Goal: Task Accomplishment & Management: Complete application form

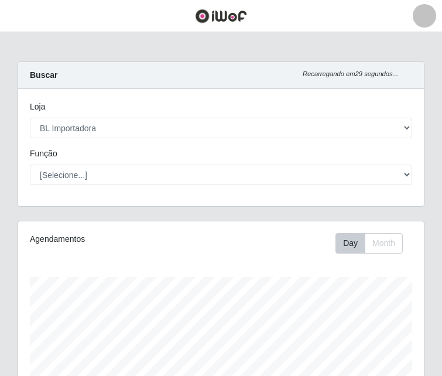
select select "259"
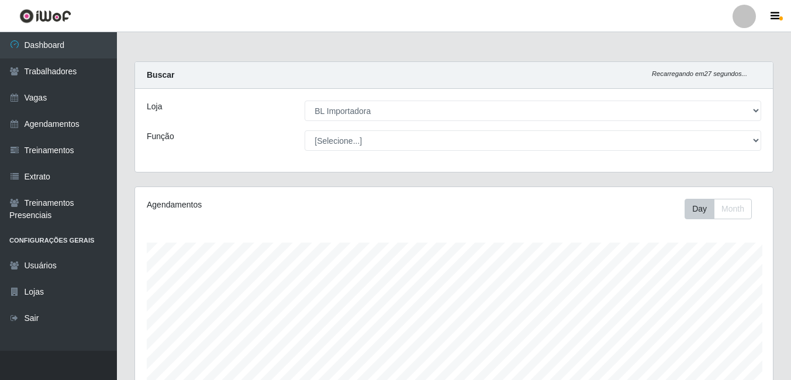
scroll to position [584656, 584261]
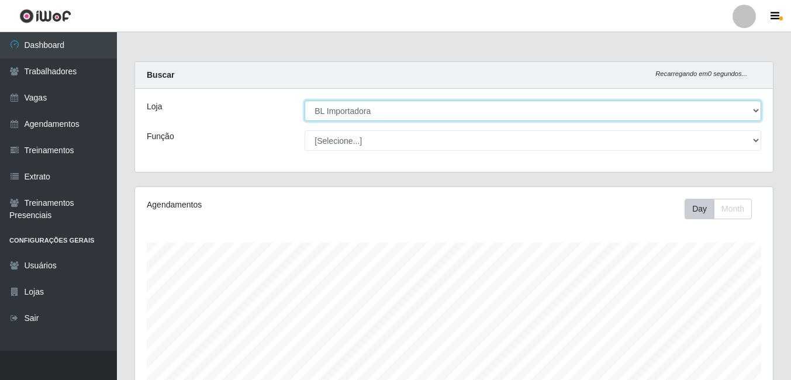
click at [336, 112] on select "[Selecione...] BL Importadora" at bounding box center [533, 111] width 457 height 20
click at [305, 101] on select "[Selecione...] BL Importadora" at bounding box center [533, 111] width 457 height 20
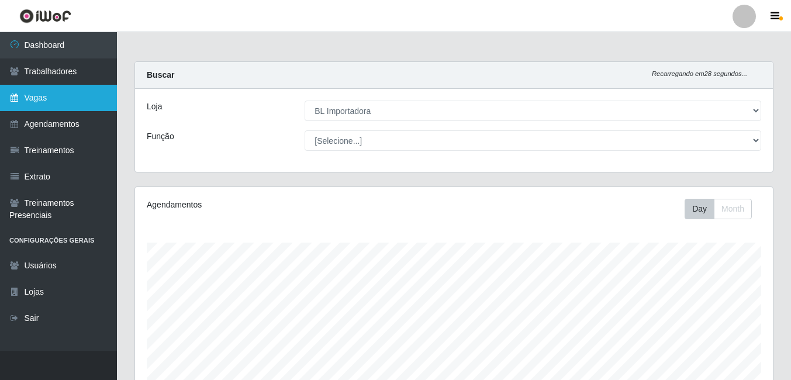
scroll to position [67, 0]
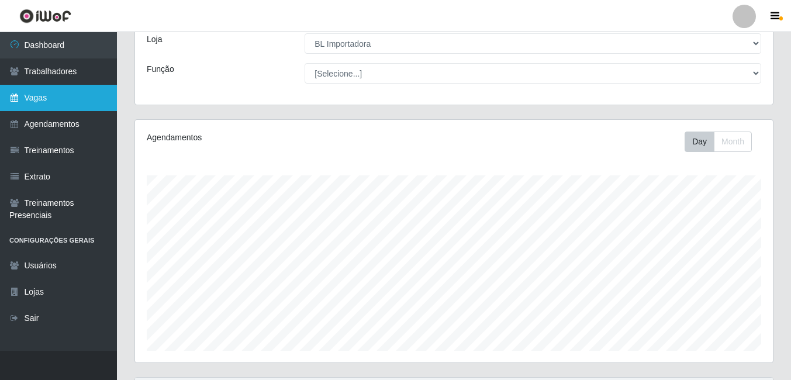
click at [33, 97] on link "Vagas" at bounding box center [58, 98] width 117 height 26
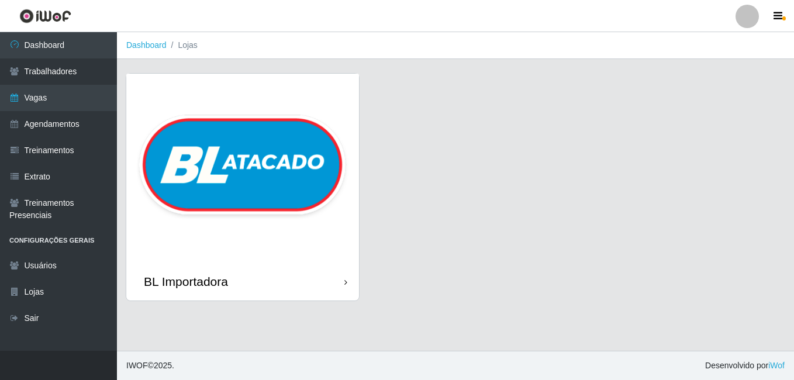
click at [192, 111] on img at bounding box center [242, 168] width 233 height 189
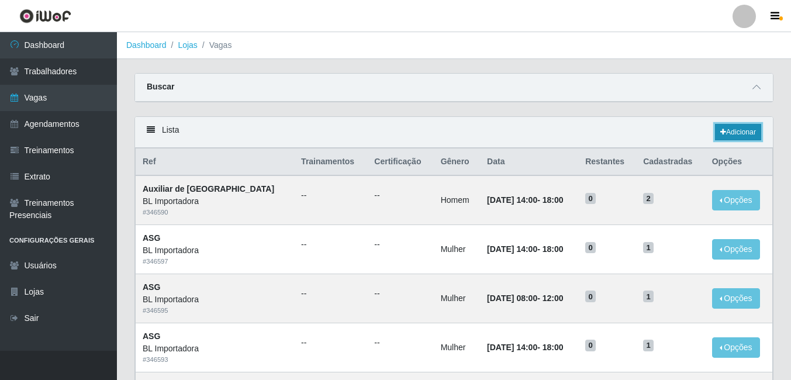
click at [441, 135] on link "Adicionar" at bounding box center [738, 132] width 46 height 16
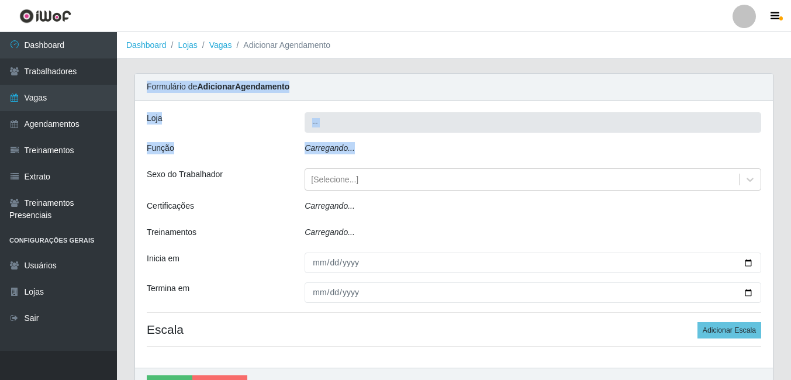
type input "BL Importadora"
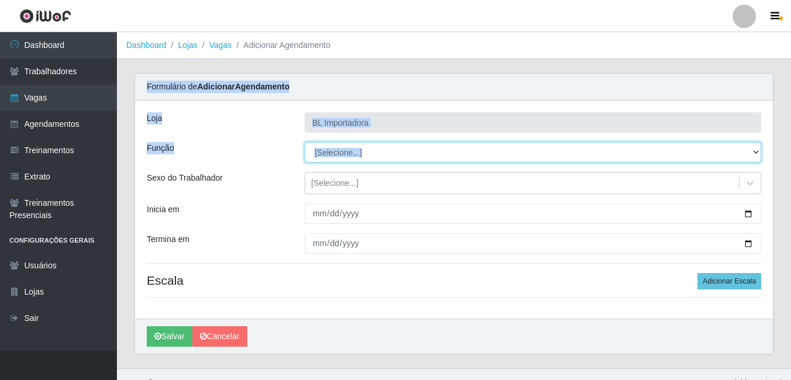
click at [361, 160] on select "[Selecione...] ASG ASG + ASG ++ Auxiliar Administrativo Auxiliar administrativo…" at bounding box center [533, 152] width 457 height 20
click at [372, 155] on select "[Selecione...] ASG ASG + ASG ++ Auxiliar Administrativo Auxiliar administrativo…" at bounding box center [533, 152] width 457 height 20
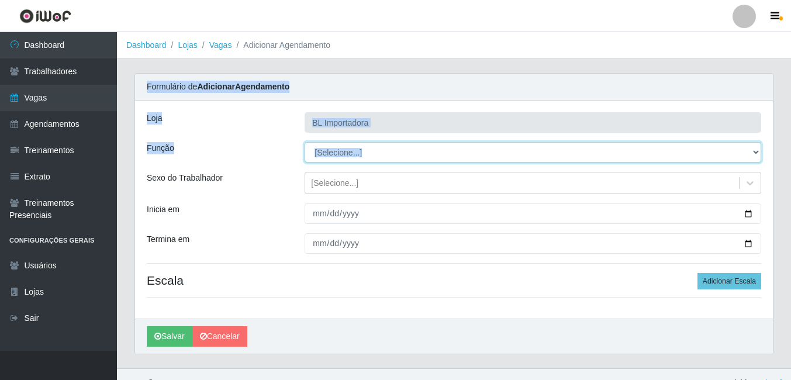
click at [372, 155] on select "[Selecione...] ASG ASG + ASG ++ Auxiliar Administrativo Auxiliar administrativo…" at bounding box center [533, 152] width 457 height 20
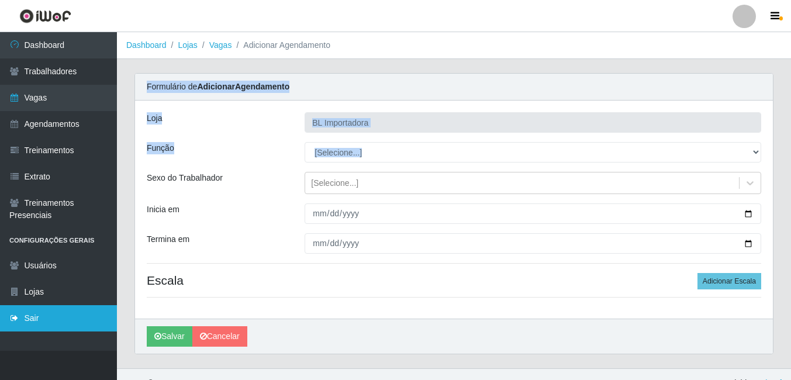
click at [0, 313] on html "Perfil Alterar Senha Sair Dashboard Trabalhadores Vagas Agendamentos Treinament…" at bounding box center [395, 199] width 791 height 398
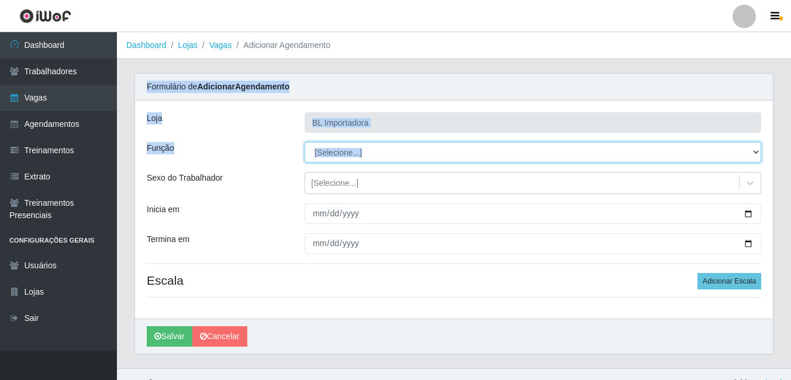
click at [416, 154] on select "[Selecione...] ASG ASG + ASG ++ Auxiliar Administrativo Auxiliar administrativo…" at bounding box center [533, 152] width 457 height 20
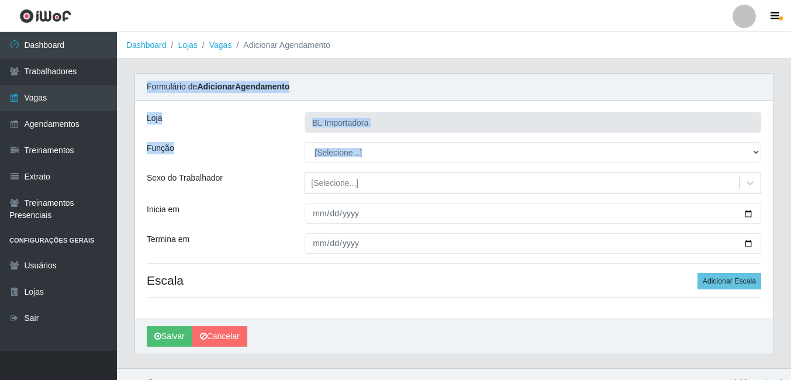
click at [381, 101] on div "Loja BL Importadora Função [Selecione...] ASG ASG + ASG ++ Auxiliar Administrat…" at bounding box center [454, 210] width 638 height 218
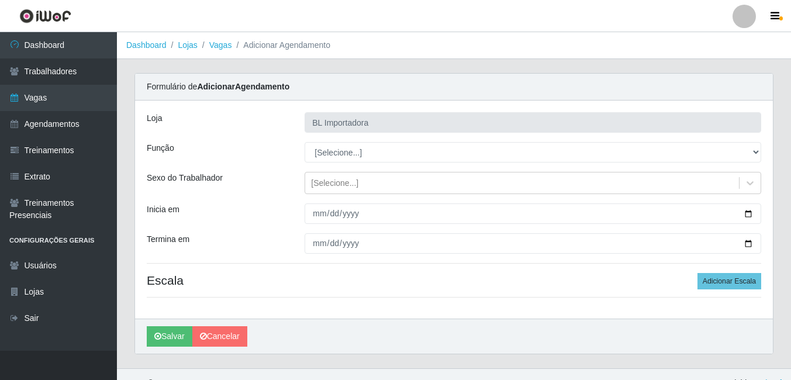
click at [381, 101] on div "Loja BL Importadora Função [Selecione...] ASG ASG + ASG ++ Auxiliar Administrat…" at bounding box center [454, 210] width 638 height 218
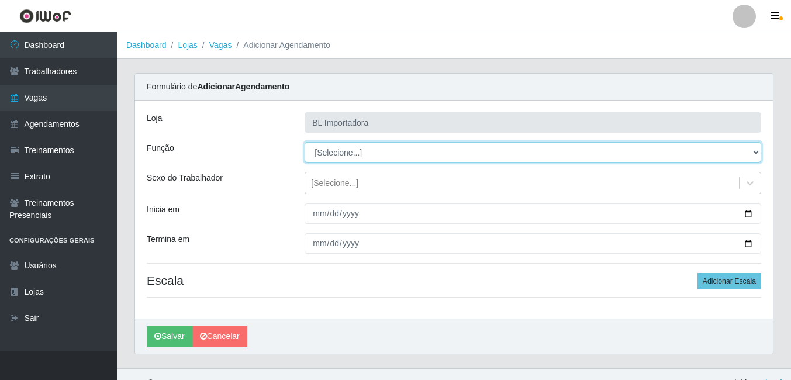
drag, startPoint x: 381, startPoint y: 101, endPoint x: 370, endPoint y: 148, distance: 48.5
click at [370, 148] on select "[Selecione...] ASG ASG + ASG ++ Auxiliar Administrativo Auxiliar administrativo…" at bounding box center [533, 152] width 457 height 20
select select "16"
click at [305, 142] on select "[Selecione...] ASG ASG + ASG ++ Auxiliar Administrativo Auxiliar administrativo…" at bounding box center [533, 152] width 457 height 20
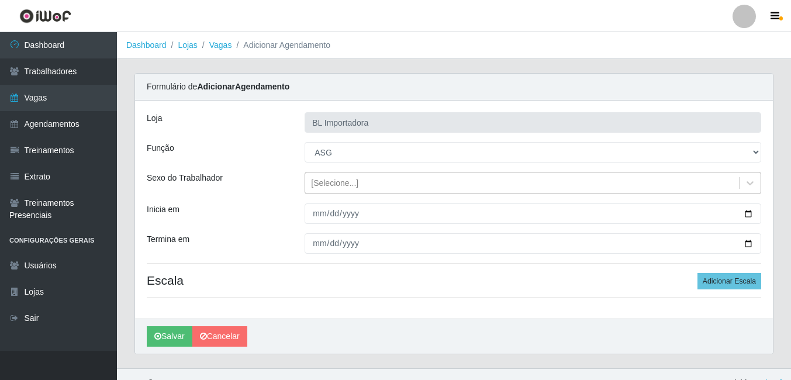
click at [345, 188] on div "[Selecione...]" at bounding box center [334, 183] width 47 height 12
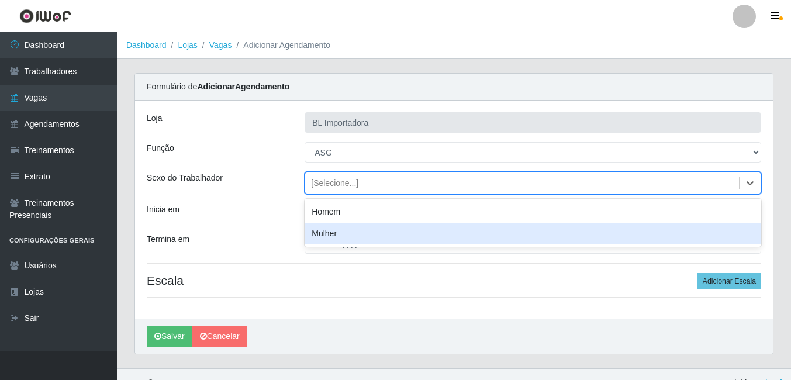
click at [340, 232] on div "Mulher" at bounding box center [533, 234] width 457 height 22
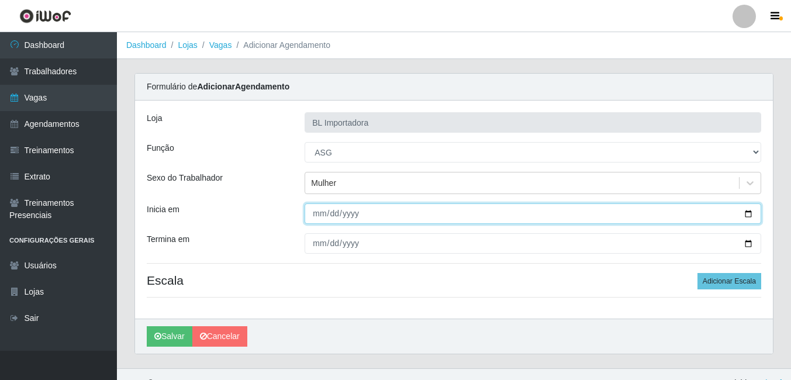
click at [319, 211] on input "Inicia em" at bounding box center [533, 214] width 457 height 20
type input "2025-09-30"
click at [147, 326] on button "Salvar" at bounding box center [170, 336] width 46 height 20
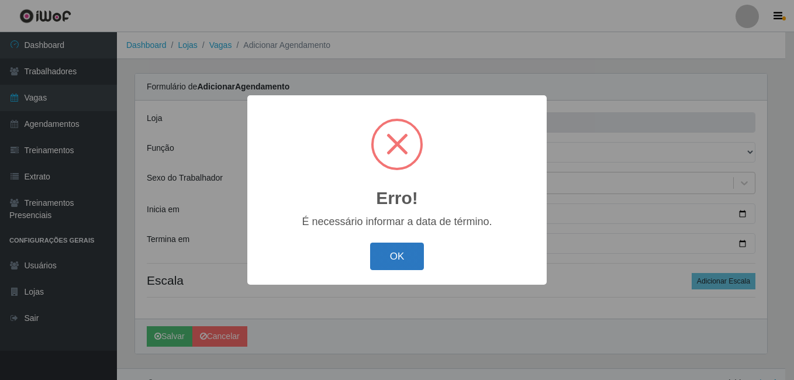
click at [412, 255] on button "OK" at bounding box center [397, 256] width 54 height 27
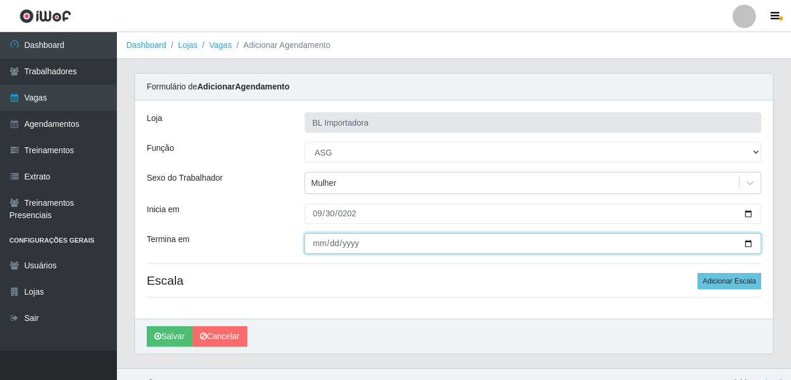
click at [315, 245] on input "Termina em" at bounding box center [533, 243] width 457 height 20
type input "2025-09-30"
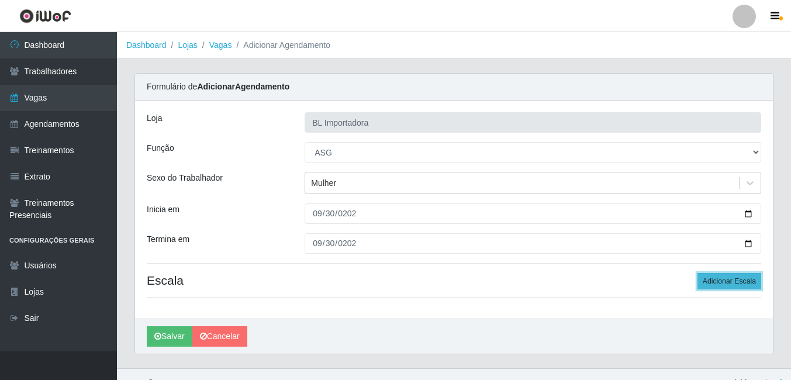
click at [441, 278] on button "Adicionar Escala" at bounding box center [730, 281] width 64 height 16
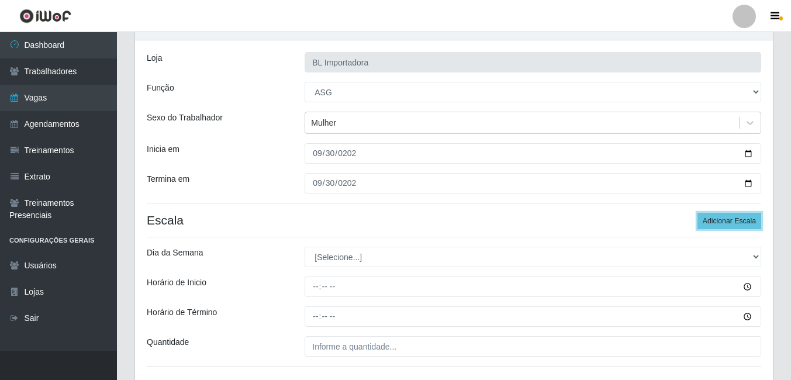
scroll to position [147, 0]
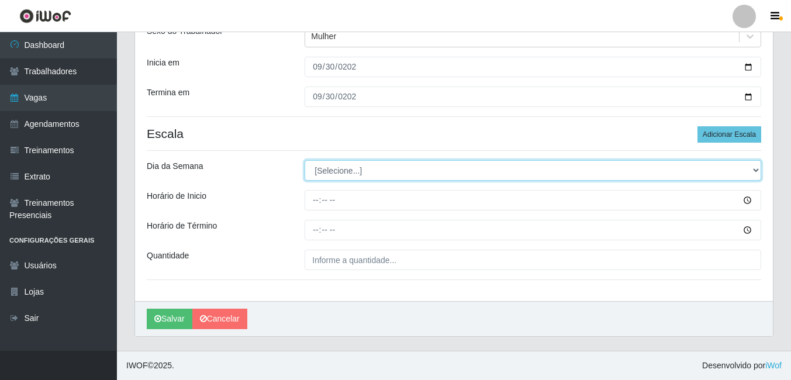
click at [330, 172] on select "[Selecione...] Segunda Terça Quarta Quinta Sexta Sábado Domingo" at bounding box center [533, 170] width 457 height 20
select select "2"
click at [305, 160] on select "[Selecione...] Segunda Terça Quarta Quinta Sexta Sábado Domingo" at bounding box center [533, 170] width 457 height 20
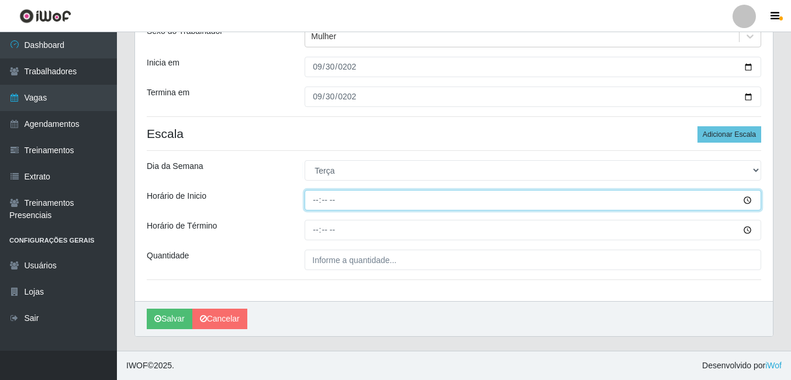
click at [332, 209] on input "Horário de Inicio" at bounding box center [533, 200] width 457 height 20
type input "08:00"
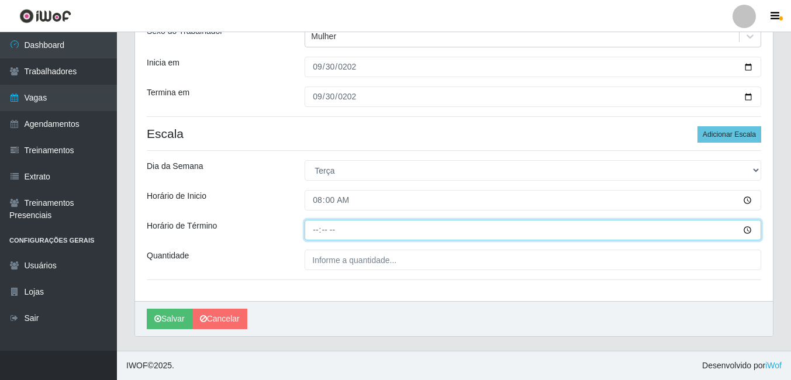
click at [320, 238] on input "Horário de Término" at bounding box center [533, 230] width 457 height 20
type input "12:00"
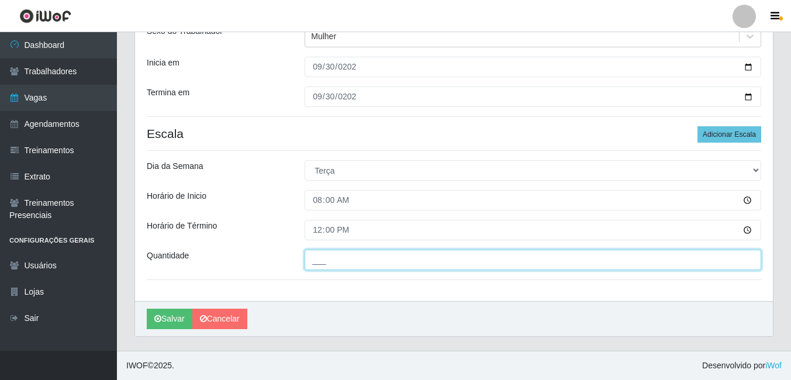
click at [354, 259] on input "___" at bounding box center [533, 260] width 457 height 20
type input "1__"
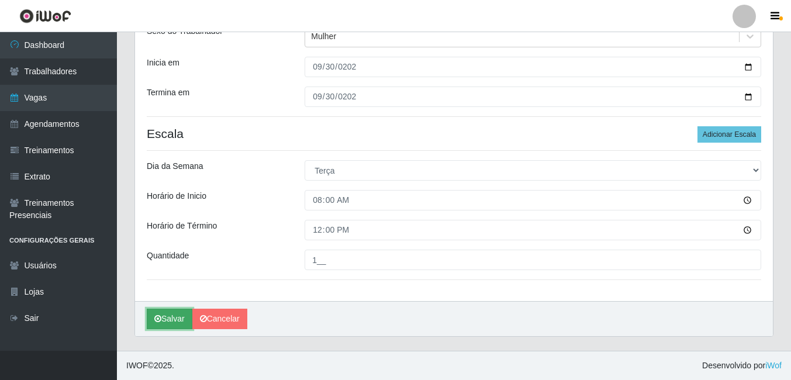
click at [173, 315] on button "Salvar" at bounding box center [170, 319] width 46 height 20
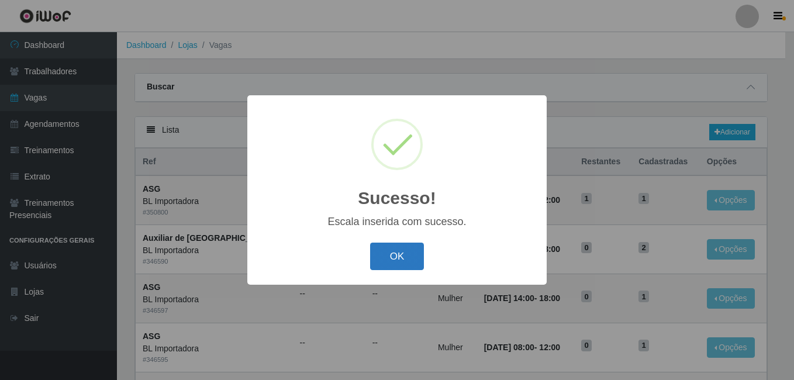
click at [378, 264] on button "OK" at bounding box center [397, 256] width 54 height 27
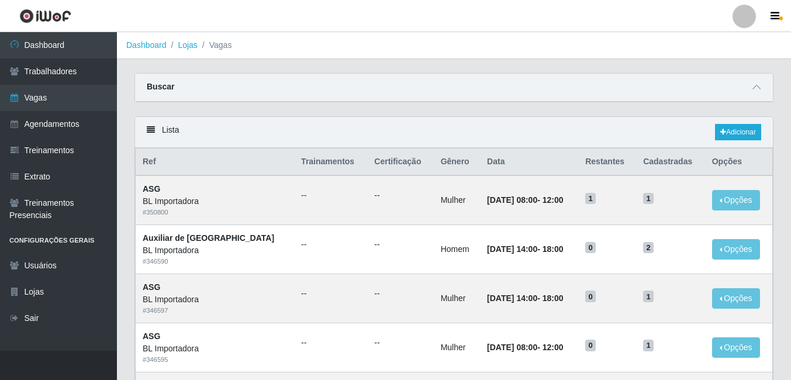
click at [441, 103] on div "Carregando... Buscar Início em Término em Função [Selecione...] ASG ASG + ASG +…" at bounding box center [454, 94] width 657 height 43
click at [441, 137] on link "Adicionar" at bounding box center [738, 132] width 46 height 16
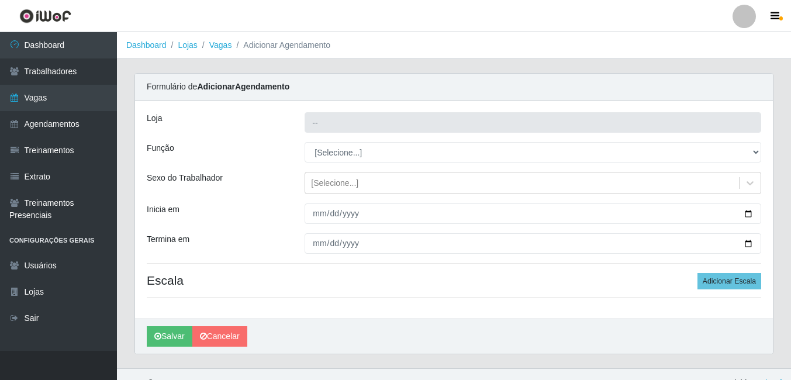
type input "BL Importadora"
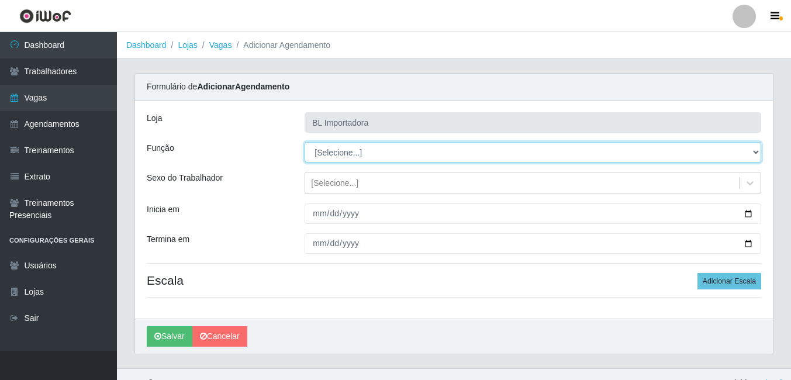
click at [352, 157] on select "[Selecione...] ASG ASG + ASG ++ Auxiliar Administrativo Auxiliar administrativo…" at bounding box center [533, 152] width 457 height 20
select select "16"
click at [305, 142] on select "[Selecione...] ASG ASG + ASG ++ Auxiliar Administrativo Auxiliar administrativo…" at bounding box center [533, 152] width 457 height 20
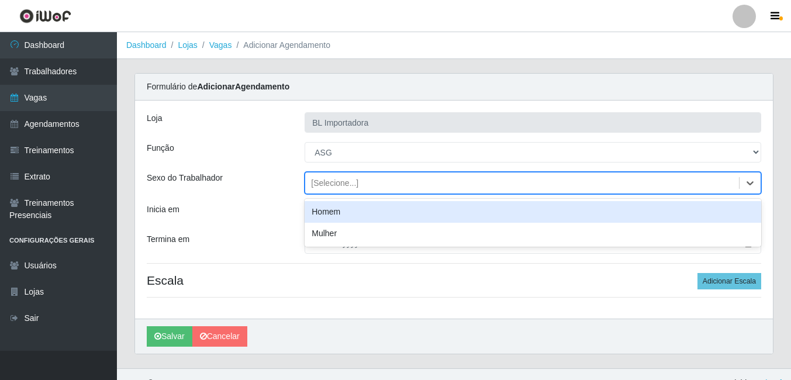
click at [341, 185] on div "[Selecione...]" at bounding box center [334, 183] width 47 height 12
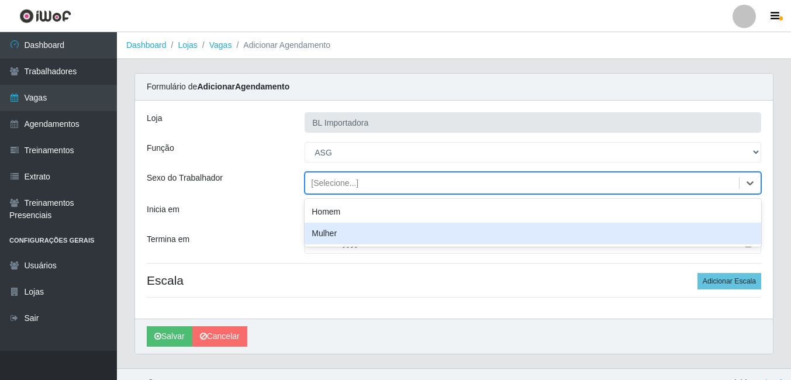
click at [321, 233] on div "Mulher" at bounding box center [533, 234] width 457 height 22
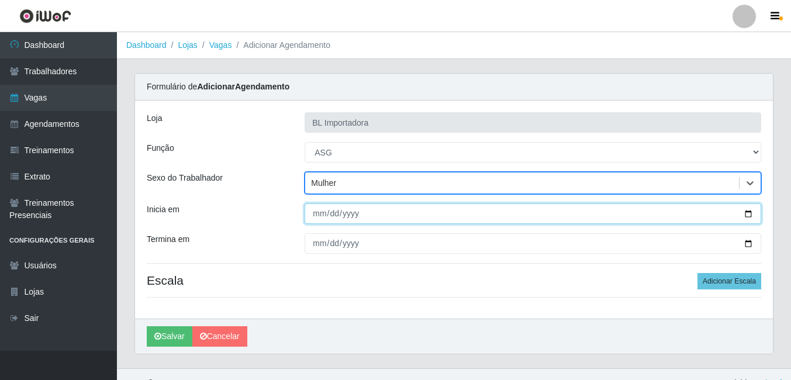
click at [319, 219] on input "Inicia em" at bounding box center [533, 214] width 457 height 20
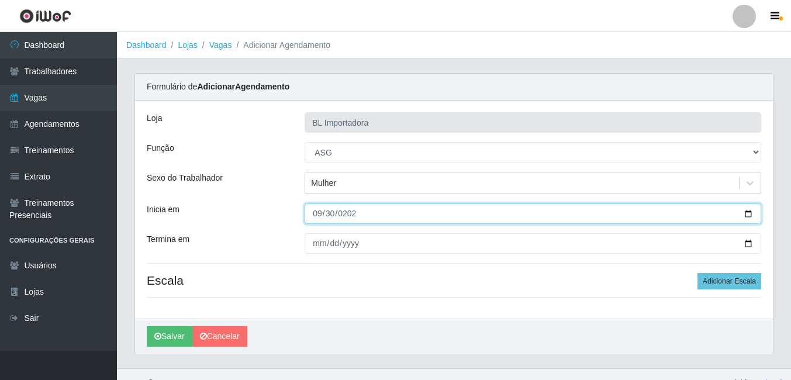
type input "[DATE]"
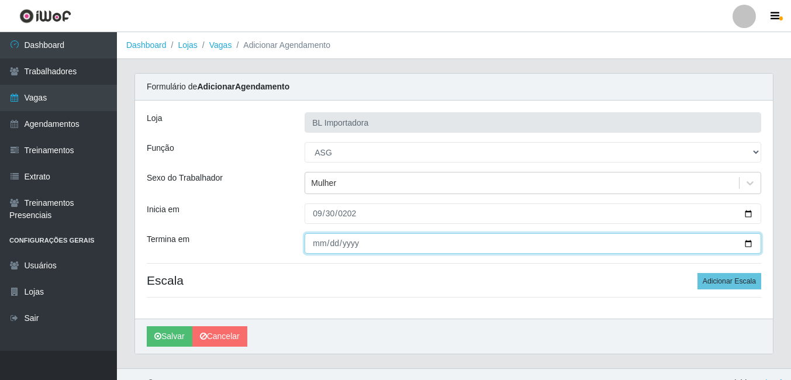
click at [330, 253] on input "Termina em" at bounding box center [533, 243] width 457 height 20
type input "0205-09-30"
type input "0025-09-30"
type input "[DATE]"
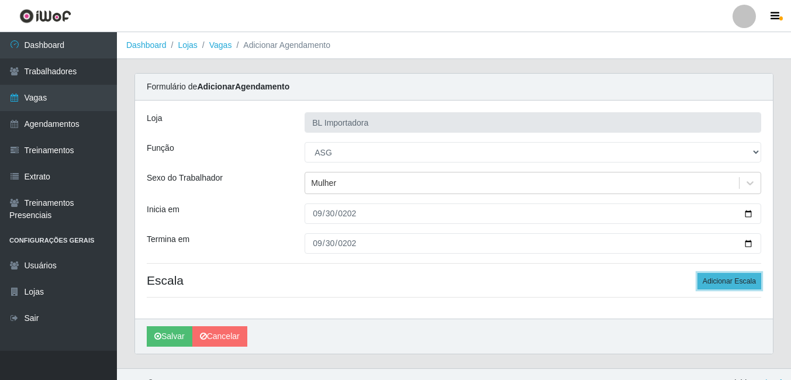
click at [441, 278] on button "Adicionar Escala" at bounding box center [730, 281] width 64 height 16
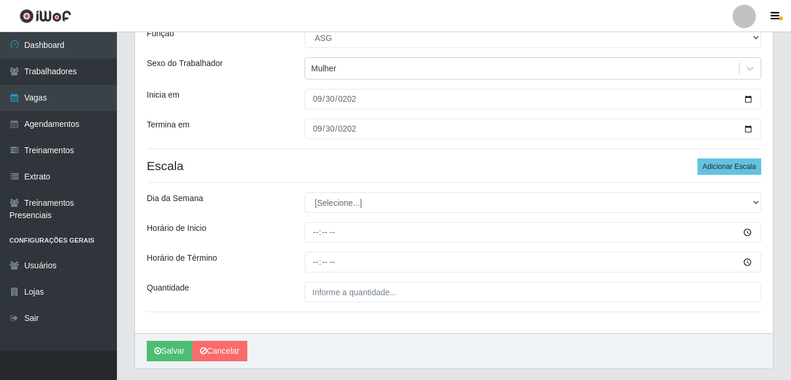
scroll to position [147, 0]
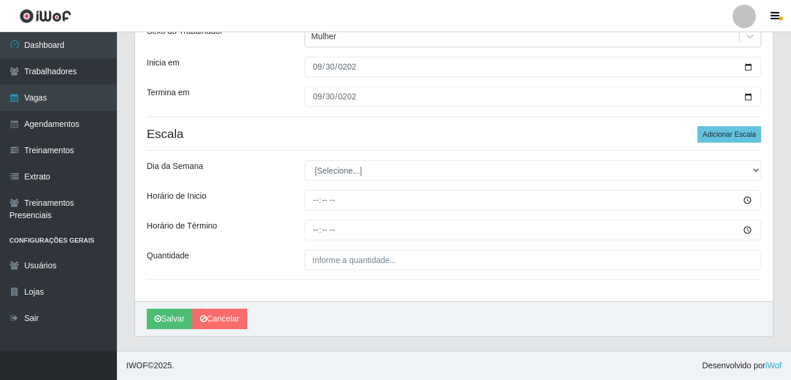
click at [344, 155] on div "Loja BL Importadora Função [Selecione...] ASG ASG + ASG ++ Auxiliar Administrat…" at bounding box center [454, 127] width 638 height 347
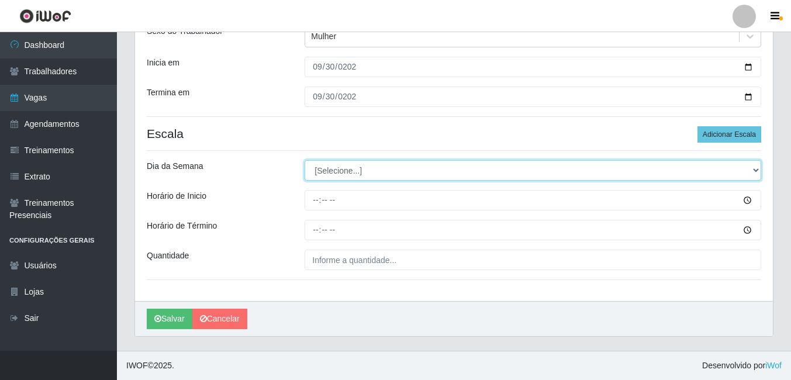
click at [343, 175] on select "[Selecione...] Segunda Terça Quarta Quinta Sexta Sábado Domingo" at bounding box center [533, 170] width 457 height 20
select select "2"
click at [305, 160] on select "[Selecione...] Segunda Terça Quarta Quinta Sexta Sábado Domingo" at bounding box center [533, 170] width 457 height 20
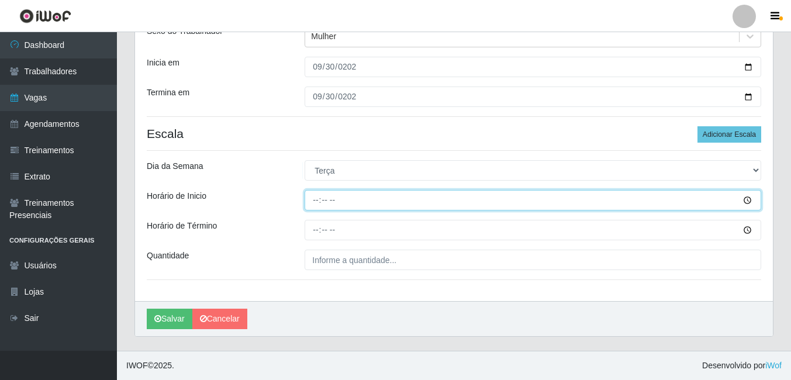
click at [314, 198] on input "Horário de Inicio" at bounding box center [533, 200] width 457 height 20
type input "14:00"
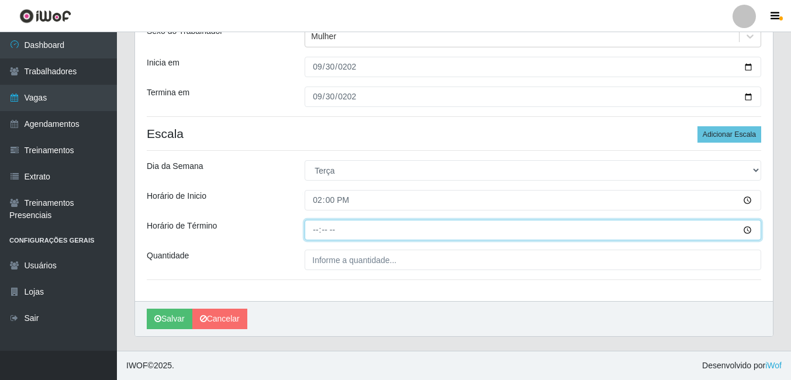
click at [313, 232] on input "Horário de Término" at bounding box center [533, 230] width 457 height 20
type input "18:00"
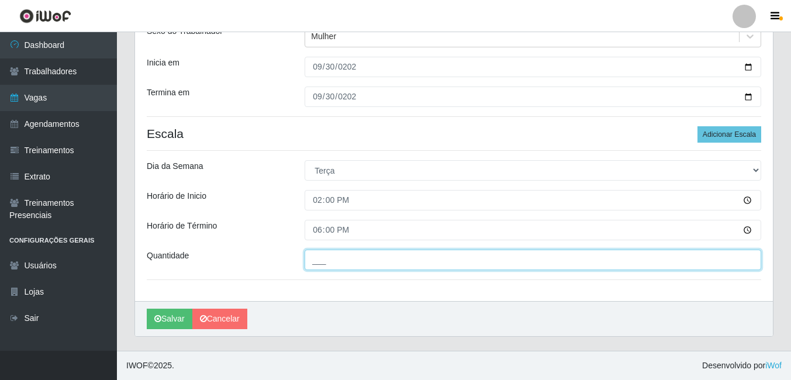
click at [332, 257] on input "___" at bounding box center [533, 260] width 457 height 20
type input "1__"
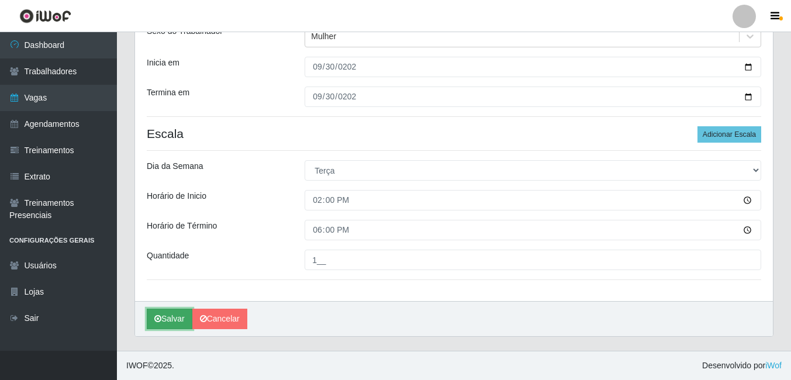
click at [183, 317] on button "Salvar" at bounding box center [170, 319] width 46 height 20
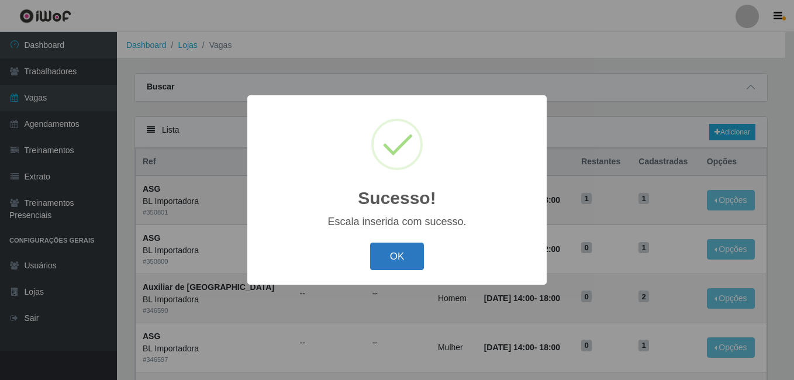
drag, startPoint x: 414, startPoint y: 277, endPoint x: 417, endPoint y: 261, distance: 16.1
click at [416, 276] on div "Sucesso! × Escala inserida com sucesso. OK Cancel" at bounding box center [396, 190] width 299 height 190
click at [417, 260] on button "OK" at bounding box center [397, 256] width 54 height 27
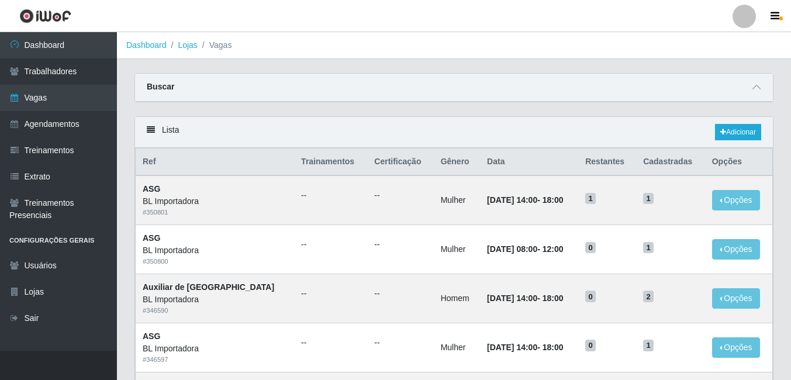
click at [441, 108] on div "Carregando... Buscar Início em Término em Função [Selecione...] ASG ASG + ASG +…" at bounding box center [454, 94] width 657 height 43
click at [441, 137] on link "Adicionar" at bounding box center [738, 132] width 46 height 16
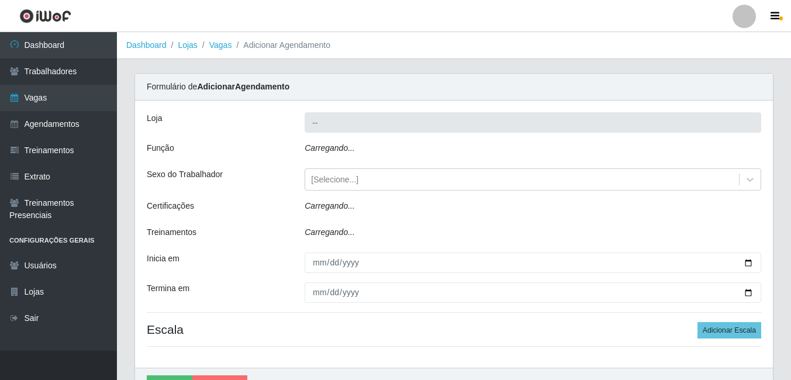
type input "BL Importadora"
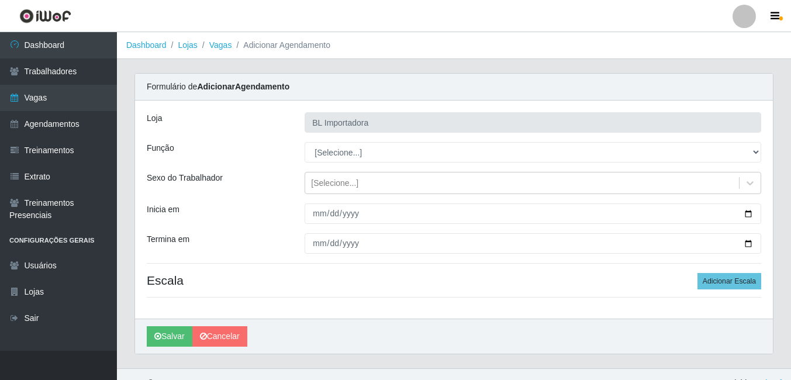
select select "16"
click at [305, 142] on select "[Selecione...] ASG ASG + ASG ++ Auxiliar Administrativo Auxiliar administrativo…" at bounding box center [533, 152] width 457 height 20
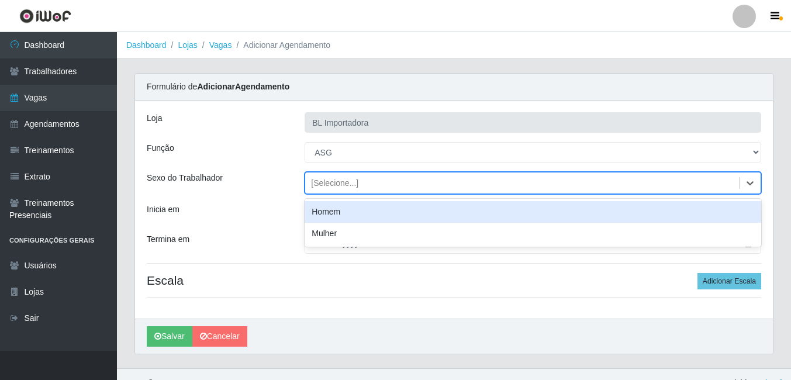
click at [331, 185] on div "[Selecione...]" at bounding box center [334, 183] width 47 height 12
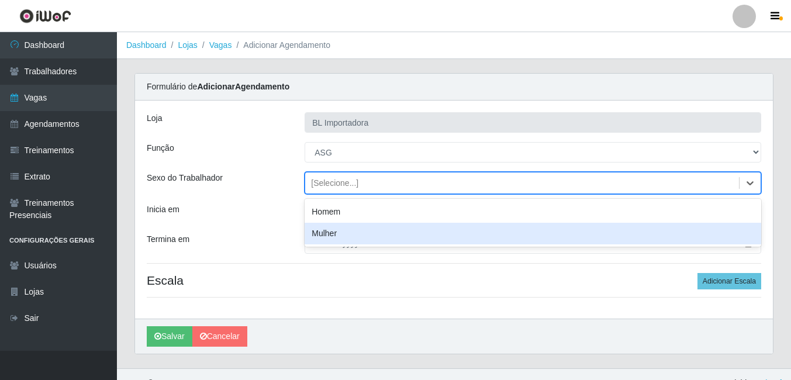
click at [316, 235] on div "Mulher" at bounding box center [533, 234] width 457 height 22
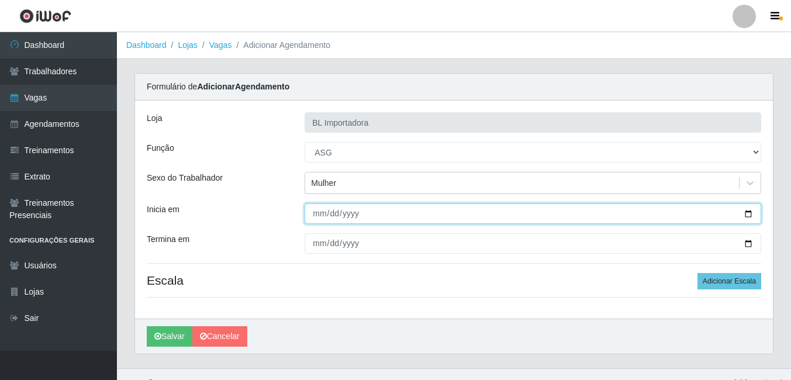
click at [313, 215] on input "Inicia em" at bounding box center [533, 214] width 457 height 20
type input "[DATE]"
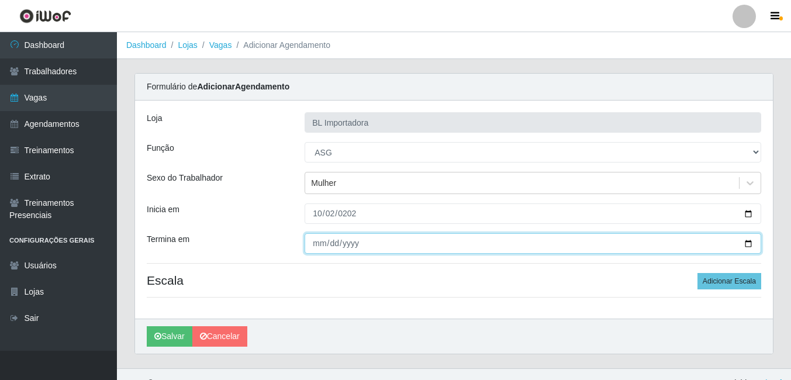
click at [309, 238] on input "Termina em" at bounding box center [533, 243] width 457 height 20
type input "[DATE]"
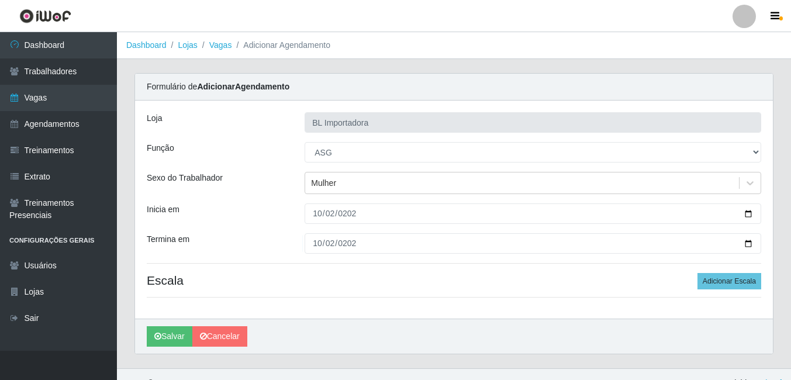
click at [387, 271] on div "Loja BL Importadora Função [Selecione...] ASG ASG + ASG ++ Auxiliar Administrat…" at bounding box center [454, 210] width 638 height 218
click at [441, 285] on button "Adicionar Escala" at bounding box center [730, 281] width 64 height 16
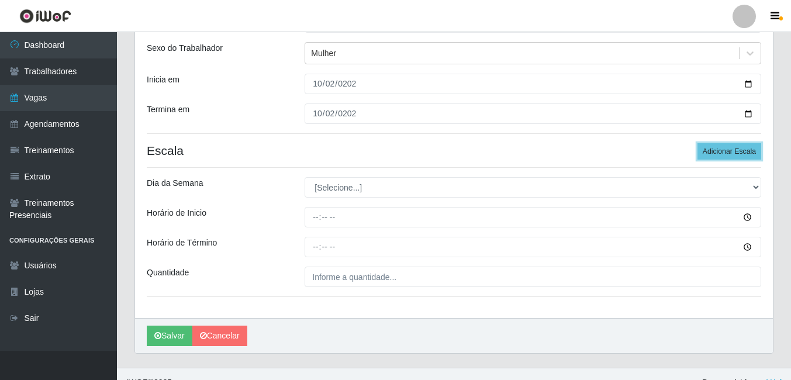
scroll to position [147, 0]
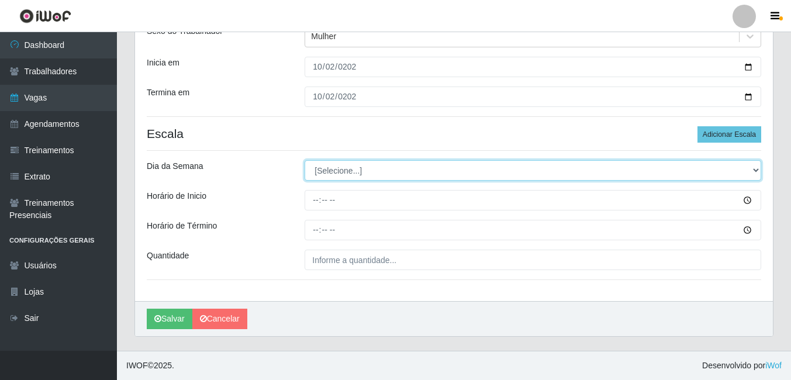
click at [337, 177] on select "[Selecione...] Segunda Terça Quarta Quinta Sexta Sábado Domingo" at bounding box center [533, 170] width 457 height 20
select select "4"
click at [305, 160] on select "[Selecione...] Segunda Terça Quarta Quinta Sexta Sábado Domingo" at bounding box center [533, 170] width 457 height 20
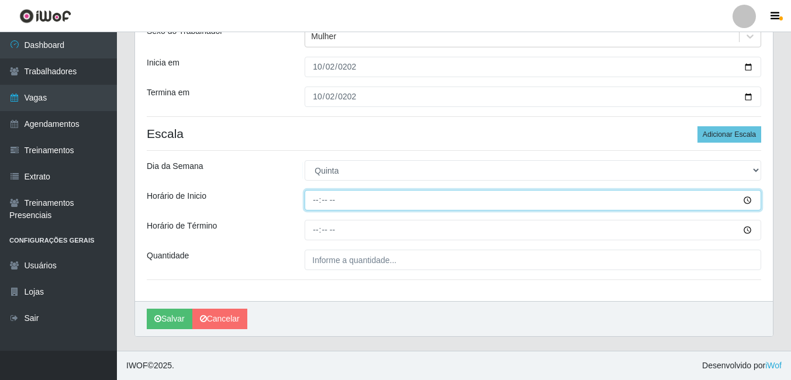
click at [313, 199] on input "Horário de Inicio" at bounding box center [533, 200] width 457 height 20
type input "08:00"
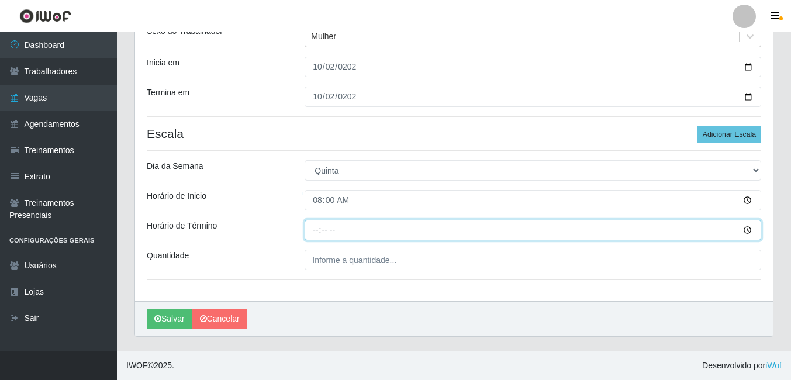
click at [311, 233] on input "Horário de Término" at bounding box center [533, 230] width 457 height 20
type input "12:00"
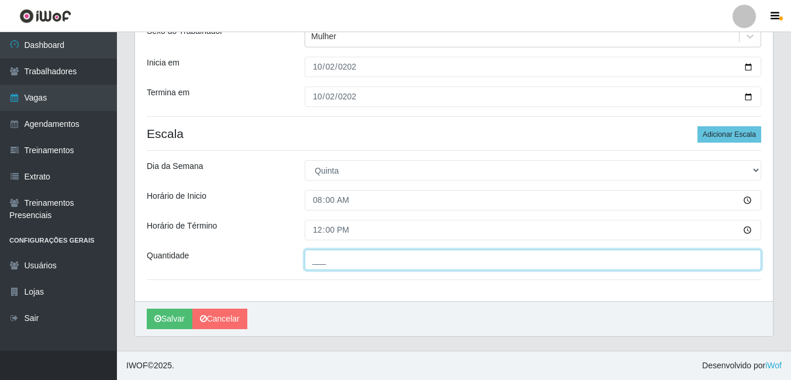
drag, startPoint x: 325, startPoint y: 256, endPoint x: 325, endPoint y: 268, distance: 12.3
click at [325, 256] on input "___" at bounding box center [533, 260] width 457 height 20
type input "1__"
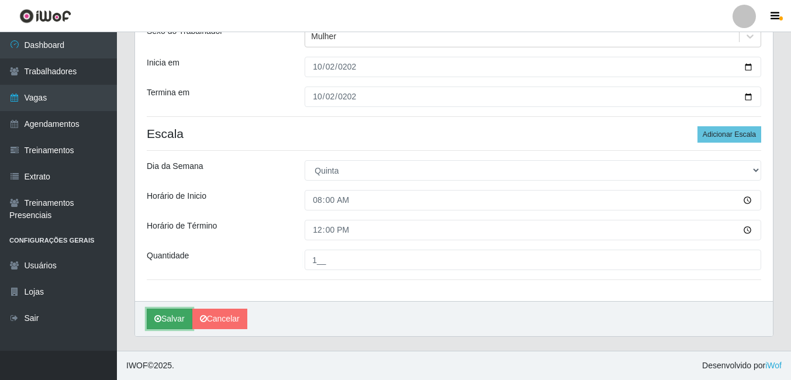
click at [159, 315] on icon "submit" at bounding box center [157, 319] width 7 height 8
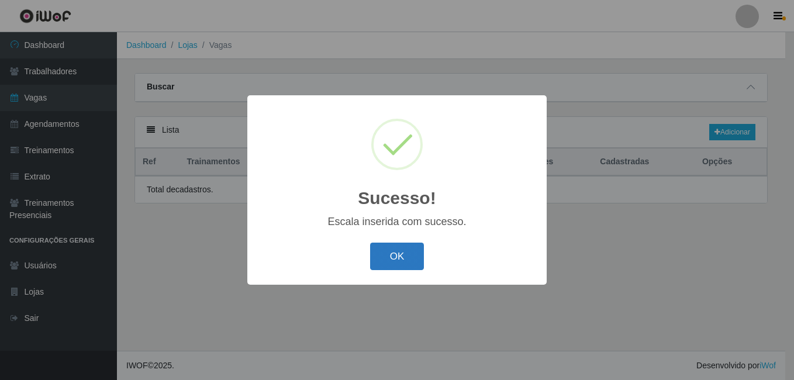
click at [407, 250] on button "OK" at bounding box center [397, 256] width 54 height 27
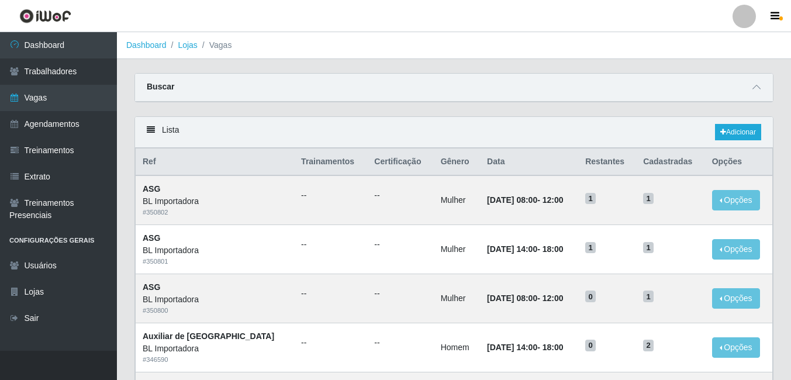
click at [441, 105] on div "Carregando... Buscar Início em Término em Função [Selecione...] ASG ASG + ASG +…" at bounding box center [454, 94] width 657 height 43
click at [441, 133] on link "Adicionar" at bounding box center [738, 132] width 46 height 16
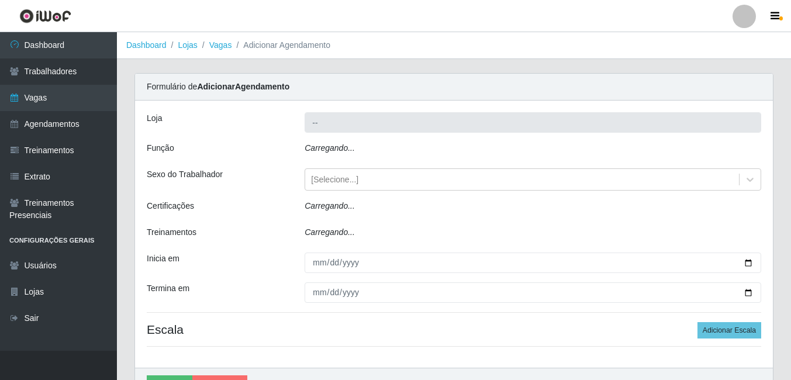
type input "BL Importadora"
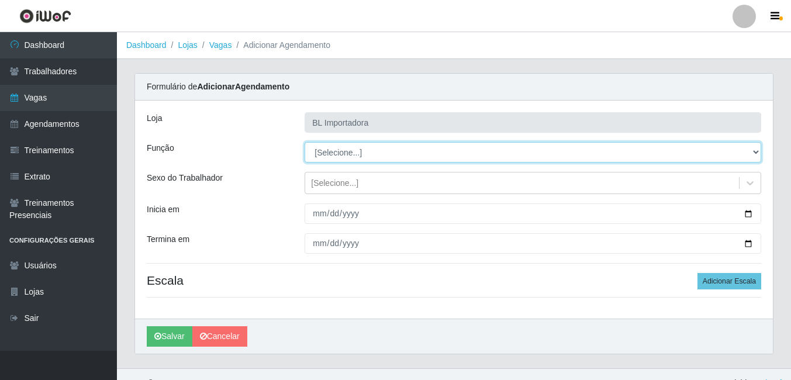
click at [347, 150] on select "[Selecione...] ASG ASG + ASG ++ Auxiliar Administrativo Auxiliar administrativo…" at bounding box center [533, 152] width 457 height 20
select select "16"
click at [305, 142] on select "[Selecione...] ASG ASG + ASG ++ Auxiliar Administrativo Auxiliar administrativo…" at bounding box center [533, 152] width 457 height 20
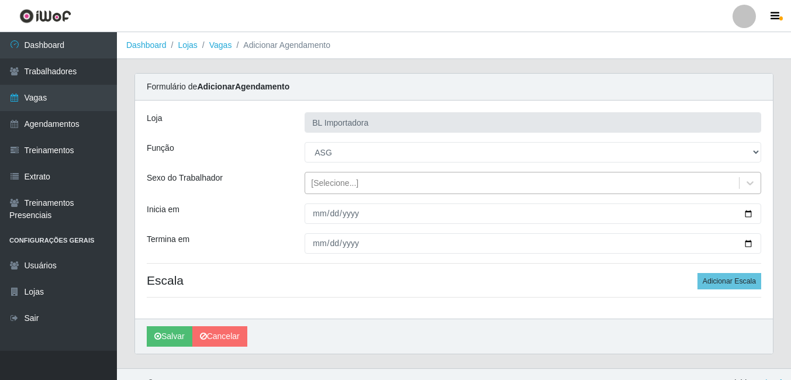
click at [336, 189] on div "[Selecione...]" at bounding box center [334, 183] width 47 height 12
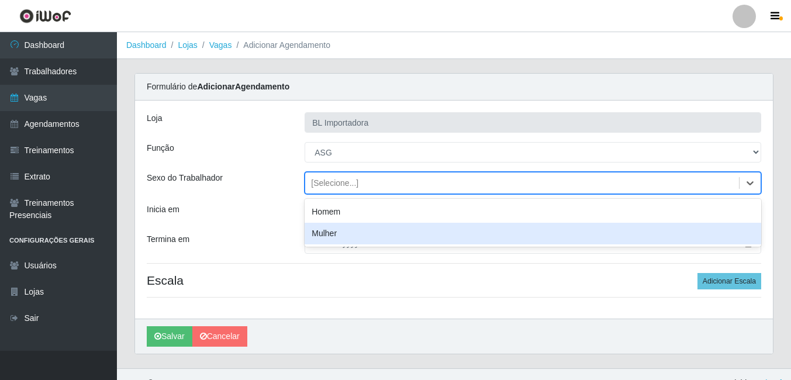
click at [331, 227] on div "Mulher" at bounding box center [533, 234] width 457 height 22
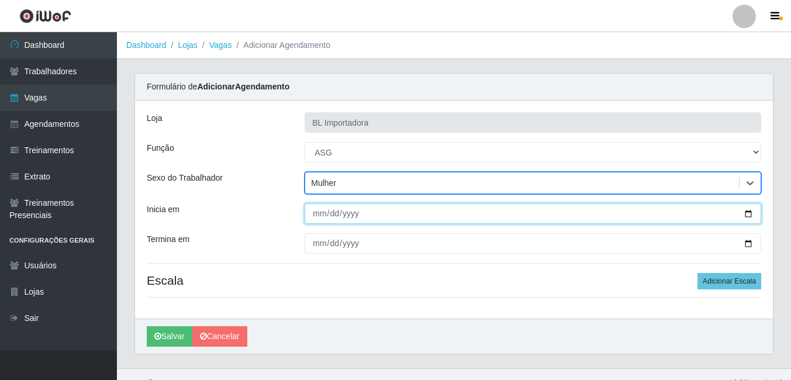
click at [322, 208] on input "Inicia em" at bounding box center [533, 214] width 457 height 20
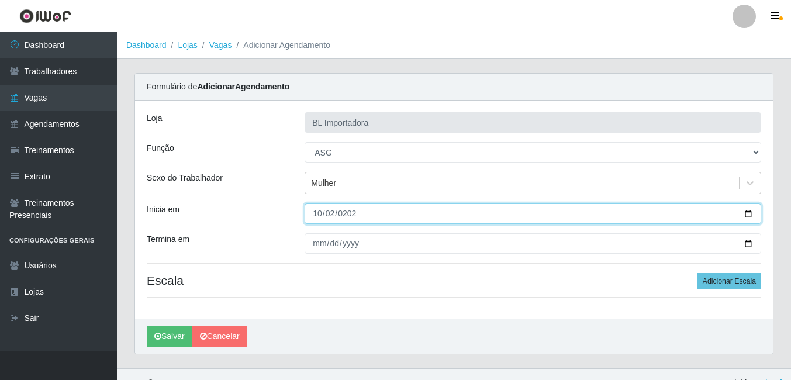
type input "[DATE]"
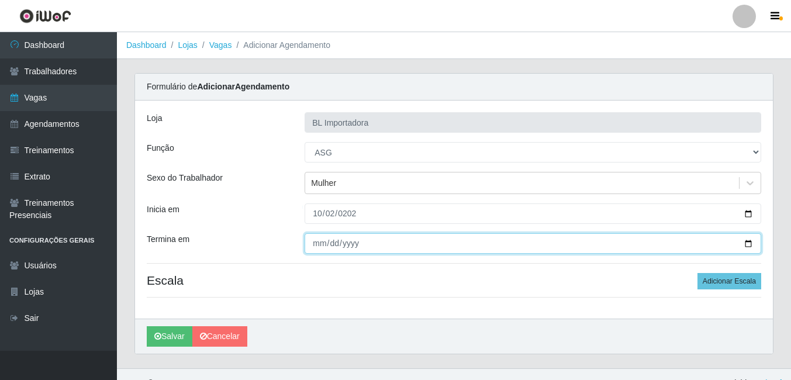
click at [312, 245] on input "Termina em" at bounding box center [533, 243] width 457 height 20
type input "[DATE]"
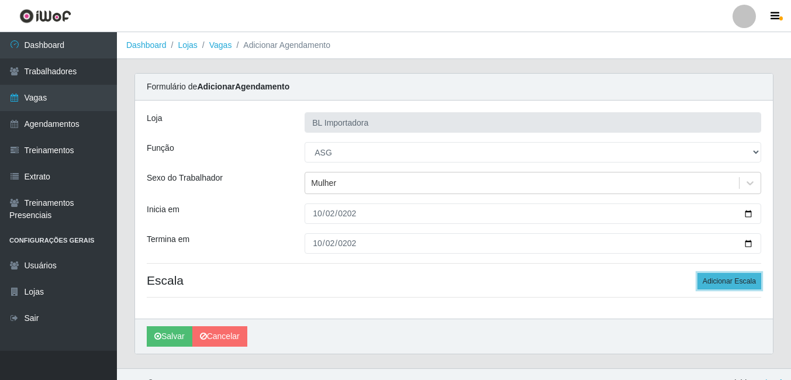
click at [441, 285] on button "Adicionar Escala" at bounding box center [730, 281] width 64 height 16
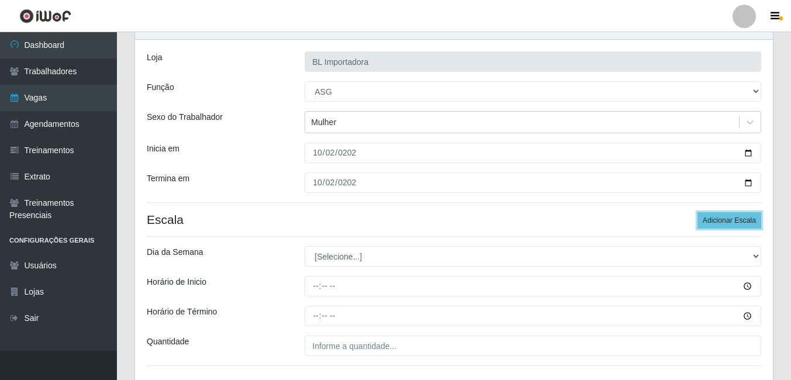
scroll to position [147, 0]
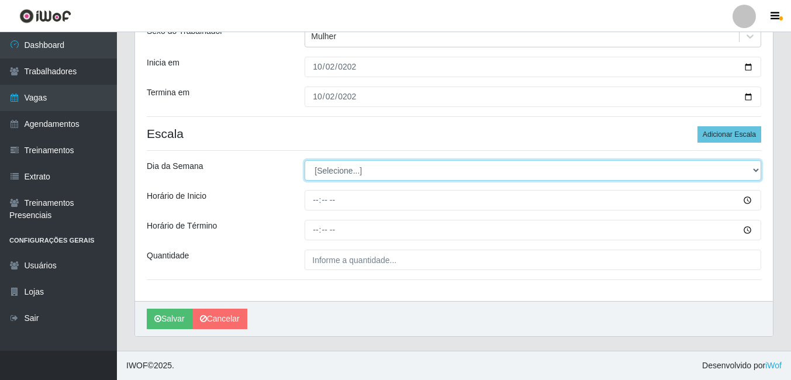
click at [398, 169] on select "[Selecione...] Segunda Terça Quarta Quinta Sexta Sábado Domingo" at bounding box center [533, 170] width 457 height 20
select select "4"
click at [305, 160] on select "[Selecione...] Segunda Terça Quarta Quinta Sexta Sábado Domingo" at bounding box center [533, 170] width 457 height 20
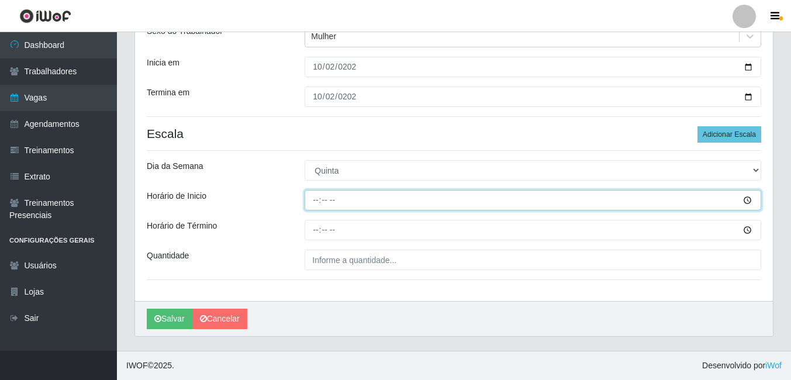
click at [326, 204] on input "Horário de Inicio" at bounding box center [533, 200] width 457 height 20
click at [314, 204] on input "Horário de Inicio" at bounding box center [533, 200] width 457 height 20
type input "14:00"
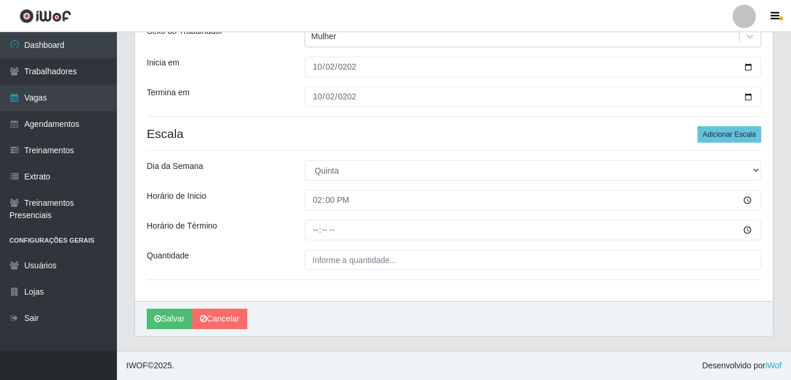
click at [304, 227] on div at bounding box center [533, 230] width 474 height 20
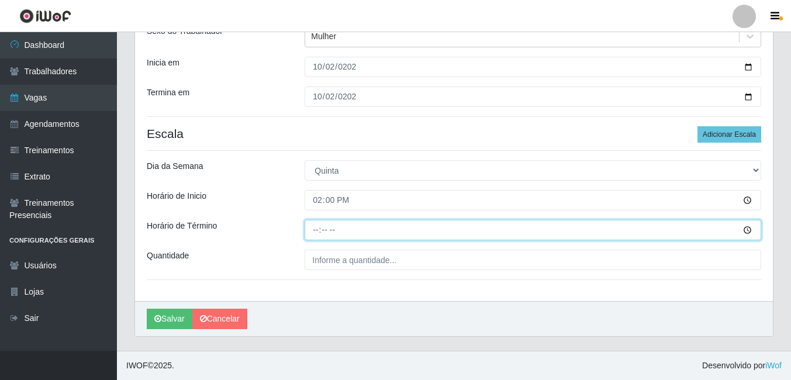
click at [316, 228] on input "Horário de Término" at bounding box center [533, 230] width 457 height 20
type input "18:00"
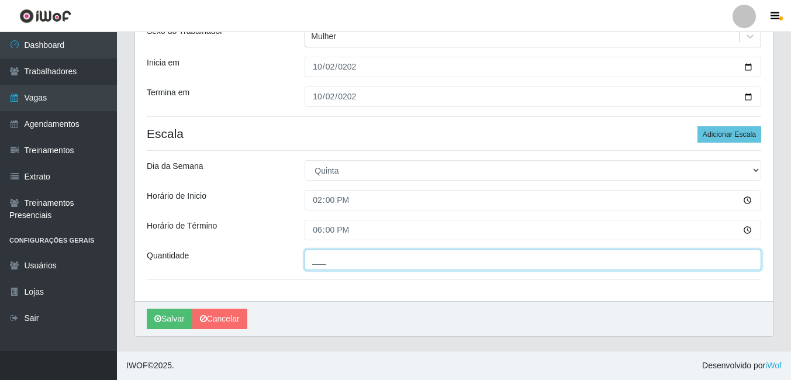
click at [331, 258] on input "___" at bounding box center [533, 260] width 457 height 20
type input "1__"
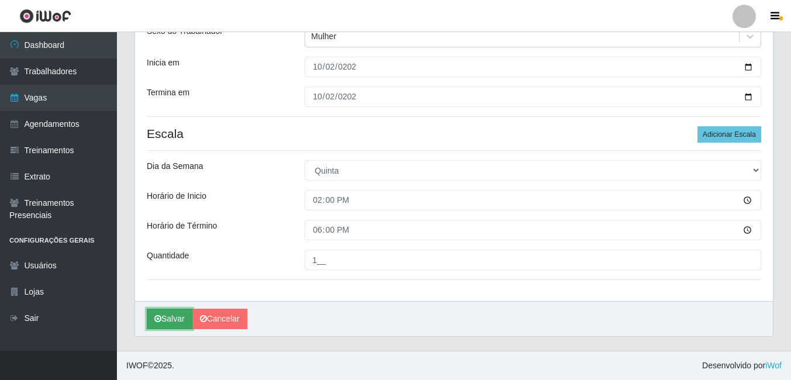
click at [151, 329] on button "Salvar" at bounding box center [170, 319] width 46 height 20
click at [161, 323] on icon "submit" at bounding box center [157, 319] width 7 height 8
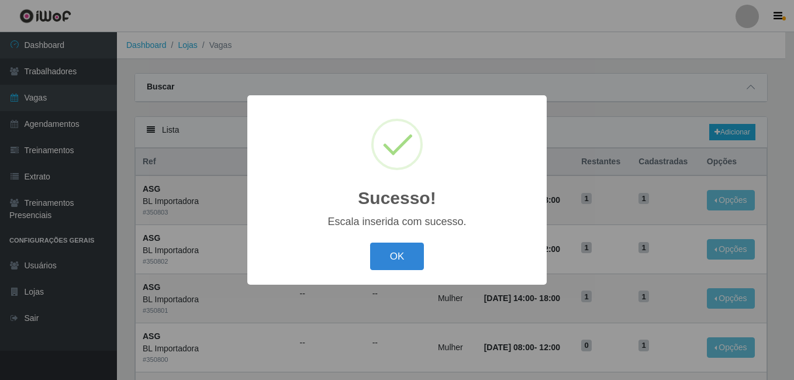
click at [370, 243] on button "OK" at bounding box center [397, 256] width 54 height 27
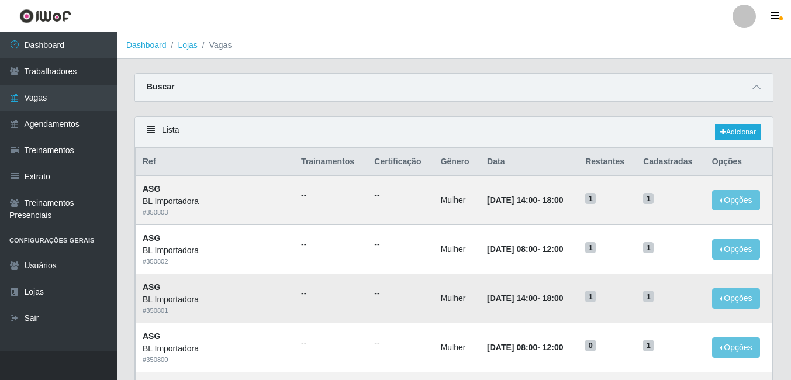
scroll to position [58, 0]
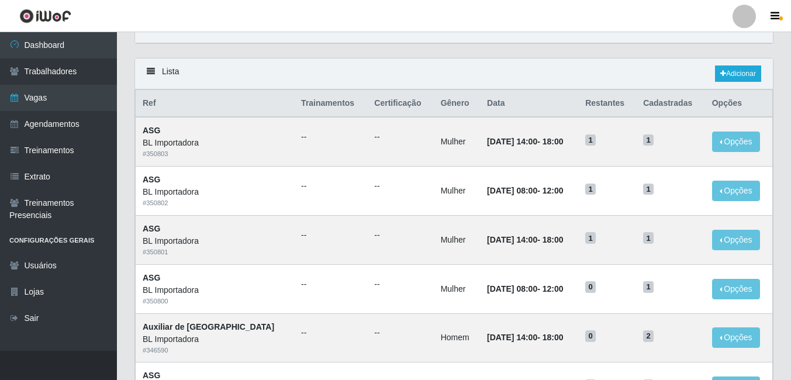
click at [441, 51] on div "Carregando... Buscar Início em Término em Função [Selecione...] ASG ASG + ASG +…" at bounding box center [454, 36] width 657 height 43
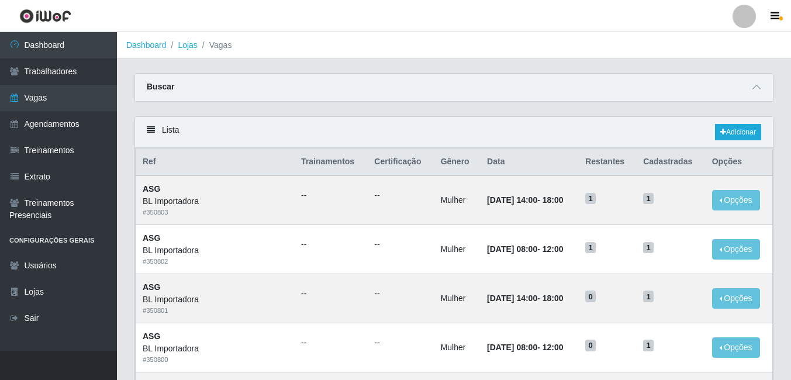
scroll to position [58, 0]
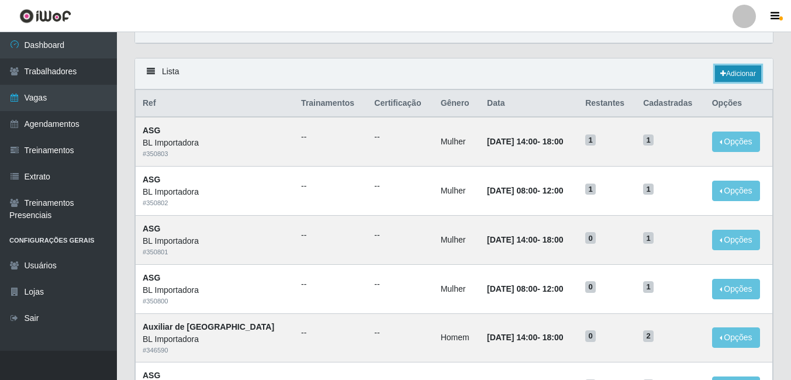
click at [742, 73] on link "Adicionar" at bounding box center [738, 74] width 46 height 16
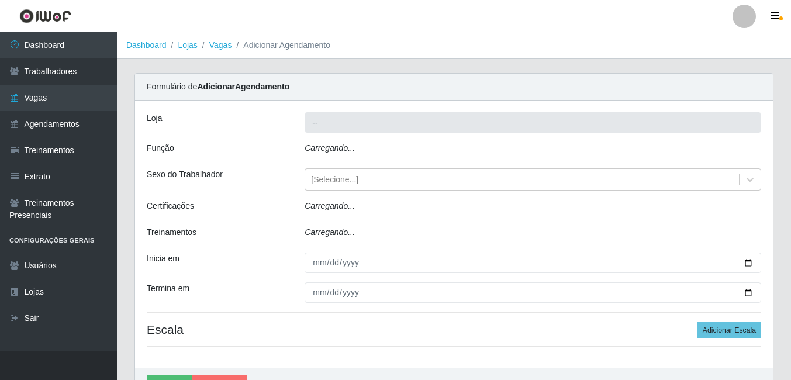
type input "BL Importadora"
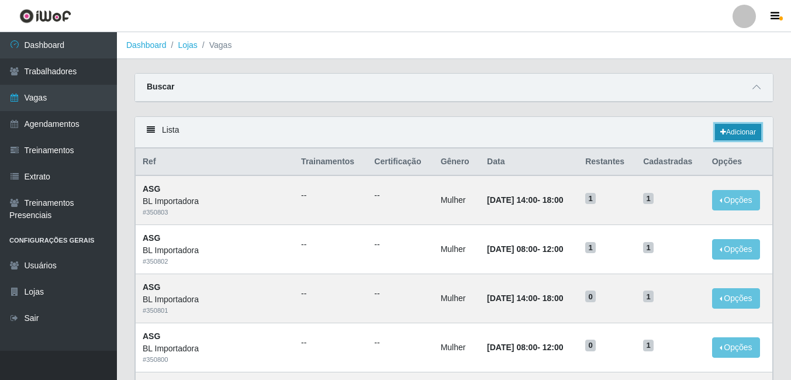
click at [726, 130] on link "Adicionar" at bounding box center [738, 132] width 46 height 16
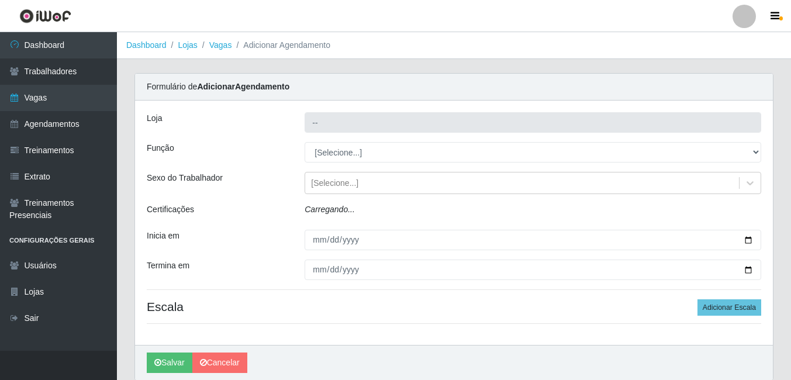
type input "BL Importadora"
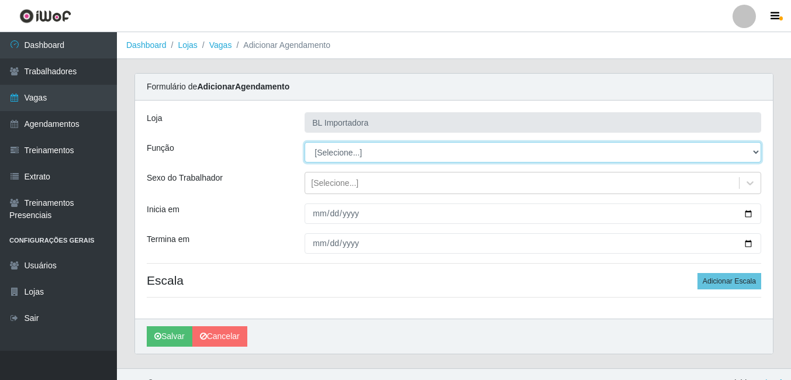
click at [347, 156] on select "[Selecione...] ASG ASG + ASG ++ Auxiliar Administrativo Auxiliar administrativo…" at bounding box center [533, 152] width 457 height 20
select select "16"
click at [305, 142] on select "[Selecione...] ASG ASG + ASG ++ Auxiliar Administrativo Auxiliar administrativo…" at bounding box center [533, 152] width 457 height 20
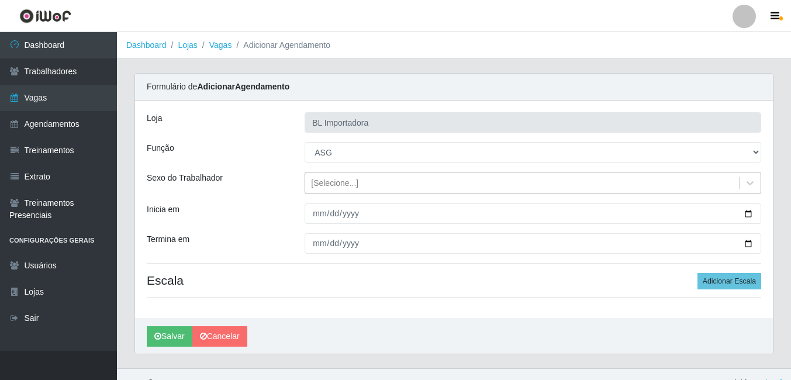
click at [322, 190] on div "[Selecione...]" at bounding box center [522, 183] width 434 height 19
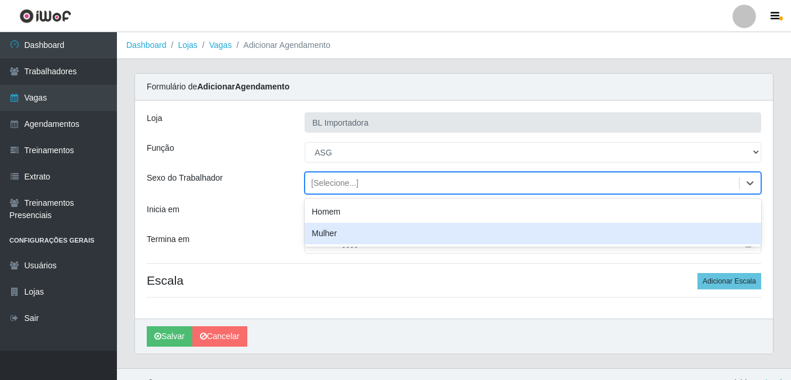
click at [321, 233] on div "Mulher" at bounding box center [533, 234] width 457 height 22
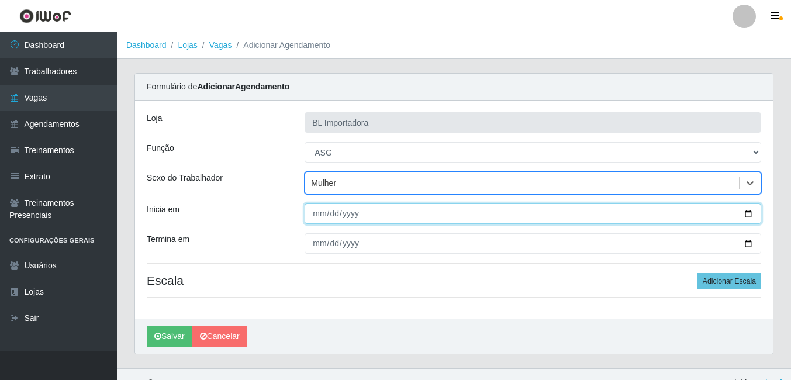
click at [318, 219] on input "Inicia em" at bounding box center [533, 214] width 457 height 20
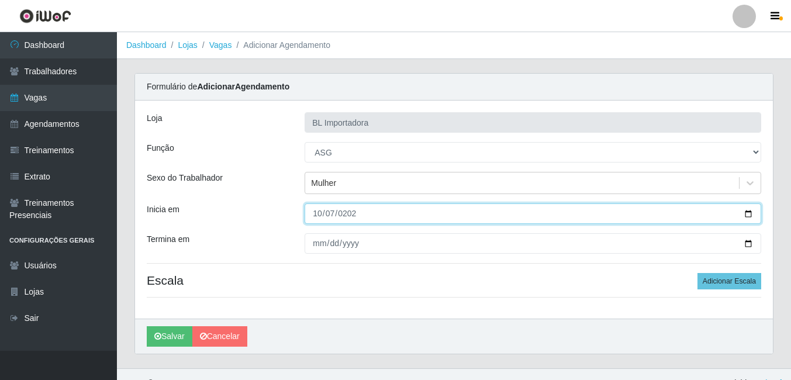
type input "2025-10-07"
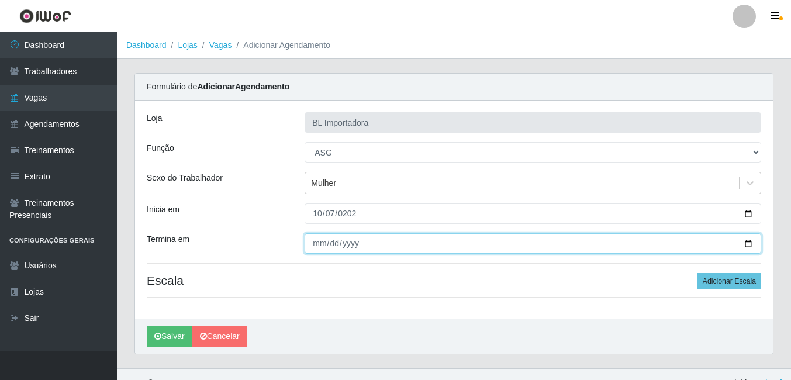
click at [321, 248] on input "Termina em" at bounding box center [533, 243] width 457 height 20
type input "2025-10-07"
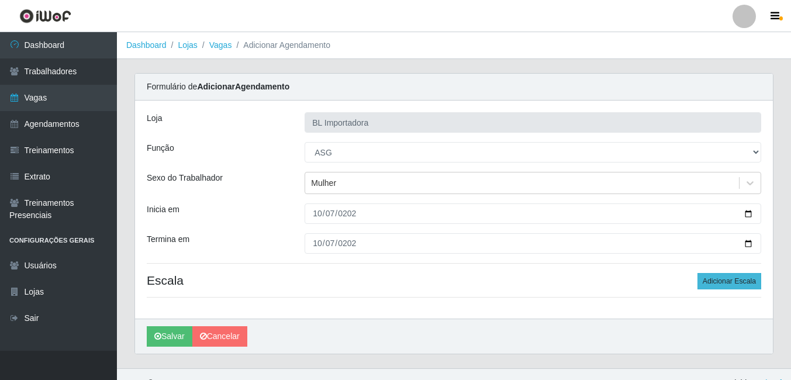
click at [730, 270] on div "Loja BL Importadora Função [Selecione...] ASG ASG + ASG ++ Auxiliar Administrat…" at bounding box center [454, 210] width 638 height 218
click at [734, 277] on button "Adicionar Escala" at bounding box center [730, 281] width 64 height 16
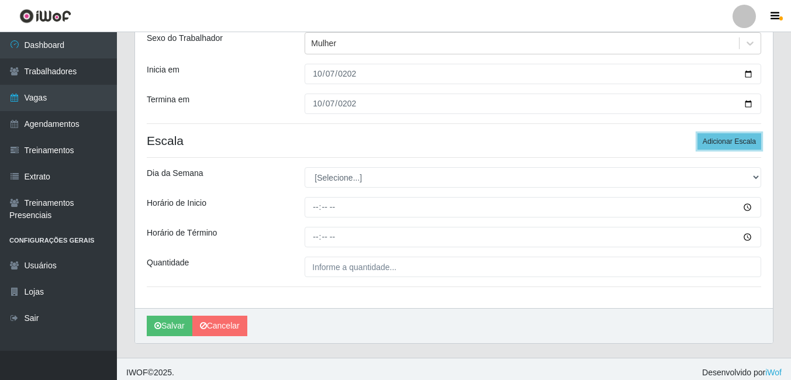
scroll to position [147, 0]
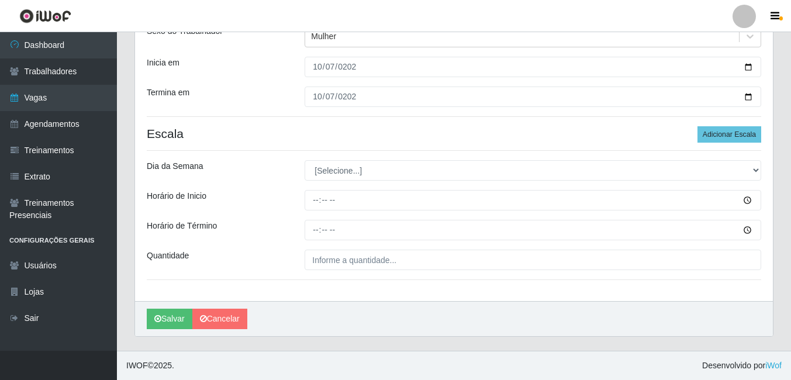
click at [365, 160] on div "Loja BL Importadora Função [Selecione...] ASG ASG + ASG ++ Auxiliar Administrat…" at bounding box center [454, 127] width 638 height 347
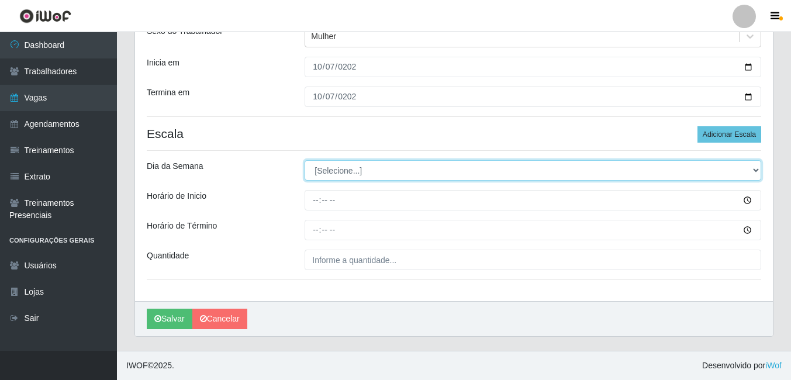
click at [364, 177] on select "[Selecione...] Segunda Terça Quarta Quinta Sexta Sábado Domingo" at bounding box center [533, 170] width 457 height 20
select select "2"
click at [305, 160] on select "[Selecione...] Segunda Terça Quarta Quinta Sexta Sábado Domingo" at bounding box center [533, 170] width 457 height 20
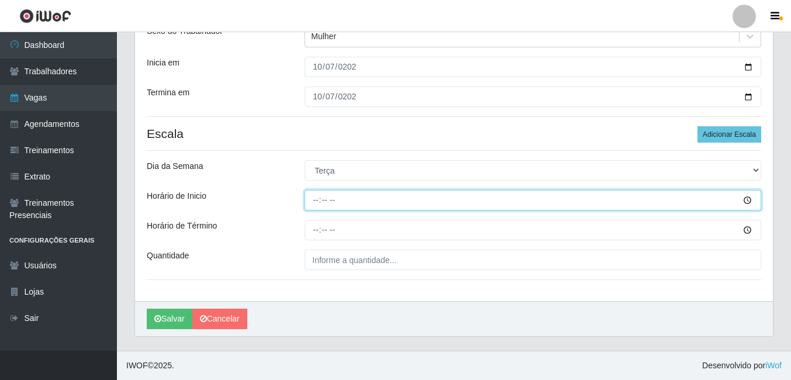
click at [312, 194] on input "Horário de Inicio" at bounding box center [533, 200] width 457 height 20
type input "08:00"
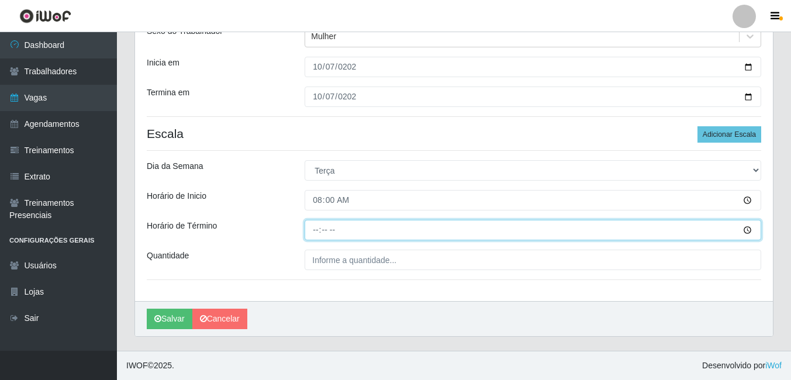
click at [320, 222] on input "Horário de Término" at bounding box center [533, 230] width 457 height 20
type input "12:00"
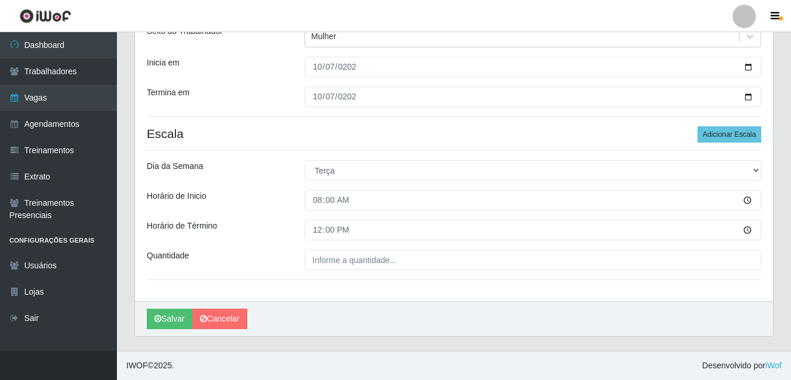
click at [327, 274] on div "Loja BL Importadora Função [Selecione...] ASG ASG + ASG ++ Auxiliar Administrat…" at bounding box center [454, 127] width 638 height 347
click at [328, 271] on div "Loja BL Importadora Função [Selecione...] ASG ASG + ASG ++ Auxiliar Administrat…" at bounding box center [454, 127] width 638 height 347
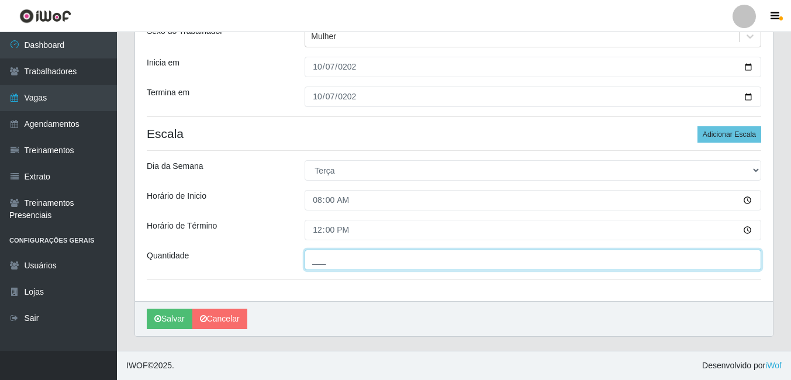
click at [328, 260] on input "___" at bounding box center [533, 260] width 457 height 20
type input "1__"
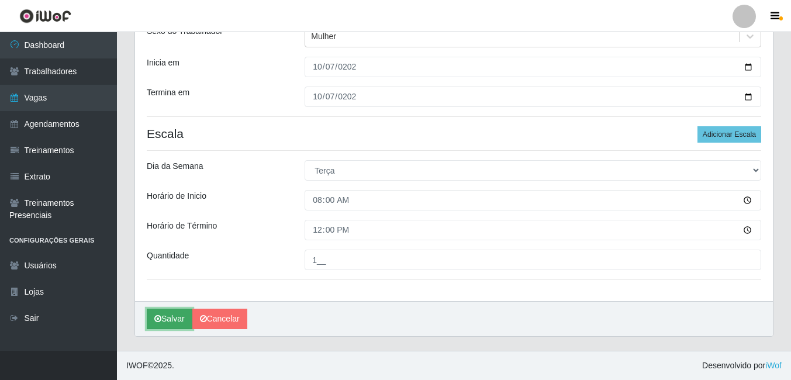
click at [170, 313] on button "Salvar" at bounding box center [170, 319] width 46 height 20
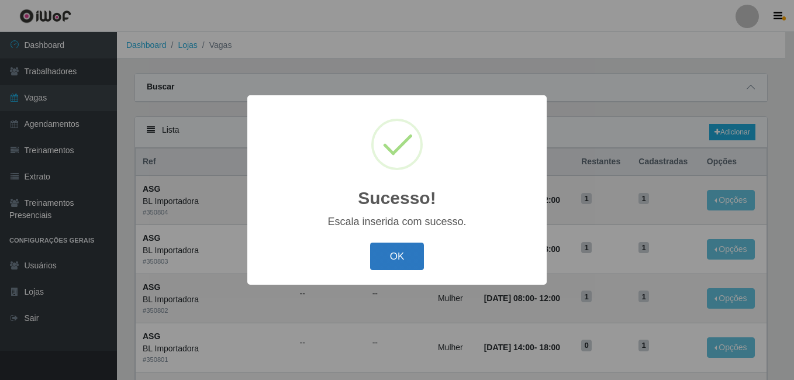
click at [411, 261] on button "OK" at bounding box center [397, 256] width 54 height 27
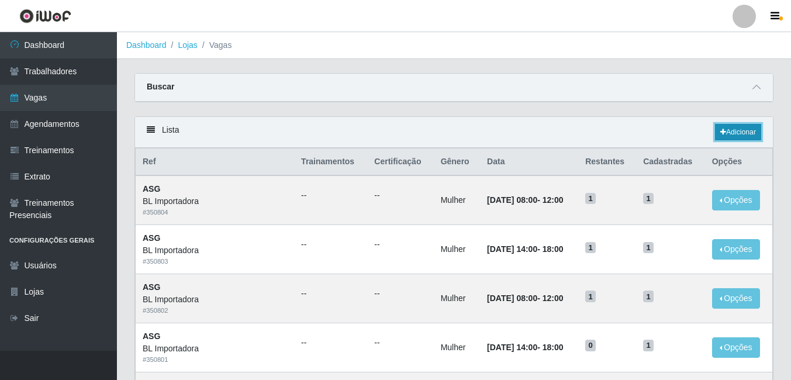
click at [748, 135] on link "Adicionar" at bounding box center [738, 132] width 46 height 16
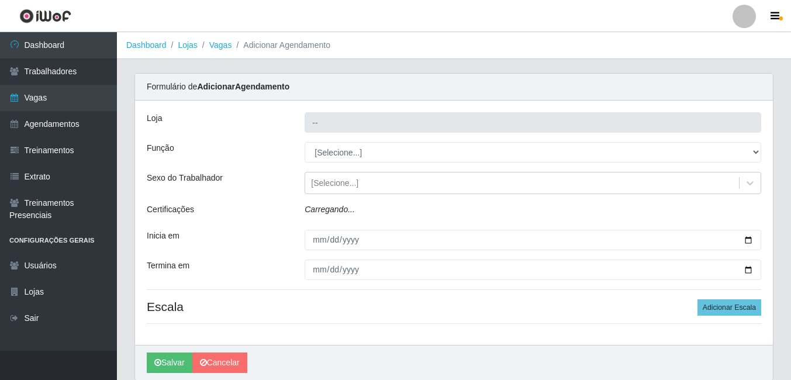
type input "BL Importadora"
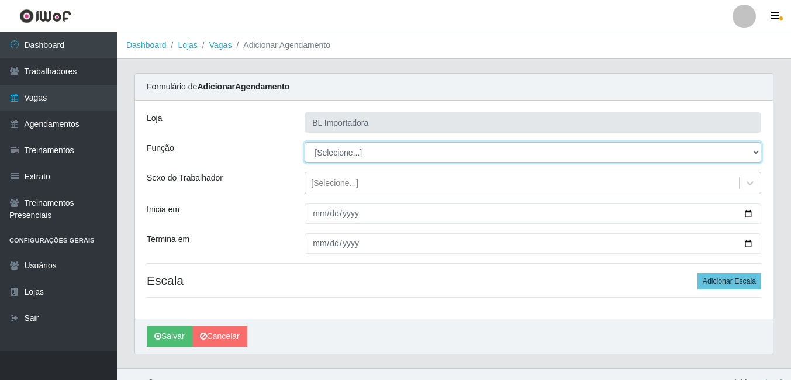
click at [335, 153] on select "[Selecione...] ASG ASG + ASG ++ Auxiliar Administrativo Auxiliar administrativo…" at bounding box center [533, 152] width 457 height 20
select select "16"
click at [305, 142] on select "[Selecione...] ASG ASG + ASG ++ Auxiliar Administrativo Auxiliar administrativo…" at bounding box center [533, 152] width 457 height 20
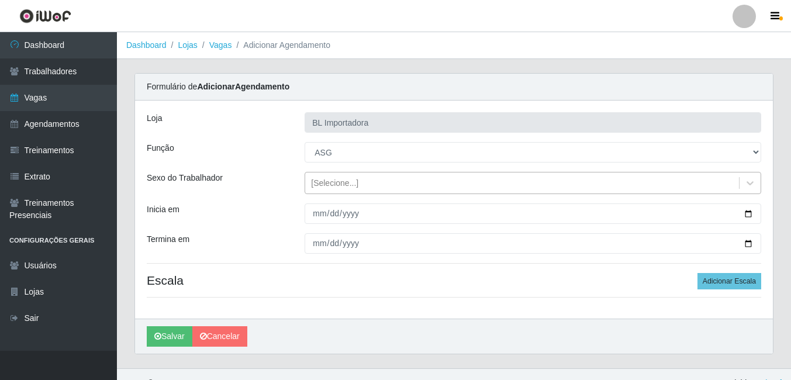
click at [338, 178] on div "[Selecione...]" at bounding box center [334, 183] width 47 height 12
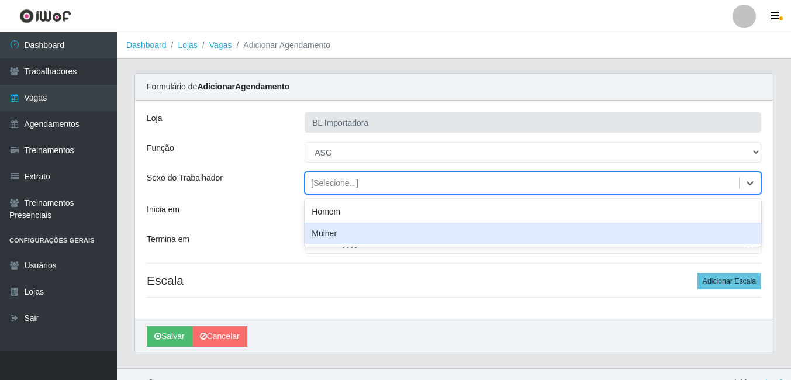
click at [342, 237] on div "Mulher" at bounding box center [533, 234] width 457 height 22
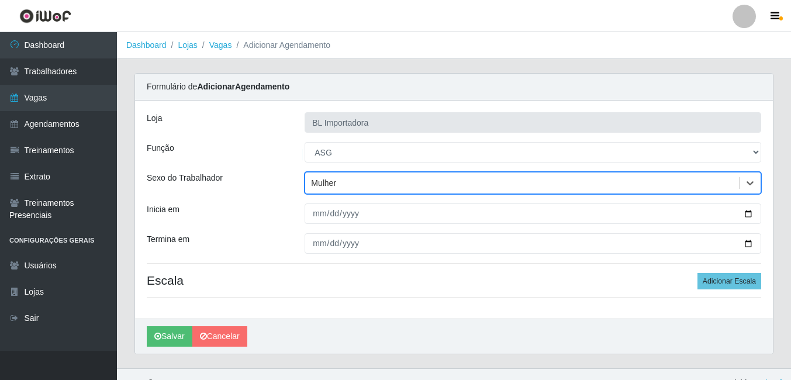
click at [302, 214] on div at bounding box center [533, 214] width 474 height 20
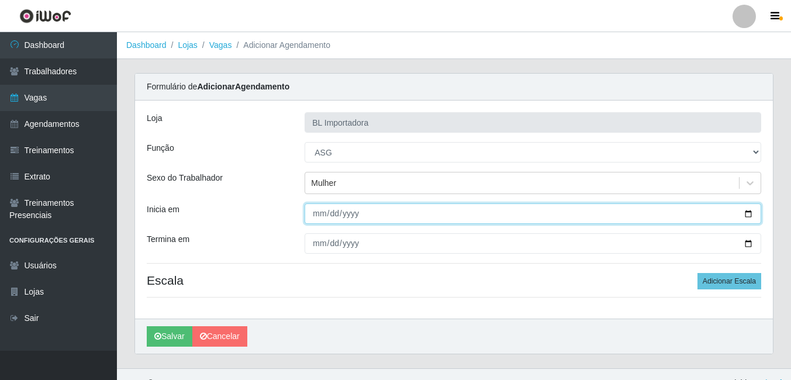
click at [318, 216] on input "Inicia em" at bounding box center [533, 214] width 457 height 20
type input "2025-10-07"
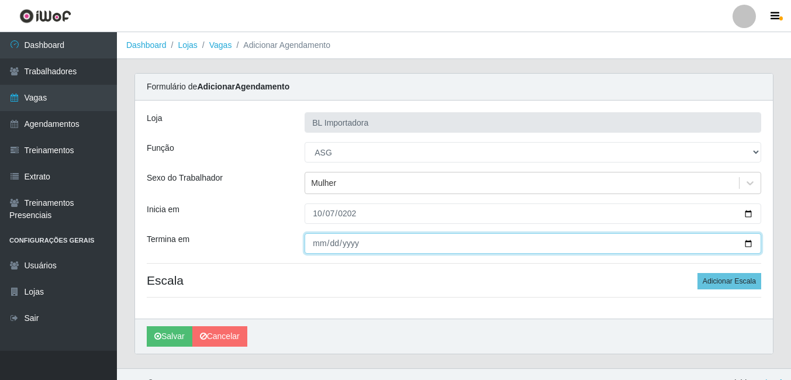
click at [327, 243] on input "Termina em" at bounding box center [533, 243] width 457 height 20
click at [319, 243] on input "Termina em" at bounding box center [533, 243] width 457 height 20
type input "2025-10-07"
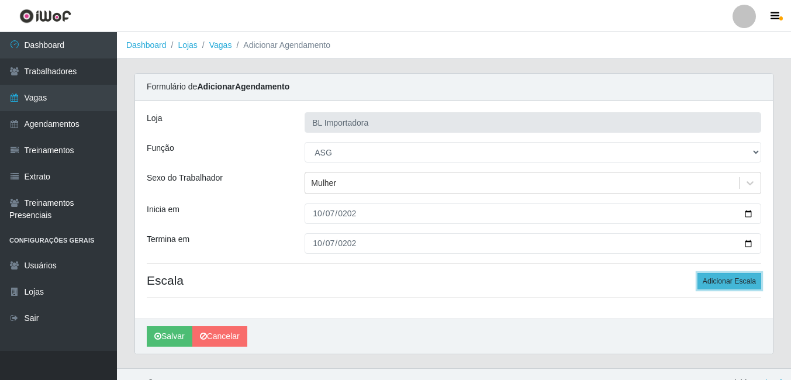
click at [709, 286] on button "Adicionar Escala" at bounding box center [730, 281] width 64 height 16
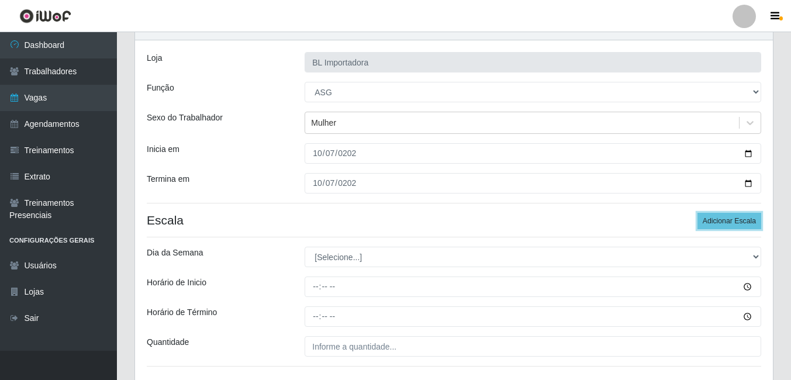
scroll to position [147, 0]
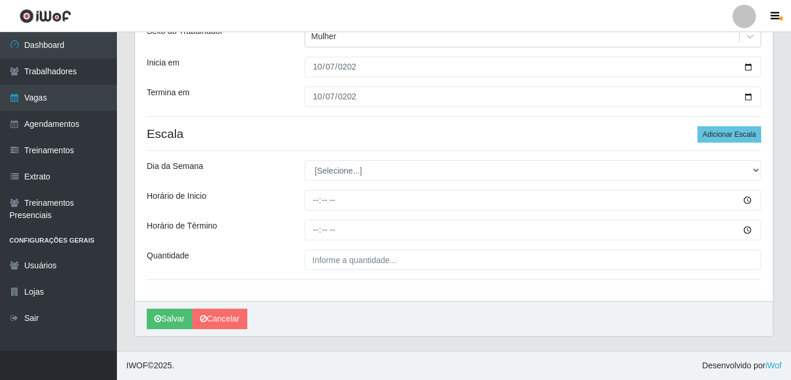
click at [333, 182] on div "Loja BL Importadora Função [Selecione...] ASG ASG + ASG ++ Auxiliar Administrat…" at bounding box center [454, 127] width 638 height 347
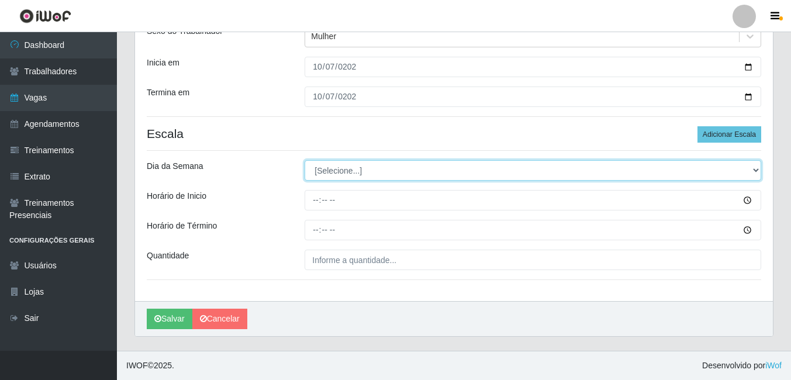
click at [332, 170] on select "[Selecione...] Segunda Terça Quarta Quinta Sexta Sábado Domingo" at bounding box center [533, 170] width 457 height 20
select select "2"
click at [305, 160] on select "[Selecione...] Segunda Terça Quarta Quinta Sexta Sábado Domingo" at bounding box center [533, 170] width 457 height 20
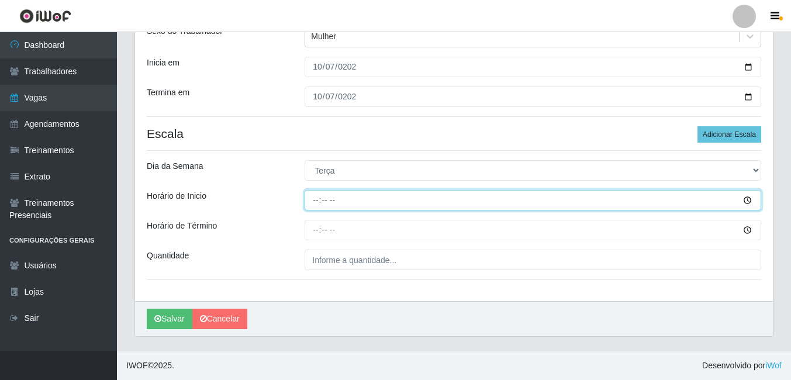
click at [333, 198] on input "Horário de Inicio" at bounding box center [533, 200] width 457 height 20
type input "14:00"
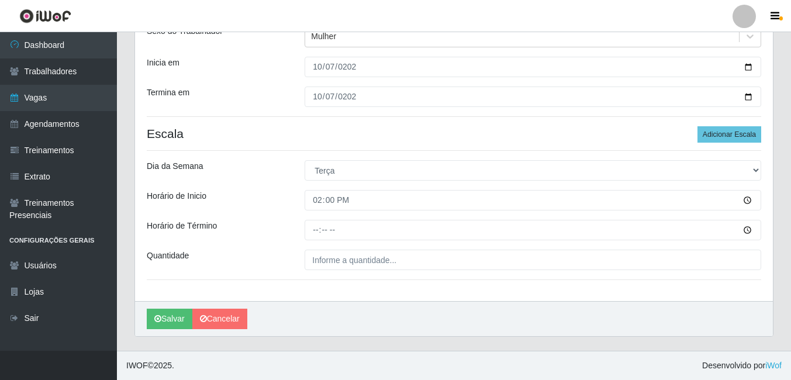
click at [315, 216] on div "Loja BL Importadora Função [Selecione...] ASG ASG + ASG ++ Auxiliar Administrat…" at bounding box center [454, 127] width 638 height 347
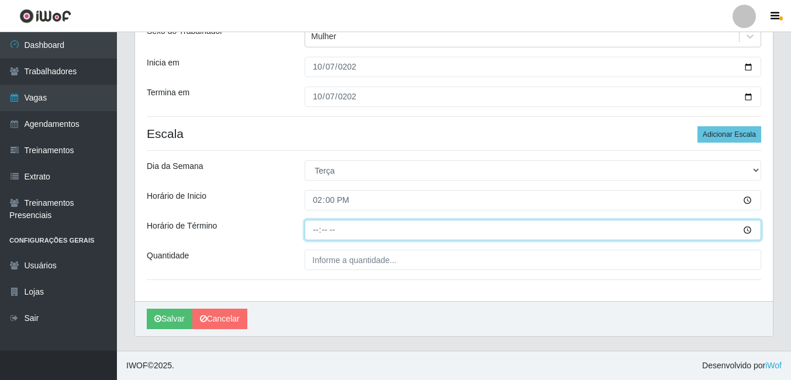
click at [315, 223] on input "Horário de Término" at bounding box center [533, 230] width 457 height 20
type input "18:00"
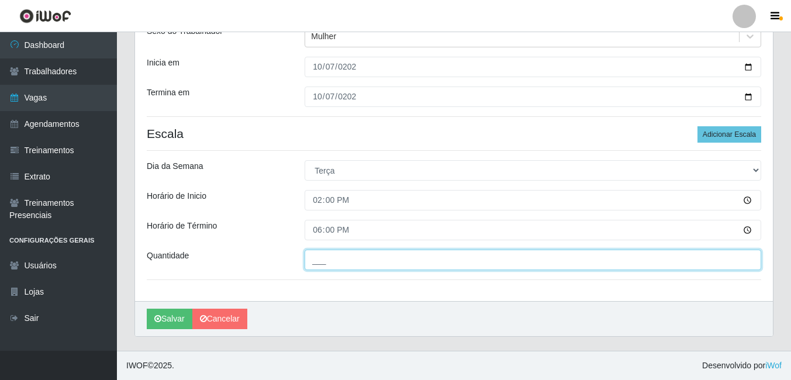
click at [326, 264] on input "___" at bounding box center [533, 260] width 457 height 20
type input "1__"
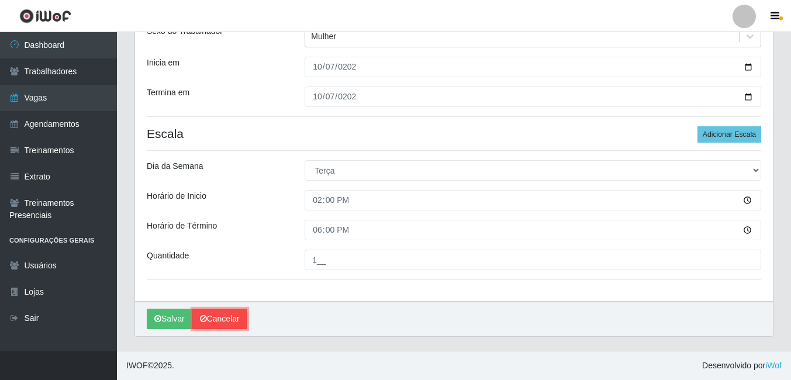
click at [198, 309] on link "Cancelar" at bounding box center [219, 319] width 55 height 20
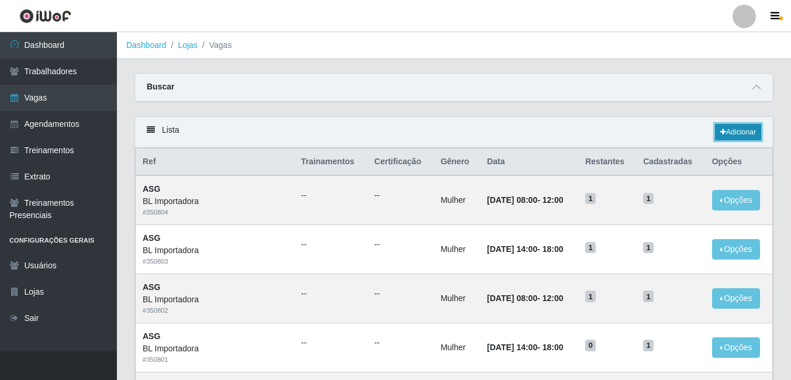
click at [746, 132] on link "Adicionar" at bounding box center [738, 132] width 46 height 16
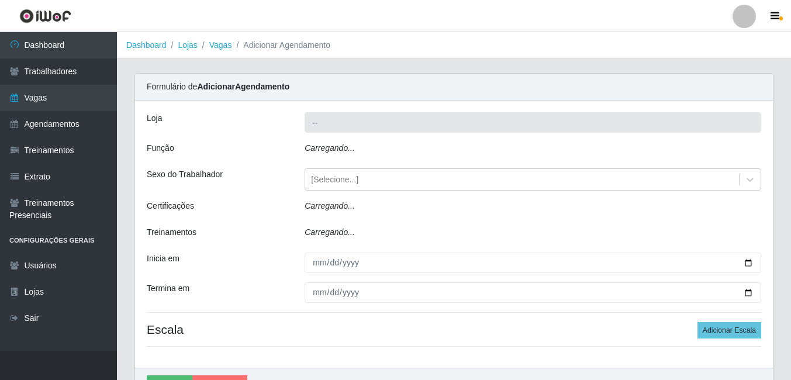
type input "BL Importadora"
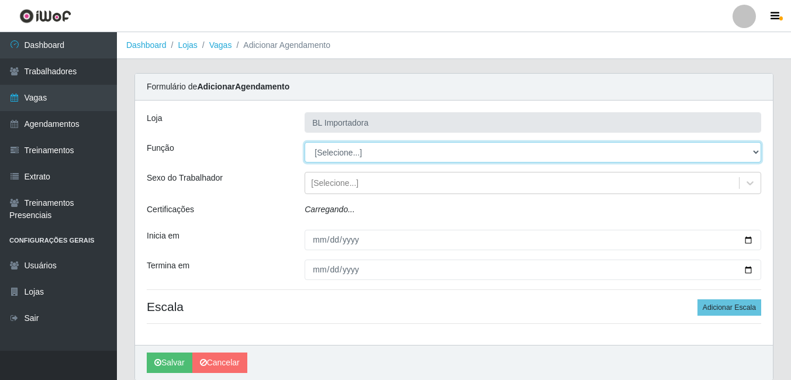
click at [323, 152] on select "[Selecione...] ASG ASG + ASG ++ Auxiliar Administrativo Auxiliar administrativo…" at bounding box center [533, 152] width 457 height 20
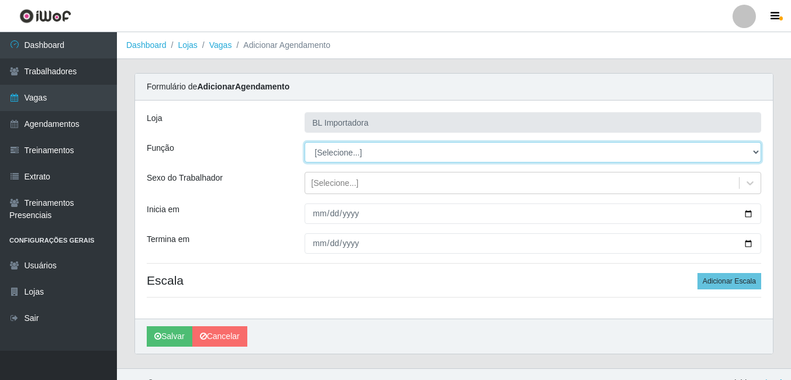
select select "16"
click at [305, 142] on select "[Selecione...] ASG ASG + ASG ++ Auxiliar Administrativo Auxiliar administrativo…" at bounding box center [533, 152] width 457 height 20
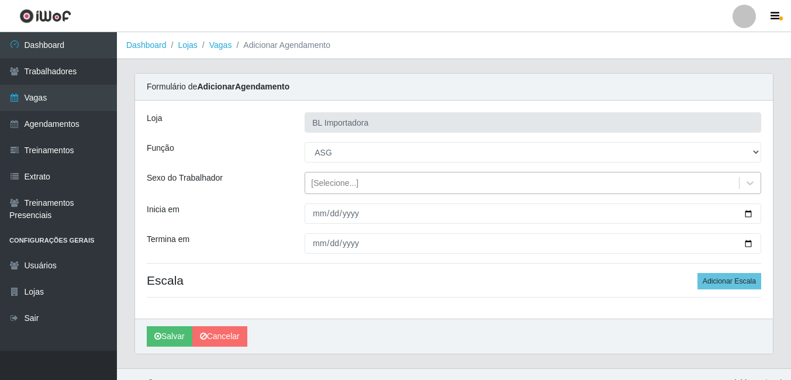
click at [323, 190] on div "[Selecione...]" at bounding box center [522, 183] width 434 height 19
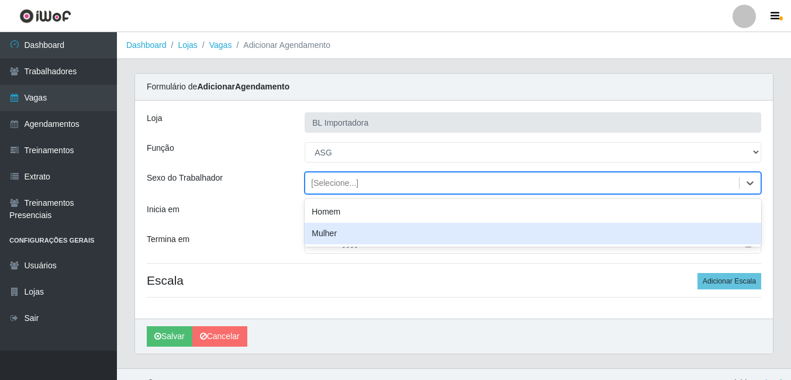
click at [324, 229] on div "Mulher" at bounding box center [533, 234] width 457 height 22
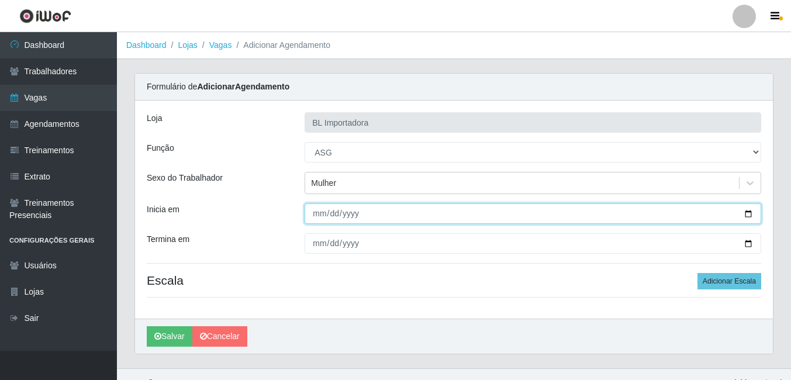
click at [318, 209] on input "Inicia em" at bounding box center [533, 214] width 457 height 20
type input "2025-10-07"
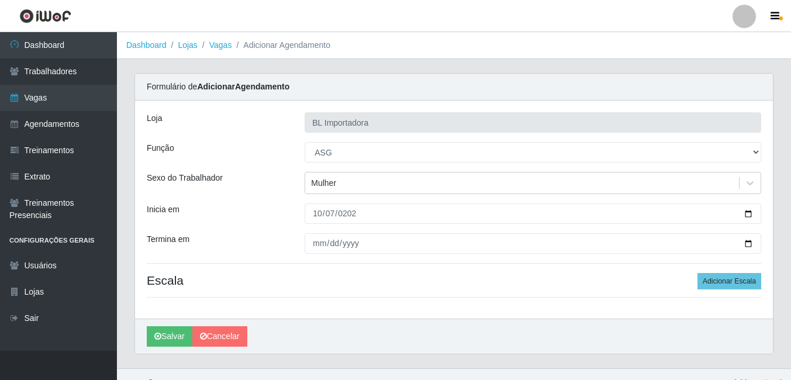
click at [321, 233] on div "Loja BL Importadora Função [Selecione...] ASG ASG + ASG ++ Auxiliar Administrat…" at bounding box center [454, 210] width 638 height 218
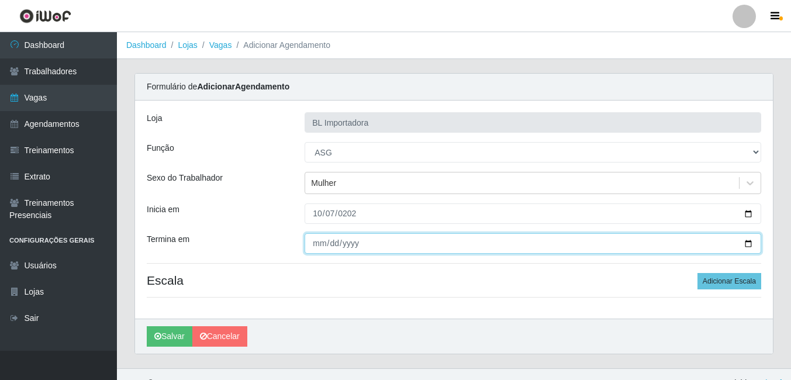
click at [317, 246] on input "Termina em" at bounding box center [533, 243] width 457 height 20
type input "2025-10-07"
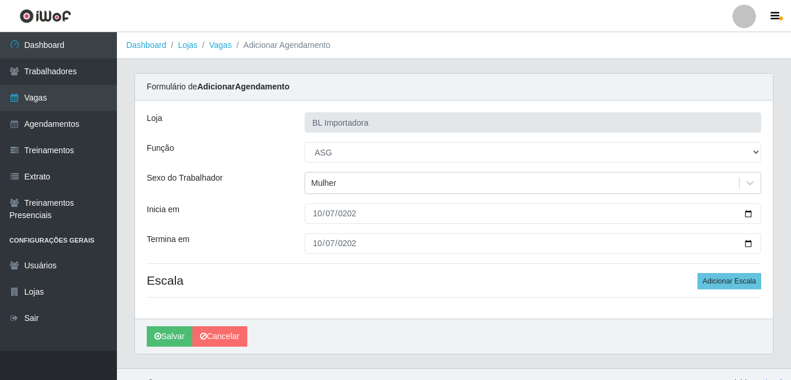
click at [723, 292] on div "Loja BL Importadora Função [Selecione...] ASG ASG + ASG ++ Auxiliar Administrat…" at bounding box center [454, 210] width 638 height 218
click at [724, 285] on button "Adicionar Escala" at bounding box center [730, 281] width 64 height 16
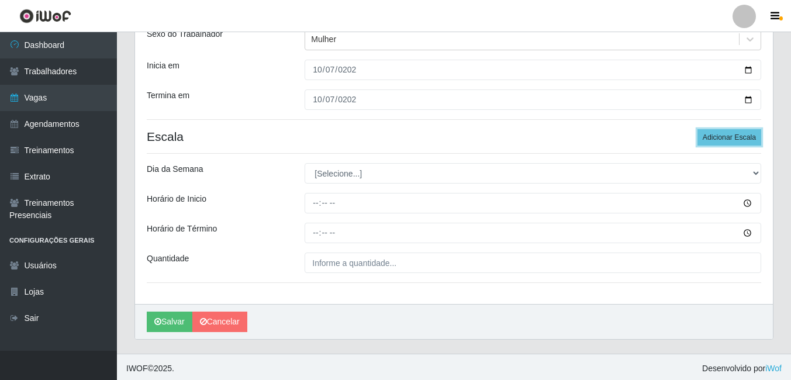
scroll to position [147, 0]
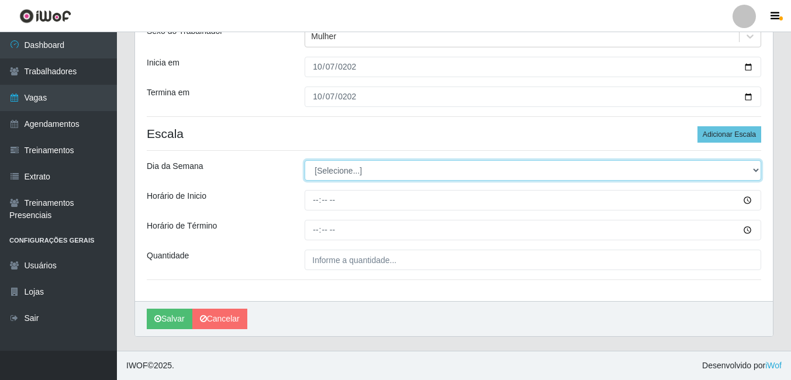
click at [352, 162] on select "[Selecione...] Segunda Terça Quarta Quinta Sexta Sábado Domingo" at bounding box center [533, 170] width 457 height 20
click at [349, 169] on select "[Selecione...] Segunda Terça Quarta Quinta Sexta Sábado Domingo" at bounding box center [533, 170] width 457 height 20
select select "2"
click at [305, 160] on select "[Selecione...] Segunda Terça Quarta Quinta Sexta Sábado Domingo" at bounding box center [533, 170] width 457 height 20
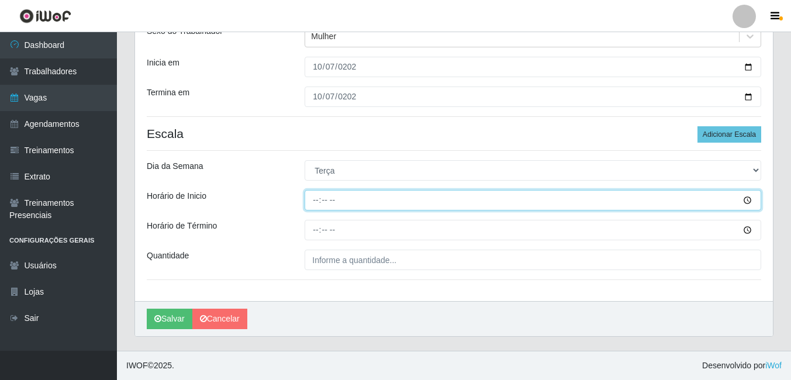
click at [320, 196] on input "Horário de Inicio" at bounding box center [533, 200] width 457 height 20
type input "14:00"
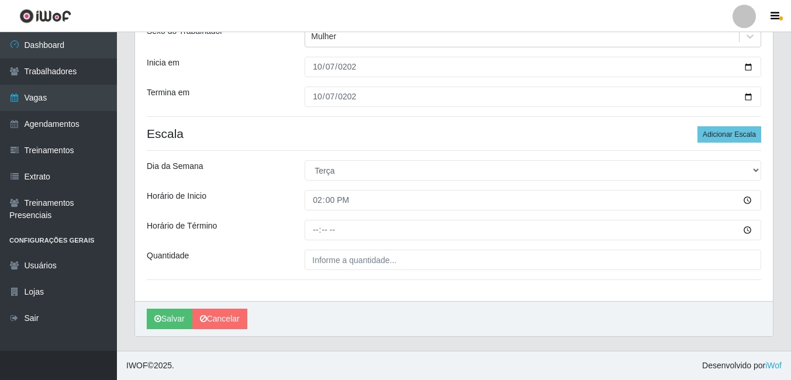
click at [299, 233] on div at bounding box center [533, 230] width 474 height 20
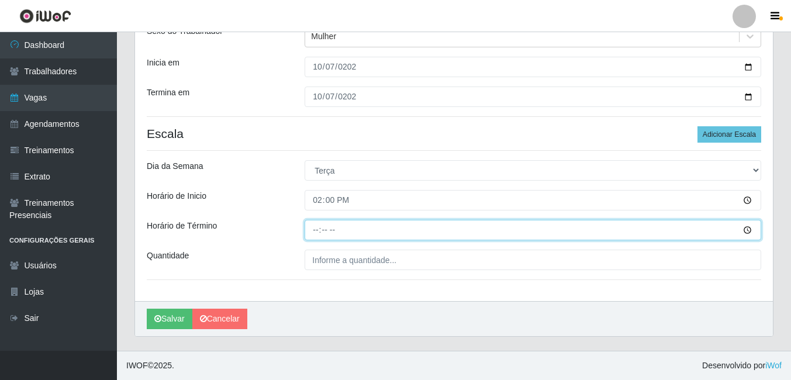
click at [319, 226] on input "Horário de Término" at bounding box center [533, 230] width 457 height 20
type input "18:00"
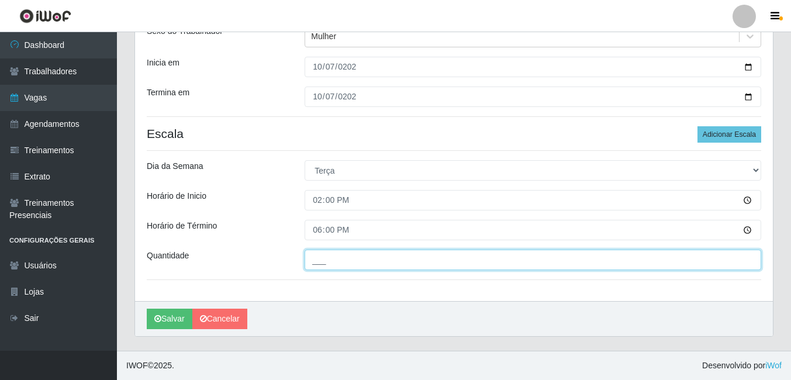
click at [322, 260] on input "___" at bounding box center [533, 260] width 457 height 20
type input "1__"
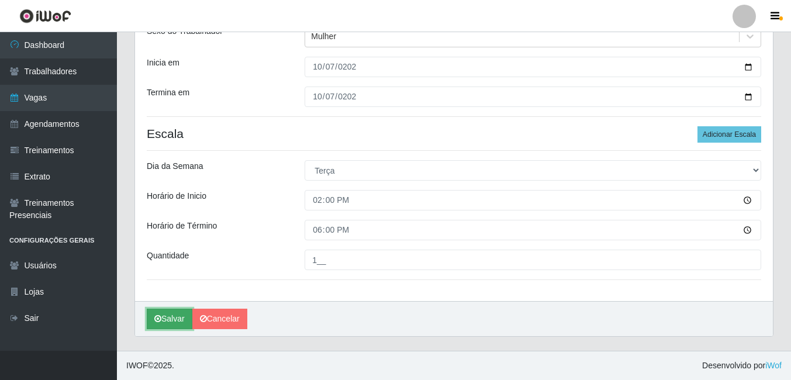
click at [163, 323] on button "Salvar" at bounding box center [170, 319] width 46 height 20
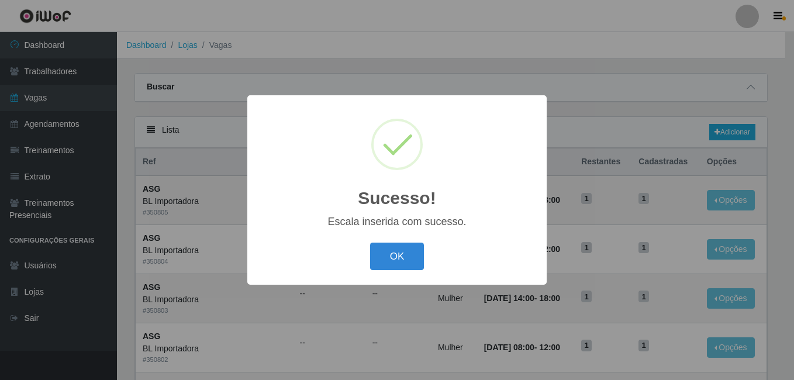
click at [384, 239] on div "Sucesso! × Escala inserida com sucesso. OK Cancel" at bounding box center [396, 190] width 299 height 190
click at [387, 249] on button "OK" at bounding box center [397, 256] width 54 height 27
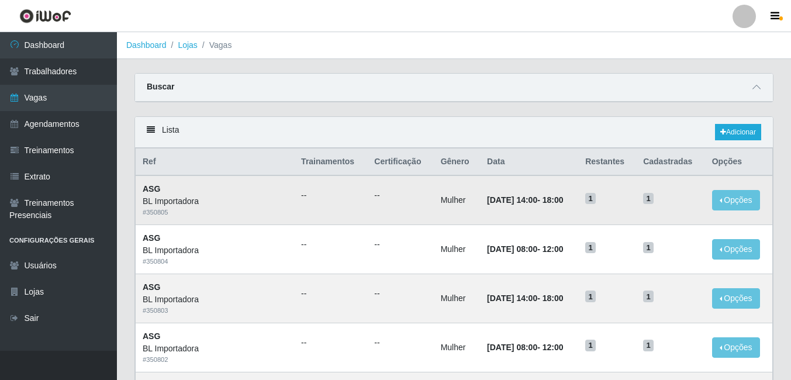
click at [495, 182] on td "07/10/2025, 14:00 - 18:00" at bounding box center [529, 199] width 98 height 49
click at [721, 129] on icon at bounding box center [724, 132] width 6 height 7
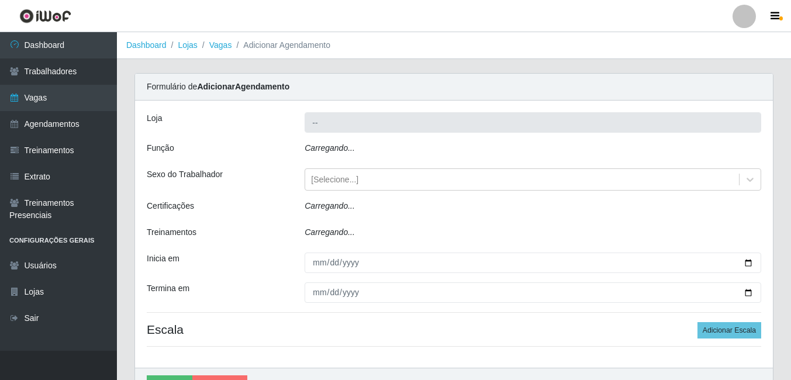
type input "BL Importadora"
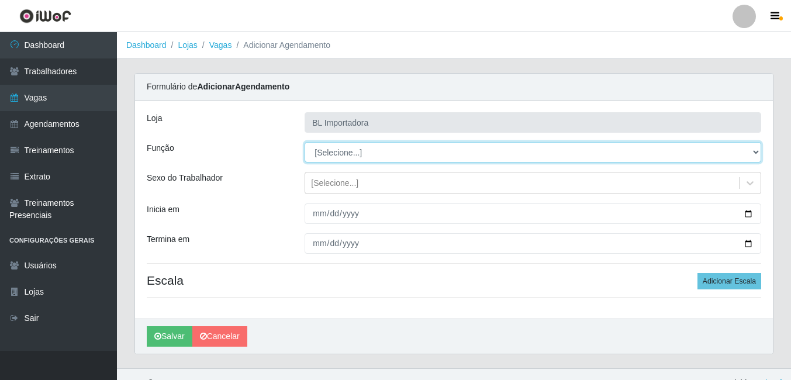
click at [347, 147] on select "[Selecione...] ASG ASG + ASG ++ Auxiliar Administrativo Auxiliar administrativo…" at bounding box center [533, 152] width 457 height 20
select select "16"
click at [305, 142] on select "[Selecione...] ASG ASG + ASG ++ Auxiliar Administrativo Auxiliar administrativo…" at bounding box center [533, 152] width 457 height 20
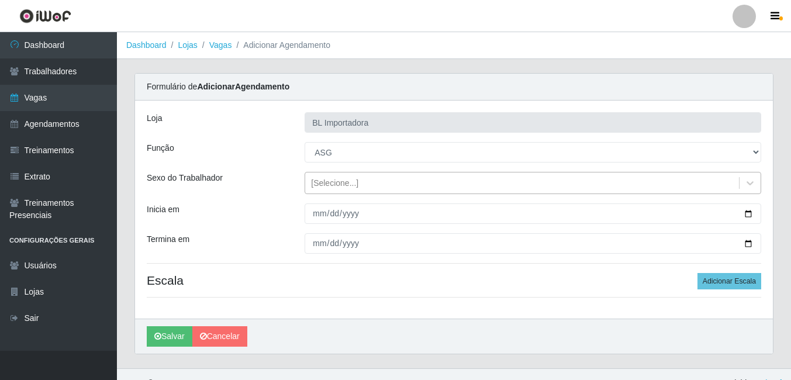
click at [325, 186] on div "[Selecione...]" at bounding box center [334, 183] width 47 height 12
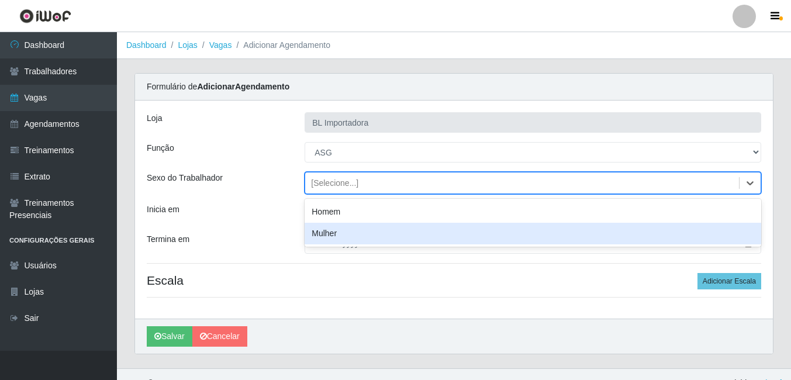
click at [319, 228] on div "Mulher" at bounding box center [533, 234] width 457 height 22
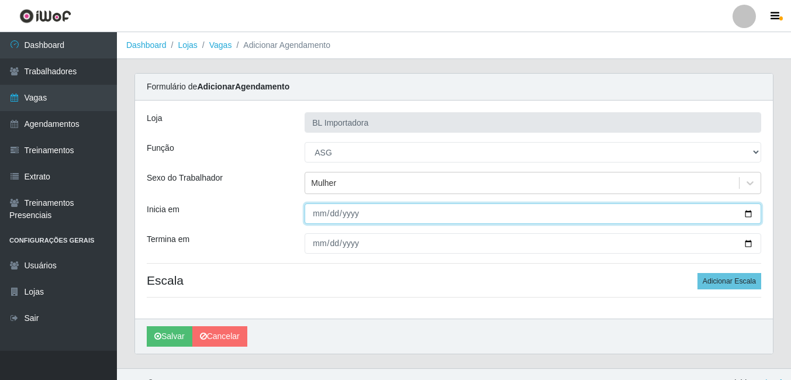
click at [315, 215] on input "Inicia em" at bounding box center [533, 214] width 457 height 20
click at [312, 215] on input "Inicia em" at bounding box center [533, 214] width 457 height 20
type input "2025-10-09"
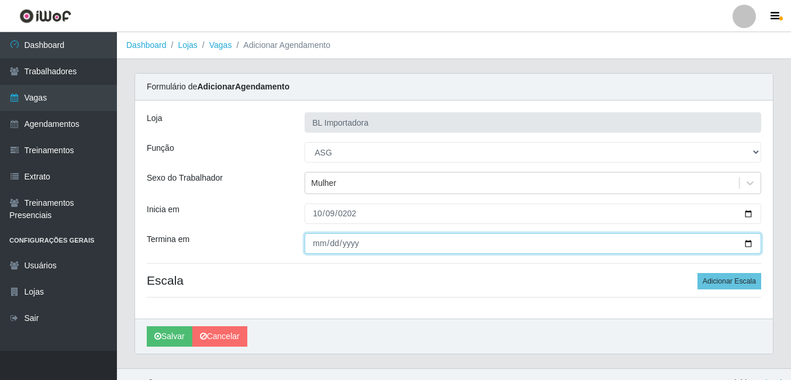
click at [312, 240] on input "Termina em" at bounding box center [533, 243] width 457 height 20
type input "2025-10-09"
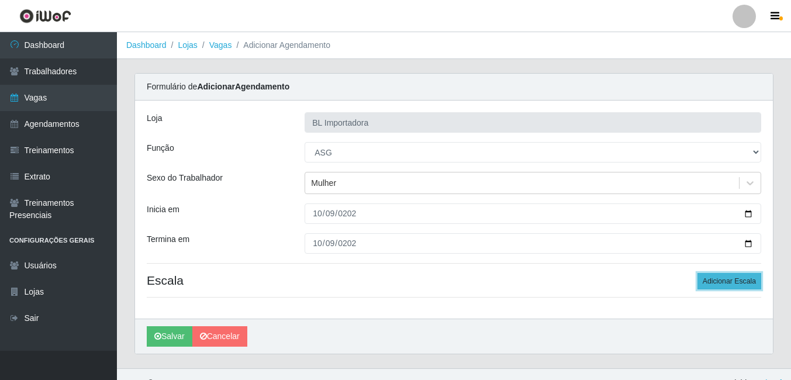
click at [759, 290] on button "Adicionar Escala" at bounding box center [730, 281] width 64 height 16
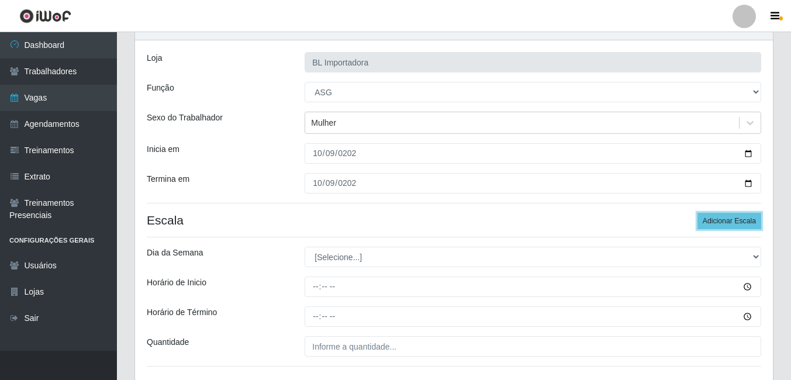
scroll to position [147, 0]
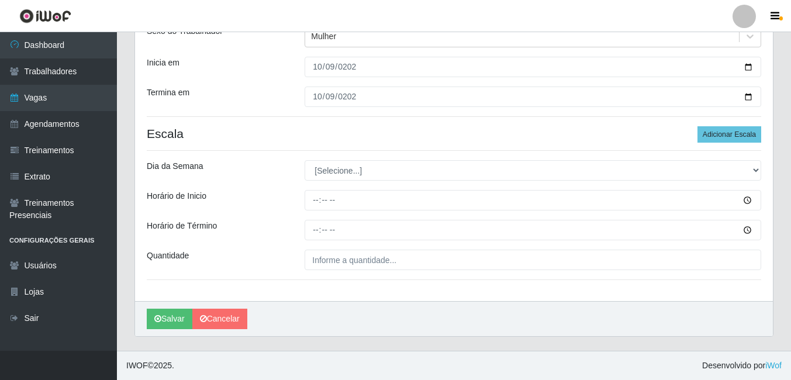
click at [375, 182] on div "Loja BL Importadora Função [Selecione...] ASG ASG + ASG ++ Auxiliar Administrat…" at bounding box center [454, 127] width 638 height 347
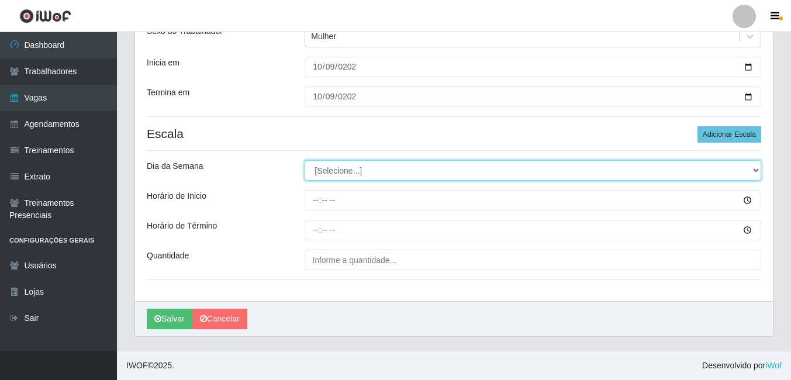
click at [373, 175] on select "[Selecione...] Segunda Terça Quarta Quinta Sexta Sábado Domingo" at bounding box center [533, 170] width 457 height 20
select select "4"
click at [305, 160] on select "[Selecione...] Segunda Terça Quarta Quinta Sexta Sábado Domingo" at bounding box center [533, 170] width 457 height 20
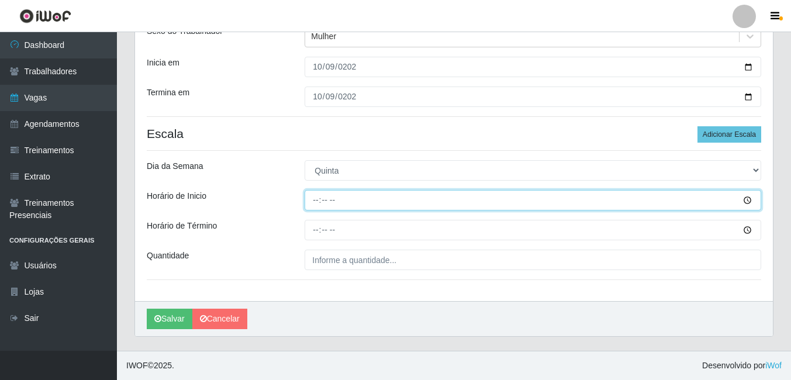
click at [319, 202] on input "Horário de Inicio" at bounding box center [533, 200] width 457 height 20
type input "08:00"
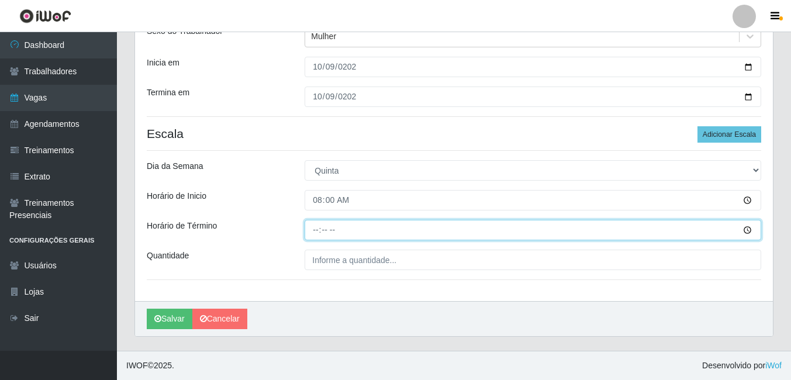
click at [322, 226] on input "Horário de Término" at bounding box center [533, 230] width 457 height 20
type input "12:00"
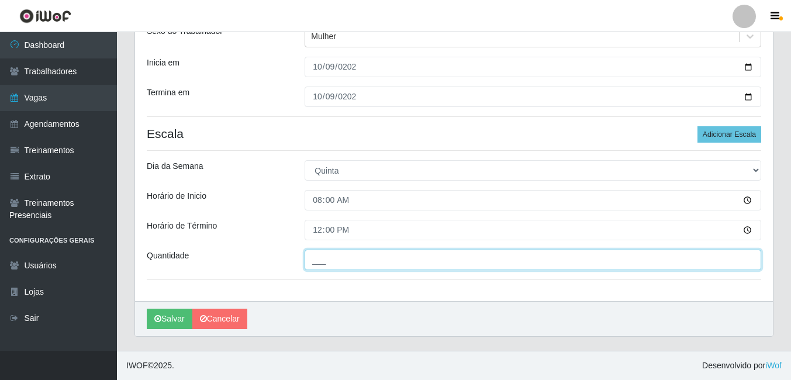
click at [329, 257] on input "___" at bounding box center [533, 260] width 457 height 20
type input "1__"
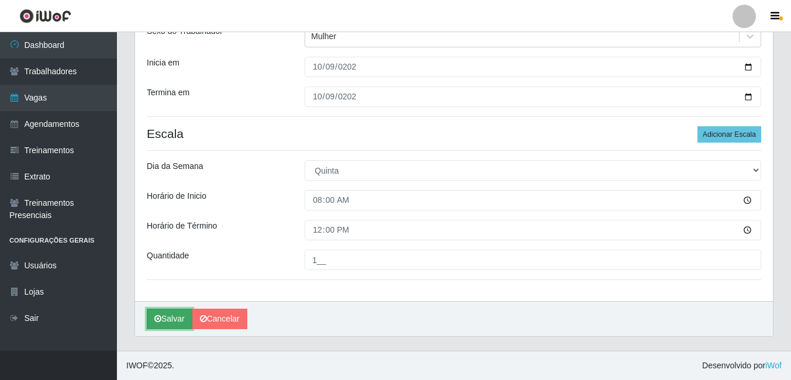
click at [172, 314] on button "Salvar" at bounding box center [170, 319] width 46 height 20
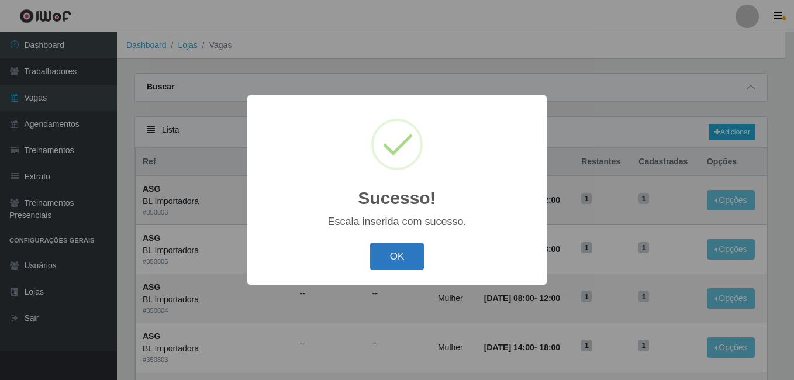
click at [391, 263] on button "OK" at bounding box center [397, 256] width 54 height 27
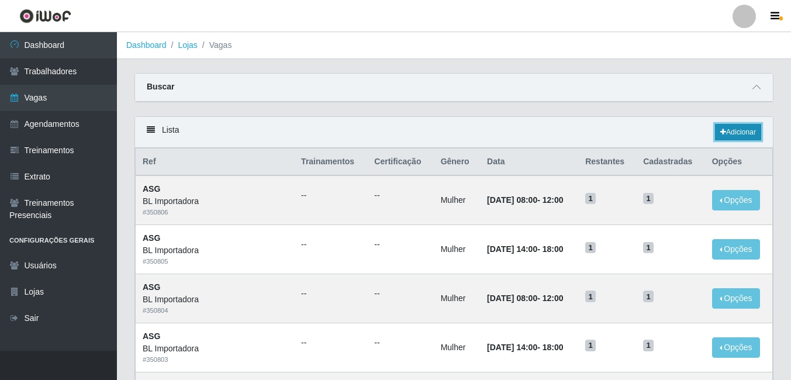
click at [725, 131] on link "Adicionar" at bounding box center [738, 132] width 46 height 16
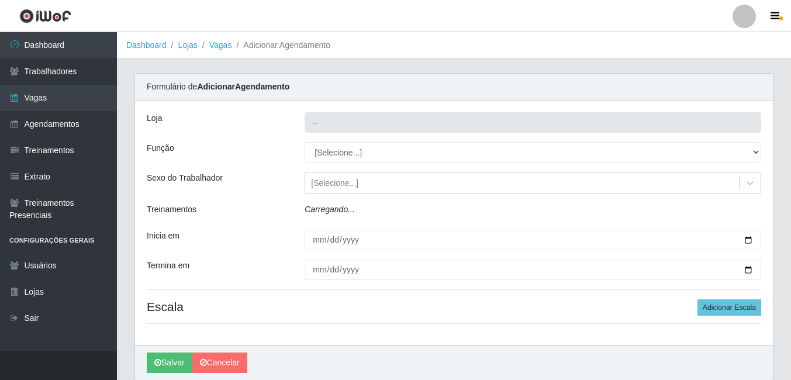
type input "BL Importadora"
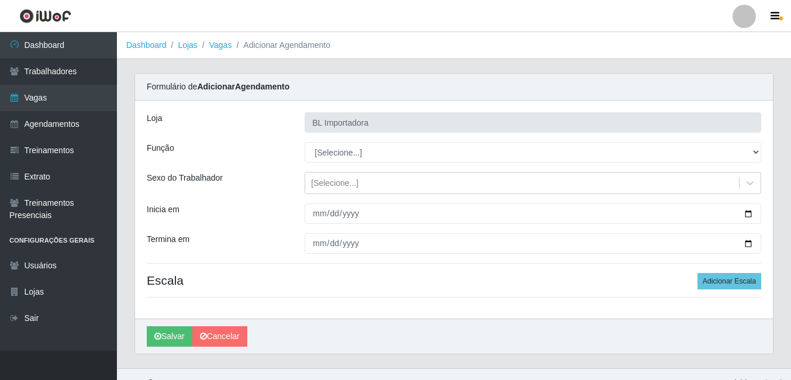
click at [363, 164] on div "Loja BL Importadora Função [Selecione...] ASG ASG + ASG ++ Auxiliar Administrat…" at bounding box center [454, 210] width 638 height 218
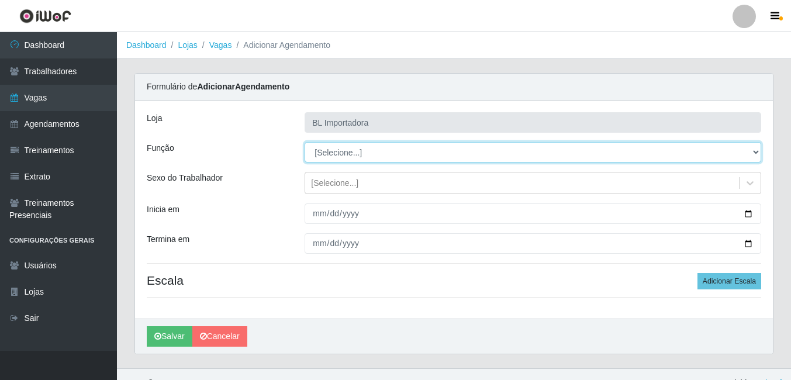
click at [361, 157] on select "[Selecione...] ASG ASG + ASG ++ Auxiliar Administrativo Auxiliar administrativo…" at bounding box center [533, 152] width 457 height 20
select select "16"
click at [305, 142] on select "[Selecione...] ASG ASG + ASG ++ Auxiliar Administrativo Auxiliar administrativo…" at bounding box center [533, 152] width 457 height 20
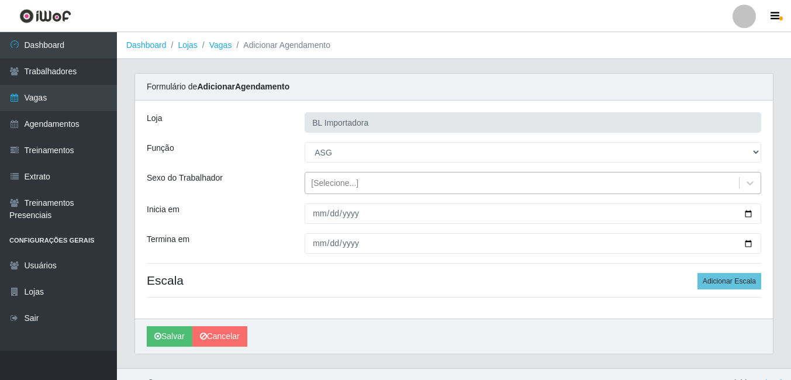
click at [321, 185] on div "[Selecione...]" at bounding box center [334, 183] width 47 height 12
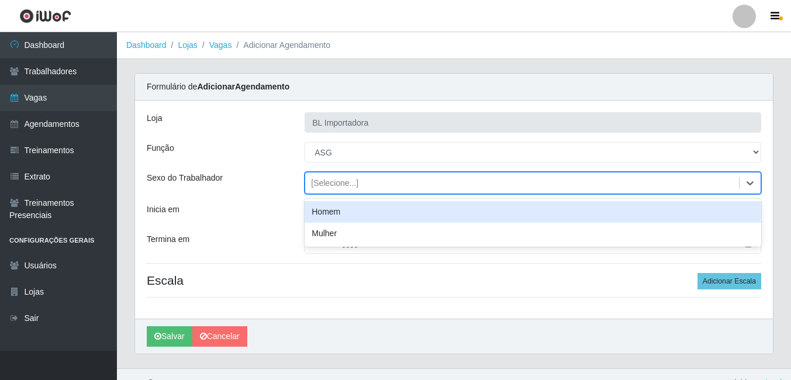
click at [319, 227] on div "Mulher" at bounding box center [533, 234] width 457 height 22
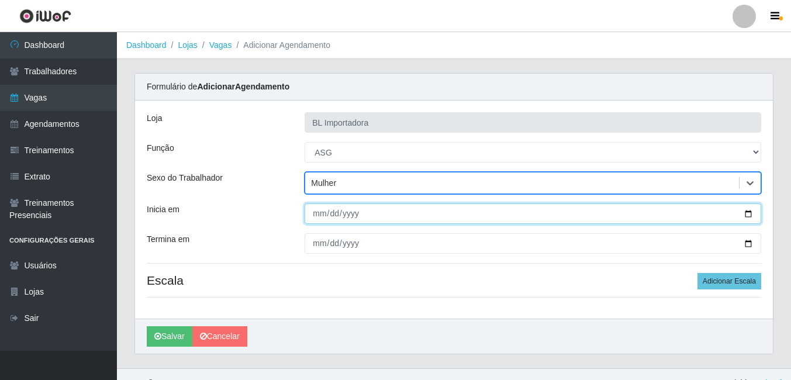
click at [314, 218] on input "Inicia em" at bounding box center [533, 214] width 457 height 20
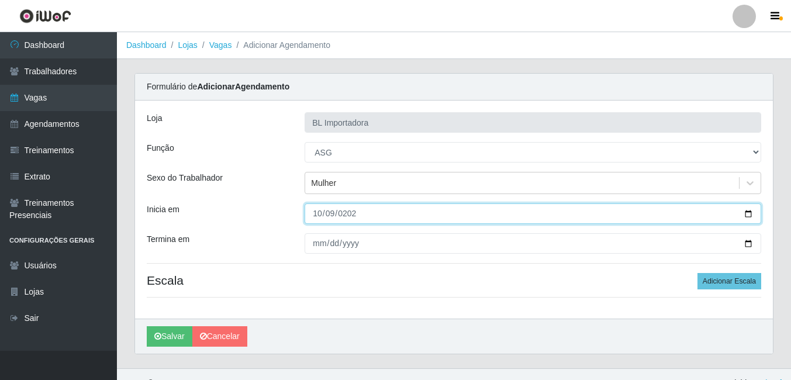
type input "2025-10-09"
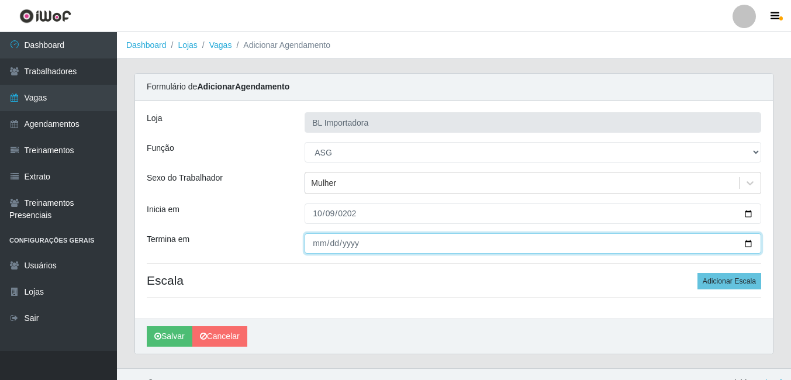
click at [309, 241] on input "Termina em" at bounding box center [533, 243] width 457 height 20
type input "2025-10-09"
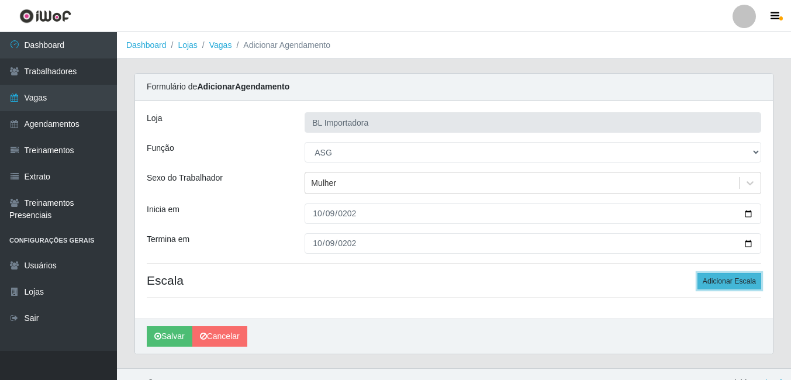
click at [731, 277] on button "Adicionar Escala" at bounding box center [730, 281] width 64 height 16
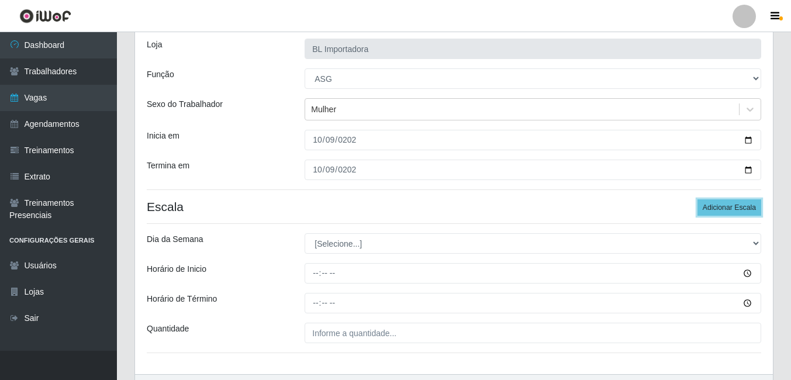
scroll to position [147, 0]
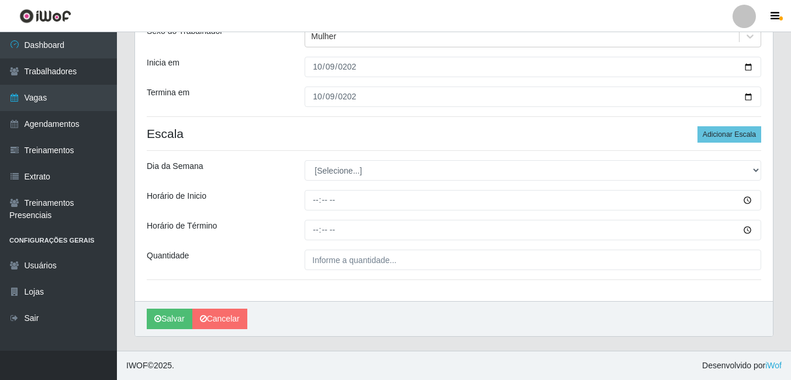
click at [326, 157] on div "Loja BL Importadora Função [Selecione...] ASG ASG + ASG ++ Auxiliar Administrat…" at bounding box center [454, 127] width 638 height 347
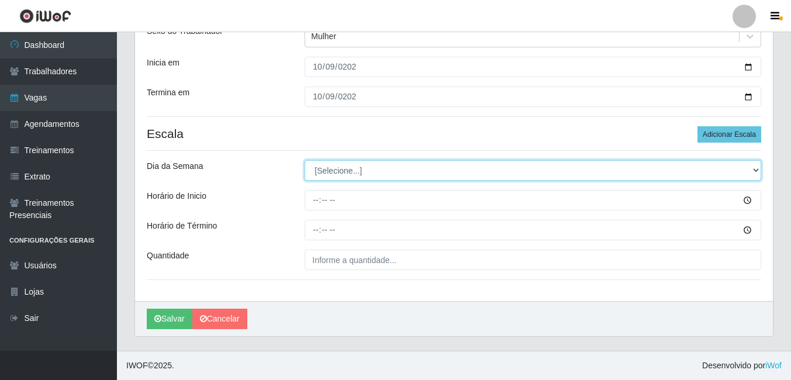
click at [328, 167] on select "[Selecione...] Segunda Terça Quarta Quinta Sexta Sábado Domingo" at bounding box center [533, 170] width 457 height 20
select select "4"
click at [305, 160] on select "[Selecione...] Segunda Terça Quarta Quinta Sexta Sábado Domingo" at bounding box center [533, 170] width 457 height 20
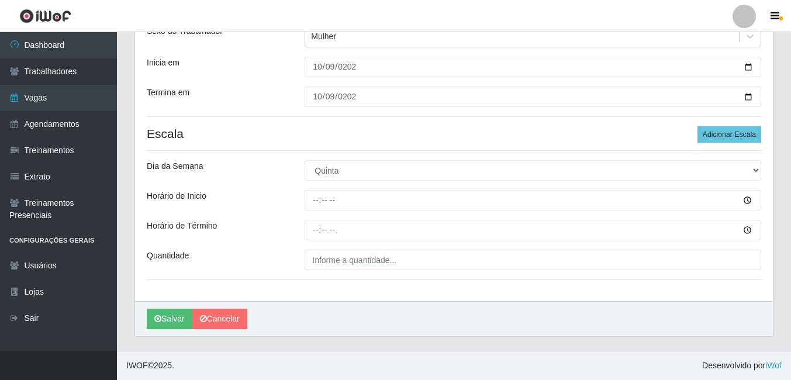
click at [321, 187] on div "Loja BL Importadora Função [Selecione...] ASG ASG + ASG ++ Auxiliar Administrat…" at bounding box center [454, 127] width 638 height 347
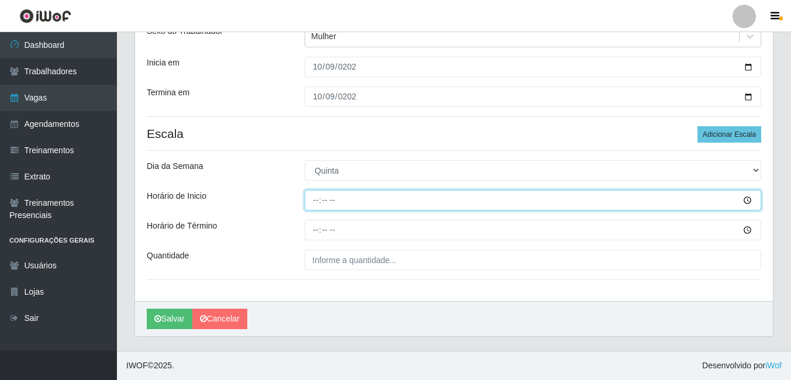
click at [315, 202] on input "Horário de Inicio" at bounding box center [533, 200] width 457 height 20
type input "14:00"
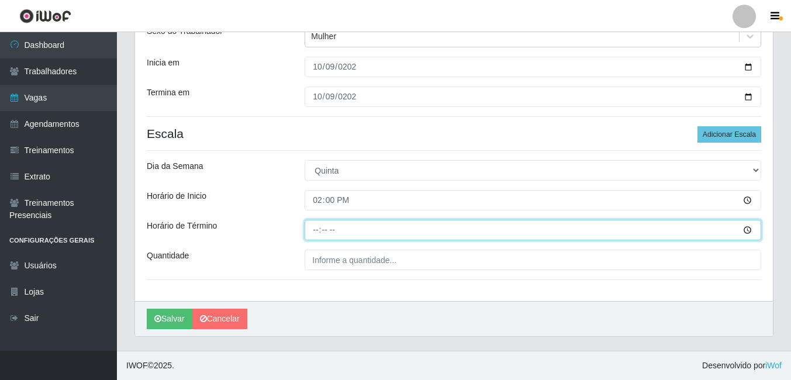
click at [318, 233] on input "Horário de Término" at bounding box center [533, 230] width 457 height 20
type input "18:00"
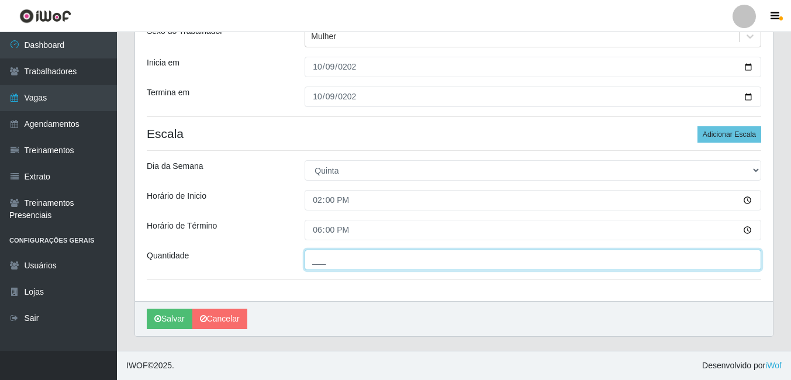
click at [330, 261] on input "___" at bounding box center [533, 260] width 457 height 20
type input "1__"
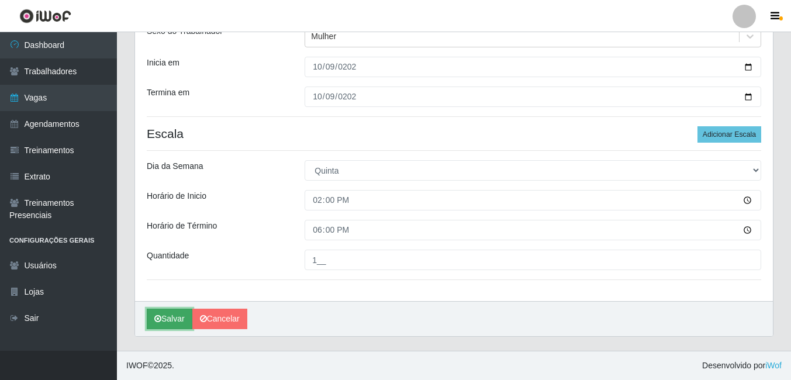
click at [171, 318] on button "Salvar" at bounding box center [170, 319] width 46 height 20
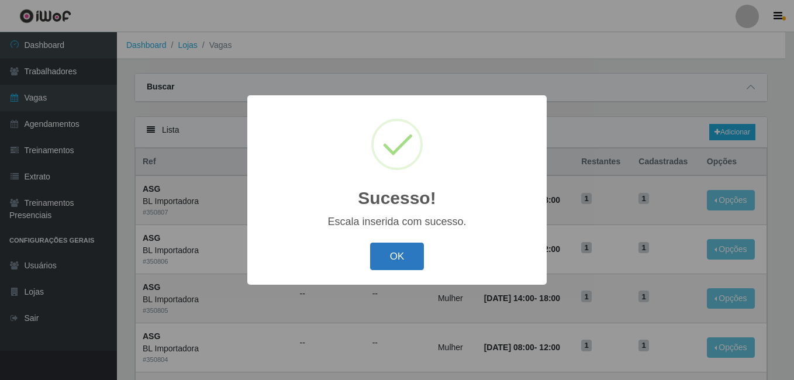
click at [385, 257] on button "OK" at bounding box center [397, 256] width 54 height 27
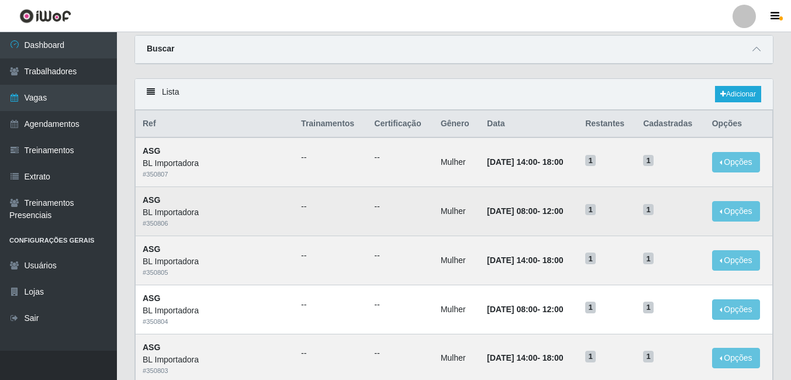
scroll to position [58, 0]
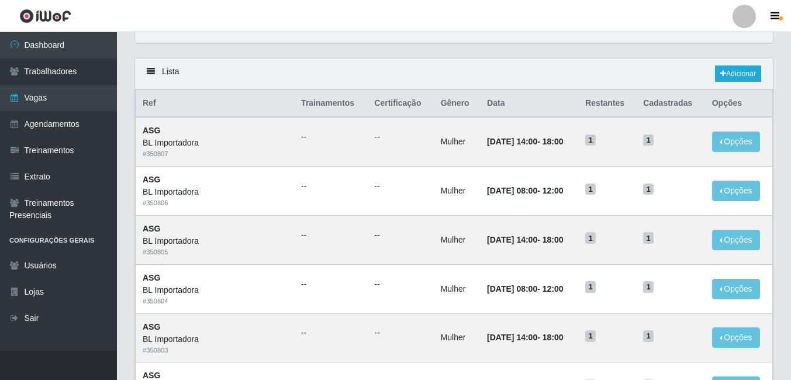
click at [538, 66] on div "Lista Adicionar" at bounding box center [454, 73] width 638 height 31
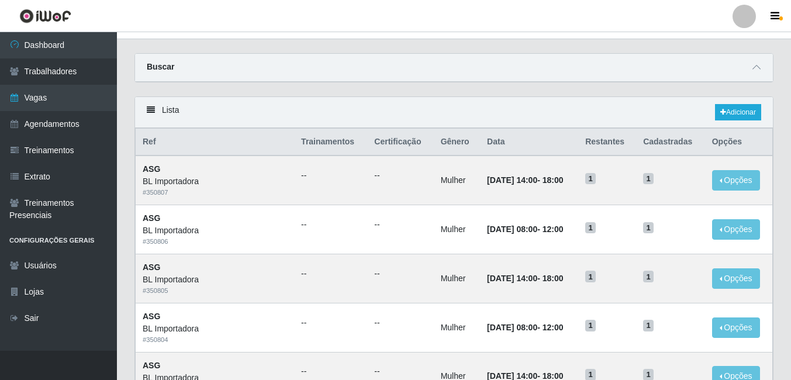
scroll to position [0, 0]
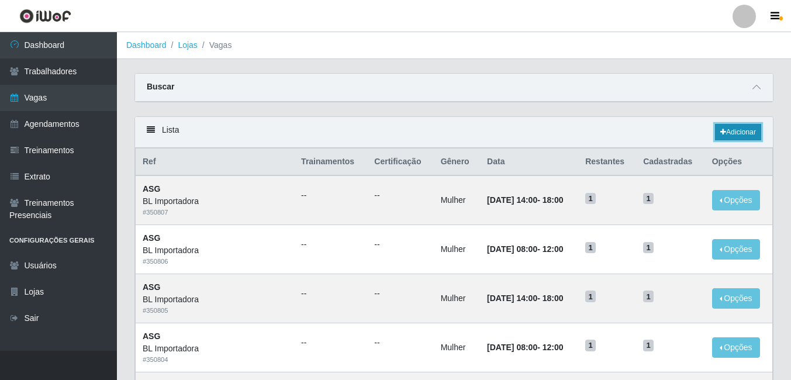
click at [750, 126] on link "Adicionar" at bounding box center [738, 132] width 46 height 16
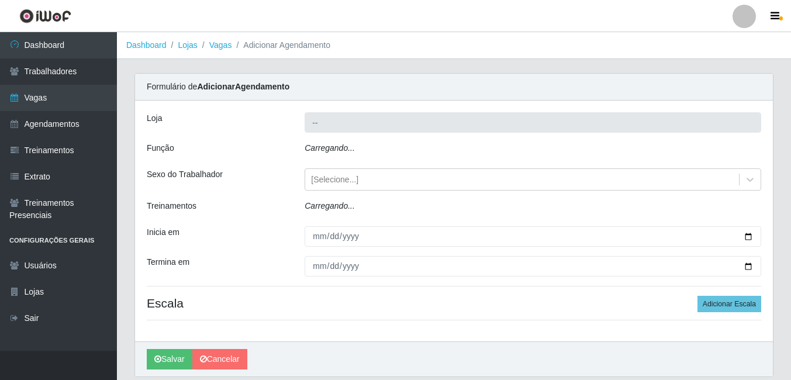
type input "BL Importadora"
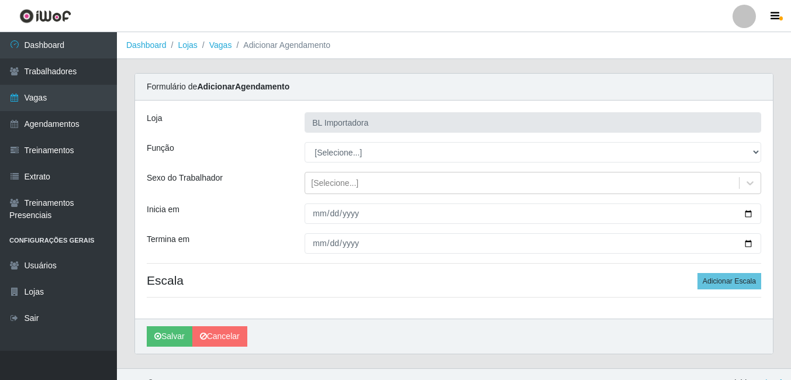
scroll to position [18, 0]
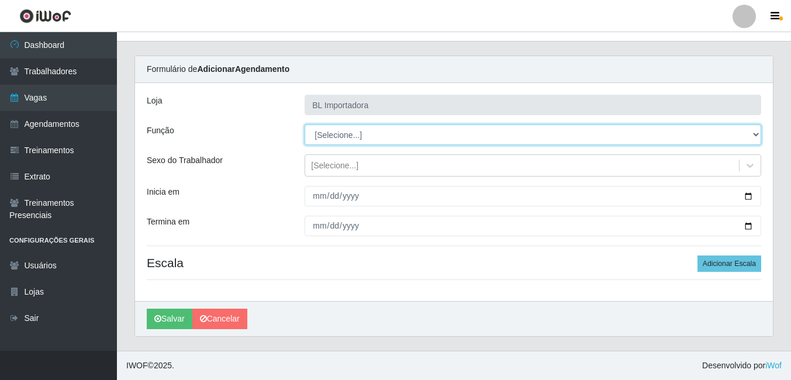
click at [330, 129] on select "[Selecione...] ASG ASG + ASG ++ Auxiliar Administrativo Auxiliar administrativo…" at bounding box center [533, 135] width 457 height 20
select select "75"
click at [305, 125] on select "[Selecione...] ASG ASG + ASG ++ Auxiliar Administrativo Auxiliar administrativo…" at bounding box center [533, 135] width 457 height 20
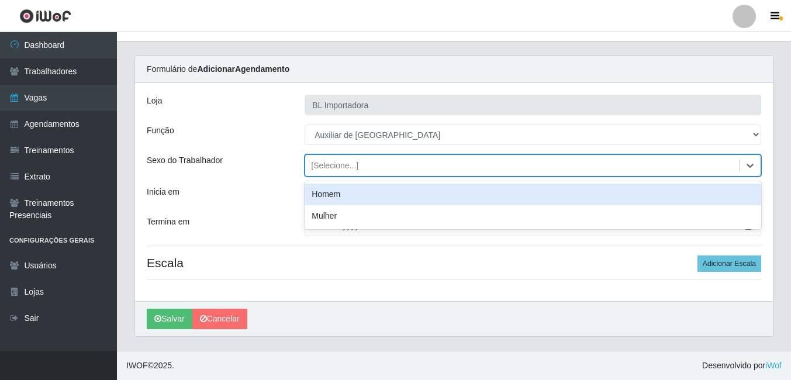
click at [325, 169] on div "[Selecione...]" at bounding box center [334, 166] width 47 height 12
click at [326, 190] on div "Homem" at bounding box center [533, 195] width 457 height 22
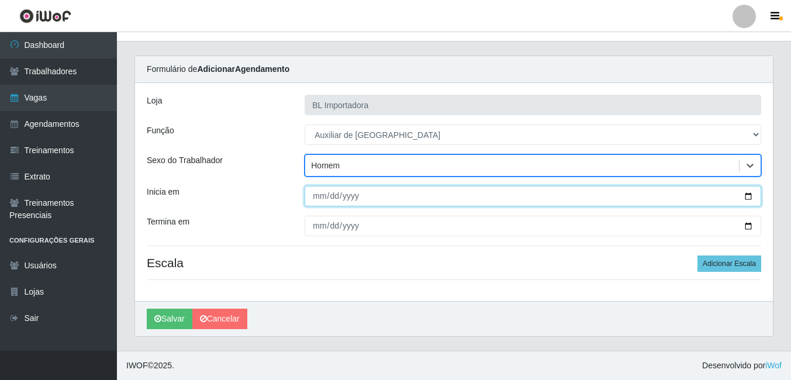
click at [319, 199] on input "Inicia em" at bounding box center [533, 196] width 457 height 20
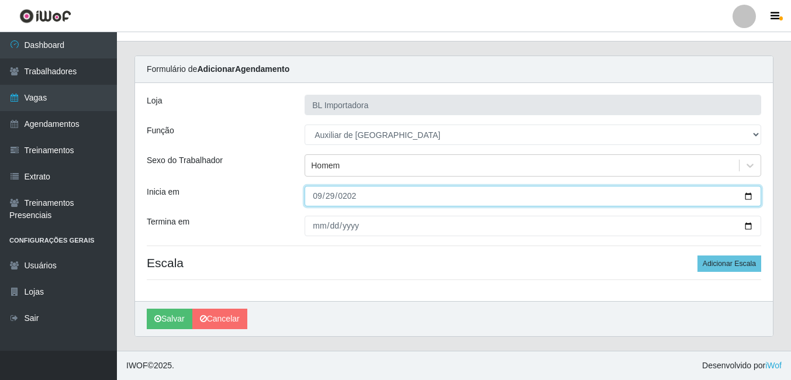
type input "2025-09-29"
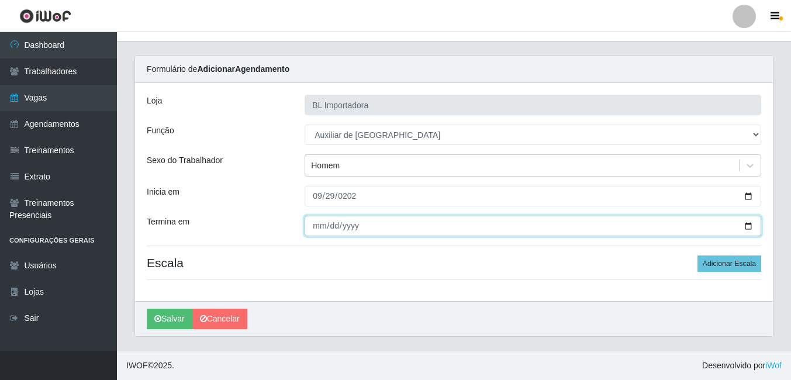
click at [321, 230] on input "Termina em" at bounding box center [533, 226] width 457 height 20
type input "2025-09-29"
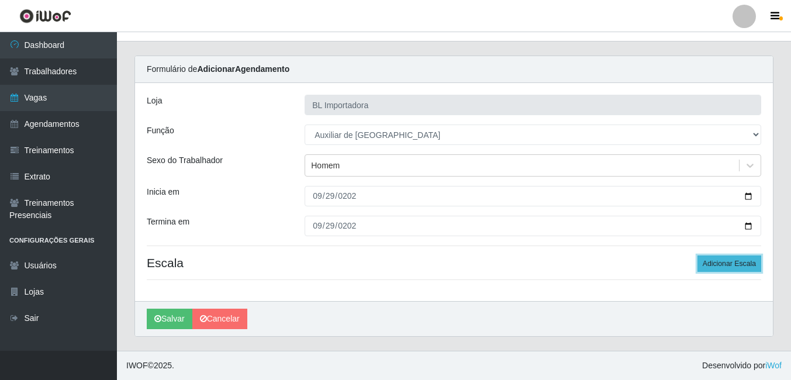
click at [718, 266] on button "Adicionar Escala" at bounding box center [730, 264] width 64 height 16
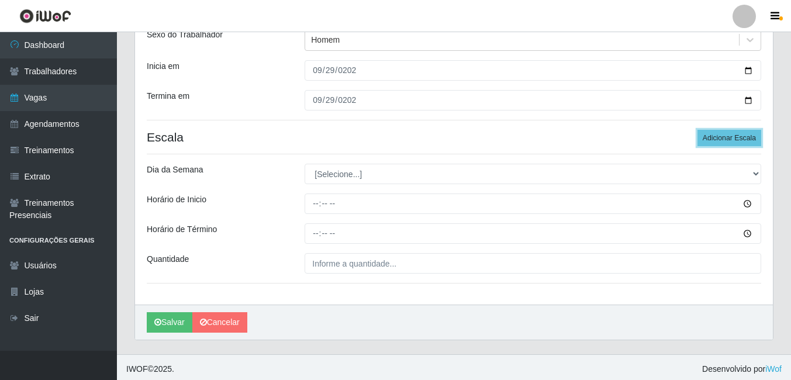
scroll to position [147, 0]
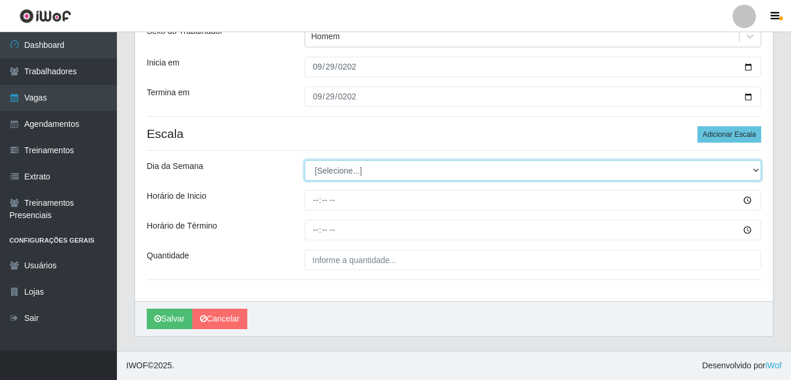
drag, startPoint x: 349, startPoint y: 164, endPoint x: 343, endPoint y: 166, distance: 6.0
click at [347, 164] on select "[Selecione...] Segunda Terça Quarta Quinta Sexta Sábado Domingo" at bounding box center [533, 170] width 457 height 20
select select "1"
click at [305, 160] on select "[Selecione...] Segunda Terça Quarta Quinta Sexta Sábado Domingo" at bounding box center [533, 170] width 457 height 20
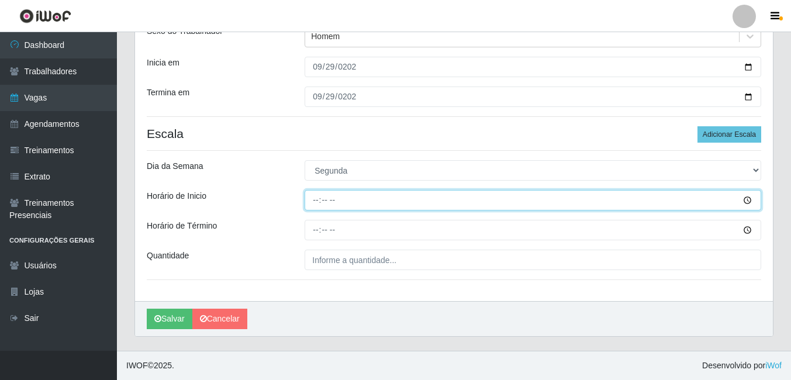
click at [324, 197] on input "Horário de Inicio" at bounding box center [533, 200] width 457 height 20
click at [315, 198] on input "Horário de Inicio" at bounding box center [533, 200] width 457 height 20
type input "14:00"
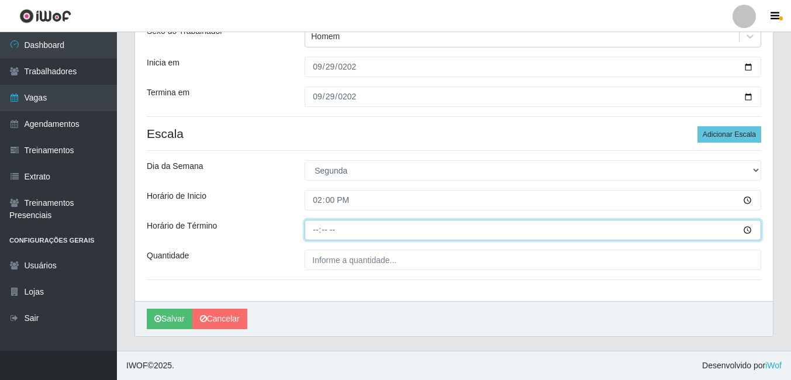
click at [315, 235] on input "Horário de Término" at bounding box center [533, 230] width 457 height 20
type input "18:00"
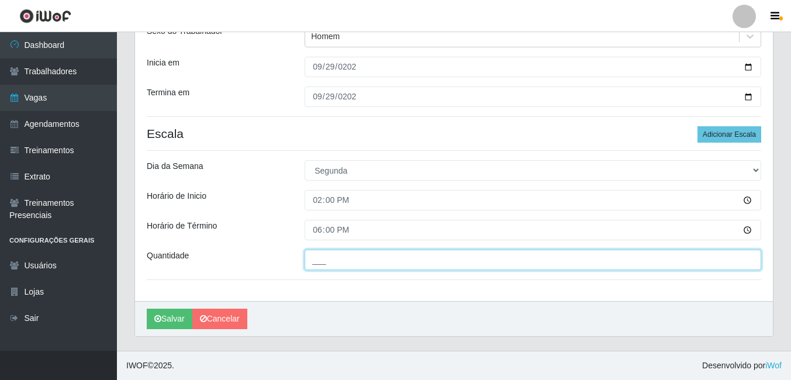
click at [321, 256] on input "___" at bounding box center [533, 260] width 457 height 20
type input "2__"
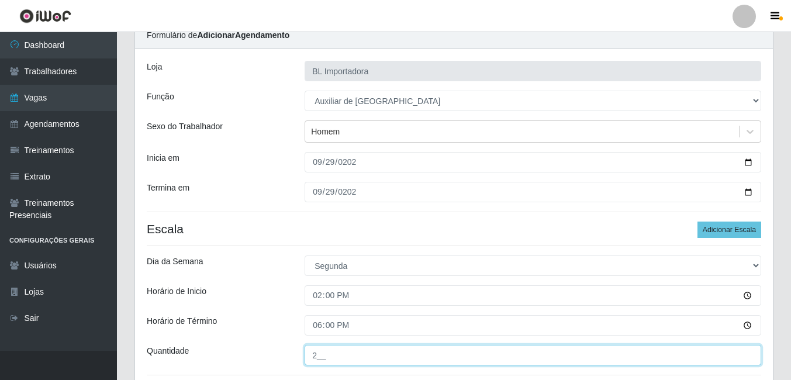
scroll to position [0, 0]
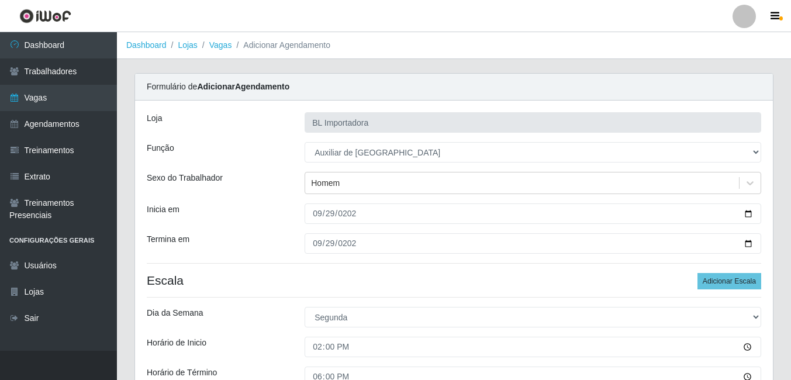
click at [368, 278] on h4 "Escala Adicionar Escala" at bounding box center [454, 280] width 615 height 15
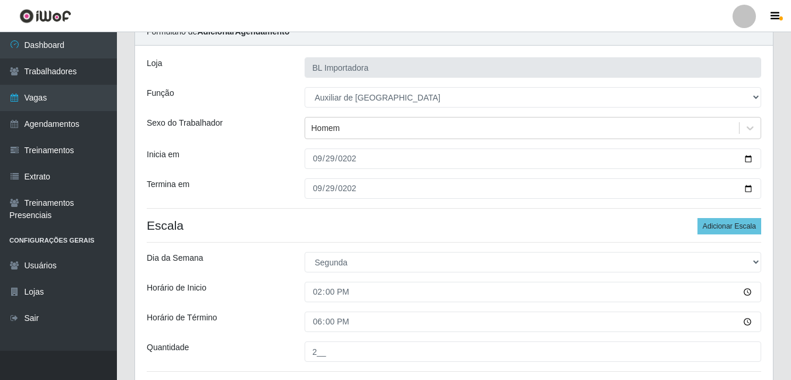
scroll to position [147, 0]
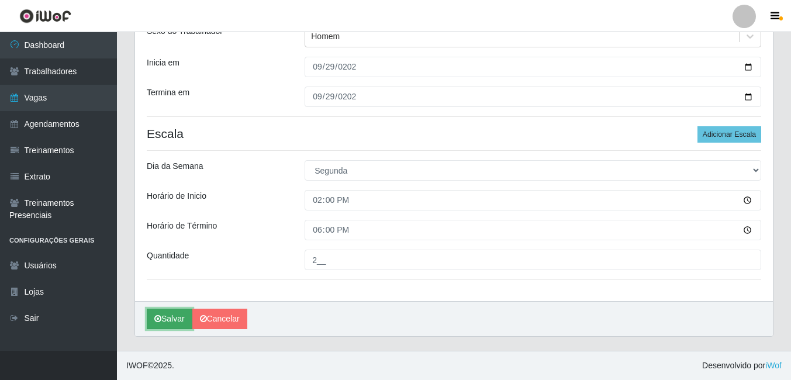
click at [166, 320] on button "Salvar" at bounding box center [170, 319] width 46 height 20
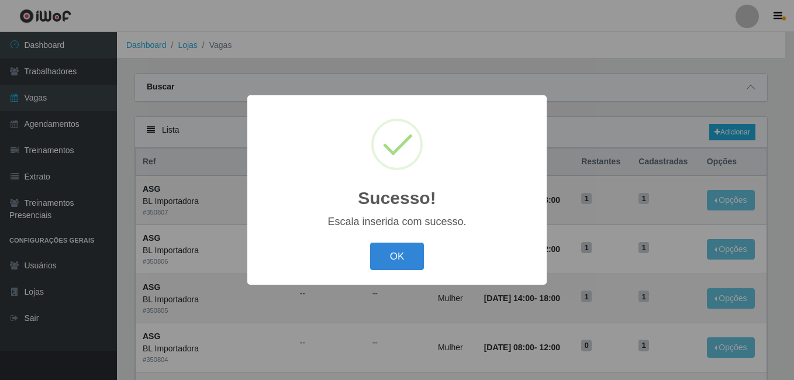
click at [370, 243] on button "OK" at bounding box center [397, 256] width 54 height 27
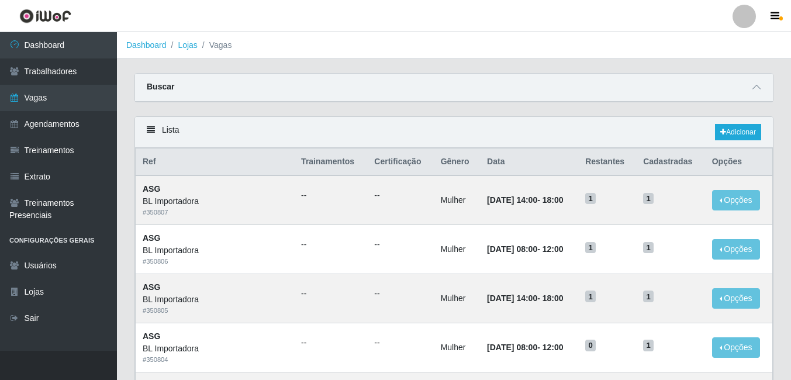
click at [746, 144] on div "Lista Adicionar" at bounding box center [454, 132] width 638 height 31
click at [746, 138] on link "Adicionar" at bounding box center [738, 132] width 46 height 16
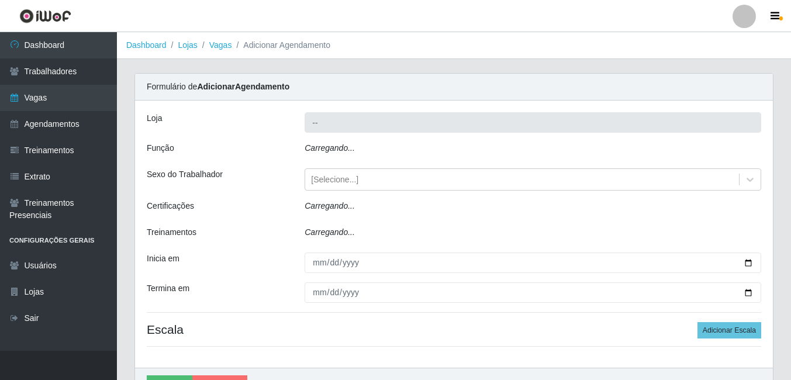
type input "BL Importadora"
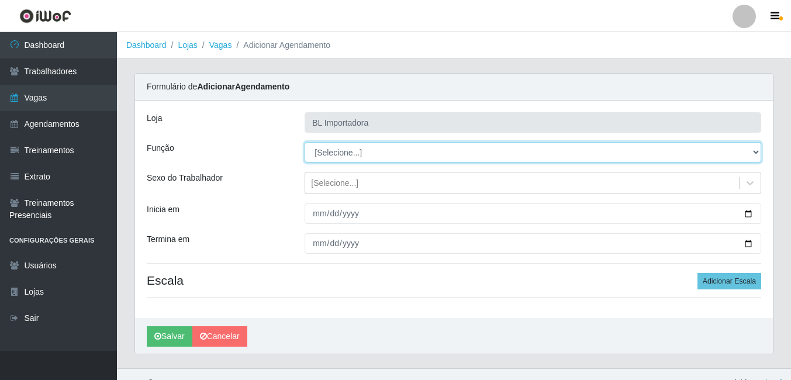
click at [341, 152] on select "[Selecione...] ASG ASG + ASG ++ Auxiliar Administrativo Auxiliar administrativo…" at bounding box center [533, 152] width 457 height 20
select select "75"
click at [305, 142] on select "[Selecione...] ASG ASG + ASG ++ Auxiliar Administrativo Auxiliar administrativo…" at bounding box center [533, 152] width 457 height 20
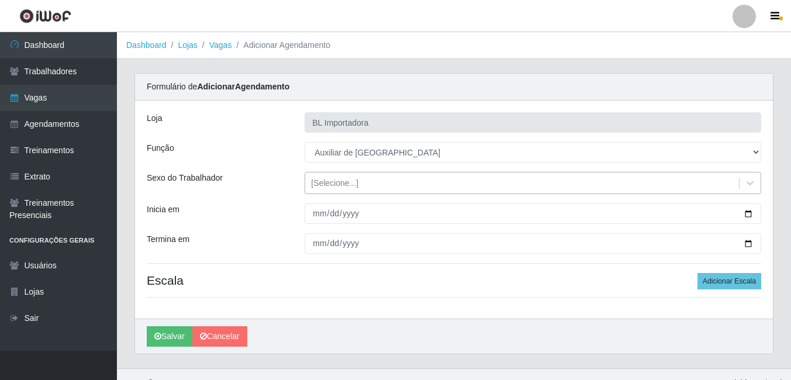
click at [331, 177] on div "[Selecione...]" at bounding box center [334, 183] width 47 height 12
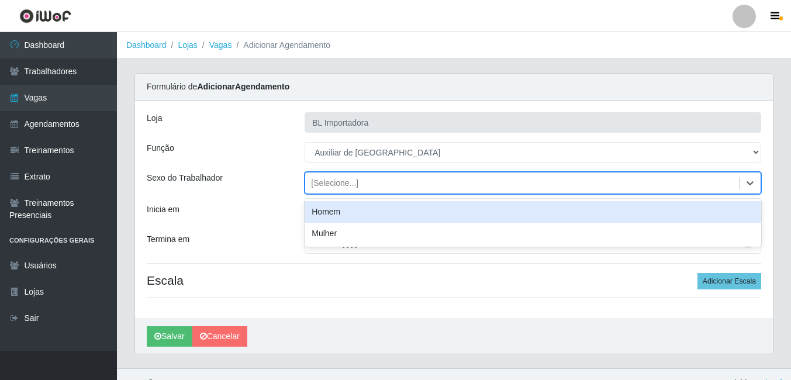
click at [330, 219] on div "Homem" at bounding box center [533, 212] width 457 height 22
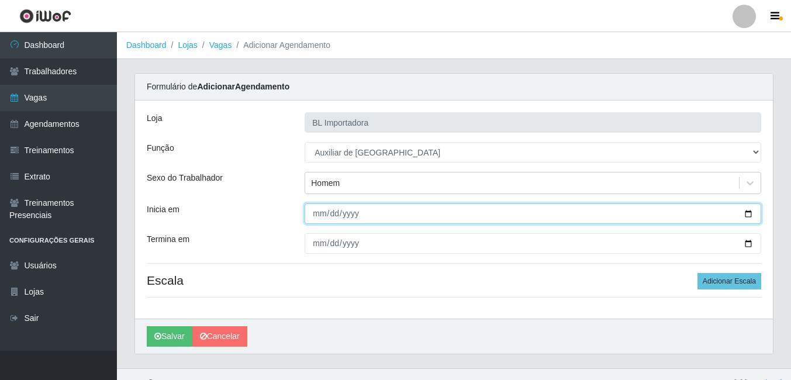
click at [314, 216] on input "Inicia em" at bounding box center [533, 214] width 457 height 20
type input "2025-10-06"
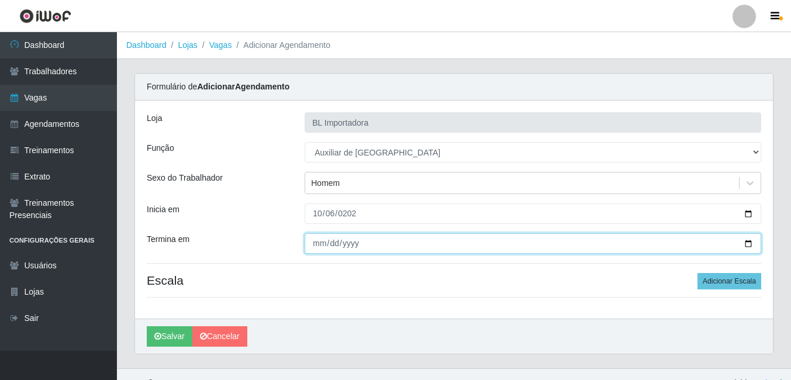
click at [321, 247] on input "Termina em" at bounding box center [533, 243] width 457 height 20
type input "2025-10-06"
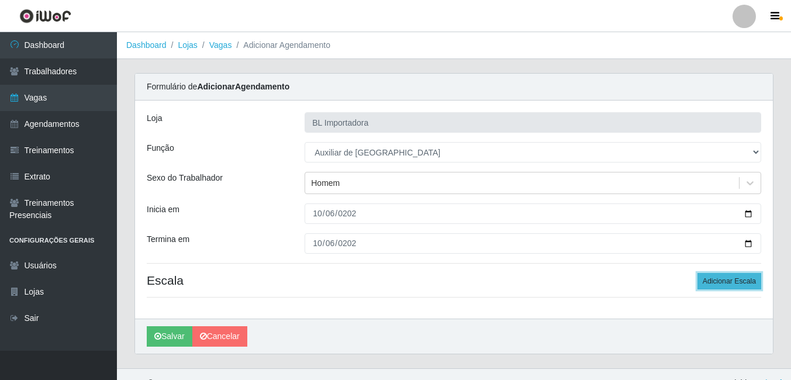
click at [737, 278] on button "Adicionar Escala" at bounding box center [730, 281] width 64 height 16
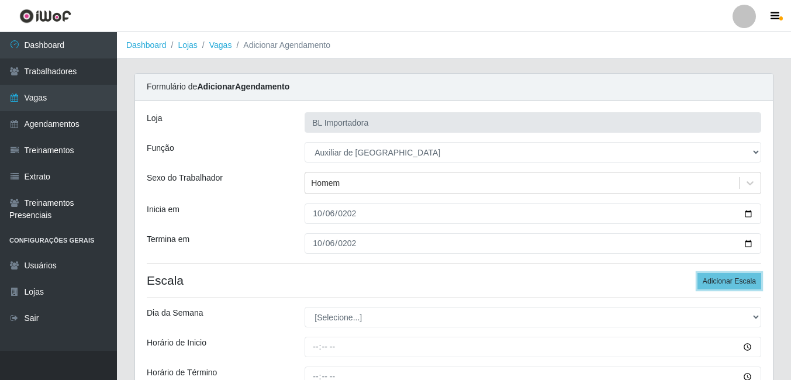
scroll to position [147, 0]
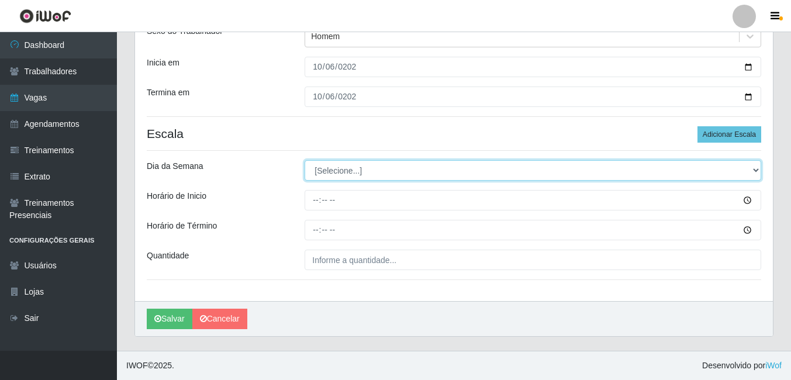
click at [337, 175] on select "[Selecione...] Segunda Terça Quarta Quinta Sexta Sábado Domingo" at bounding box center [533, 170] width 457 height 20
select select "1"
click at [305, 160] on select "[Selecione...] Segunda Terça Quarta Quinta Sexta Sábado Domingo" at bounding box center [533, 170] width 457 height 20
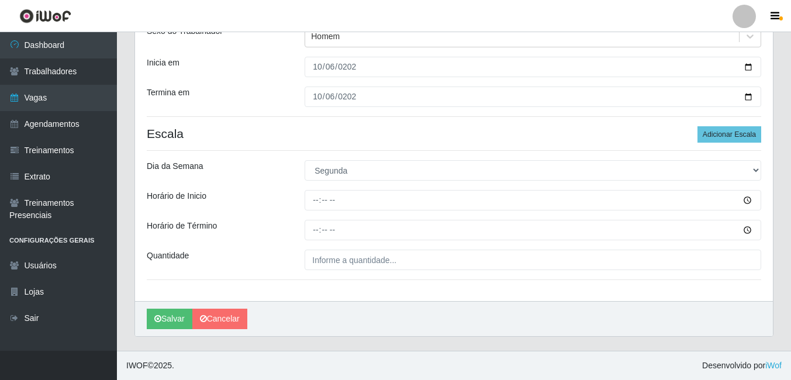
drag, startPoint x: 312, startPoint y: 188, endPoint x: 311, endPoint y: 195, distance: 7.8
click at [311, 188] on div "Loja BL Importadora Função [Selecione...] ASG ASG + ASG ++ Auxiliar Administrat…" at bounding box center [454, 127] width 638 height 347
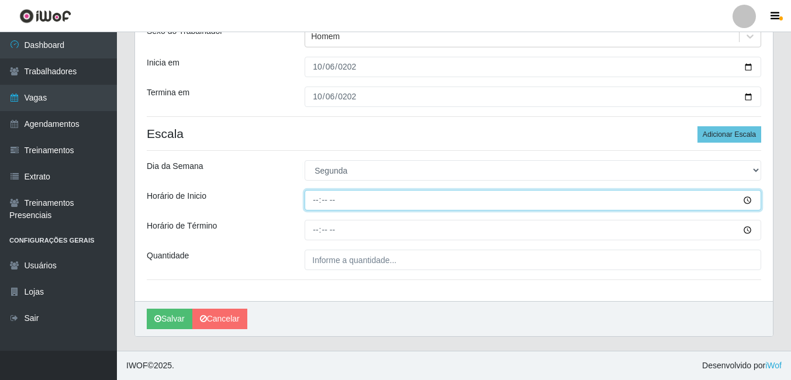
click at [312, 197] on input "Horário de Inicio" at bounding box center [533, 200] width 457 height 20
type input "14:00"
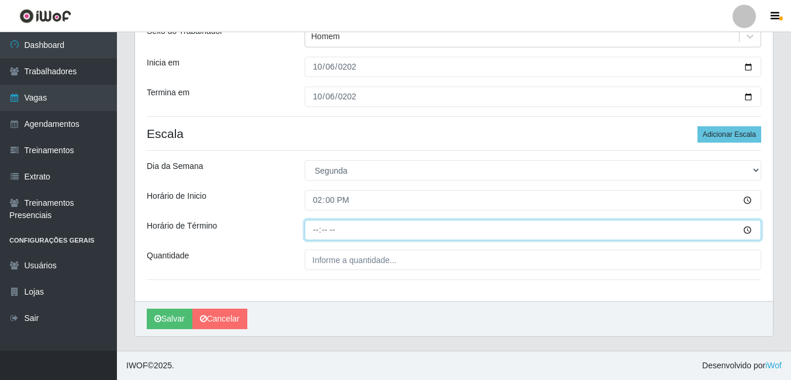
click at [320, 235] on input "Horário de Término" at bounding box center [533, 230] width 457 height 20
type input "18:00"
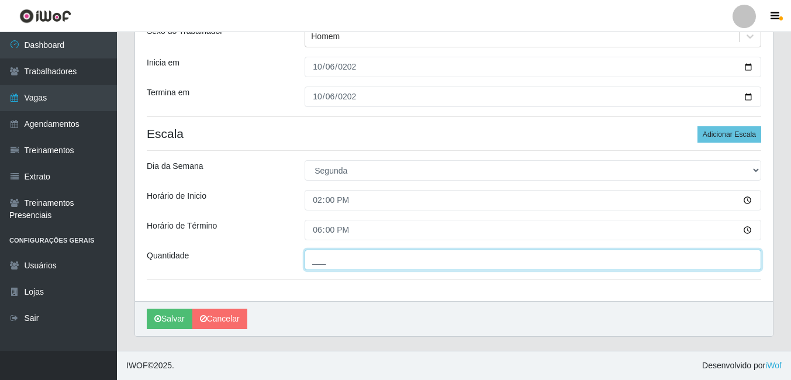
click at [325, 261] on input "___" at bounding box center [533, 260] width 457 height 20
type input "2__"
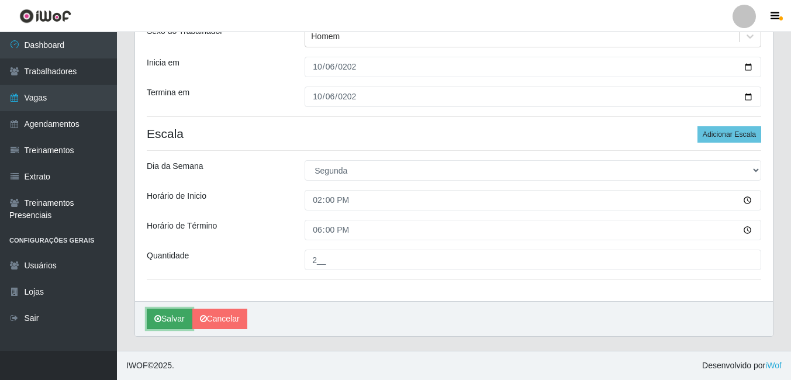
click at [177, 309] on button "Salvar" at bounding box center [170, 319] width 46 height 20
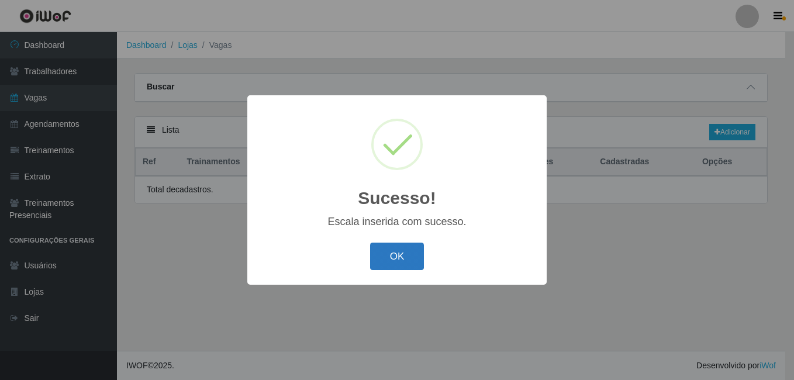
click at [379, 270] on button "OK" at bounding box center [397, 256] width 54 height 27
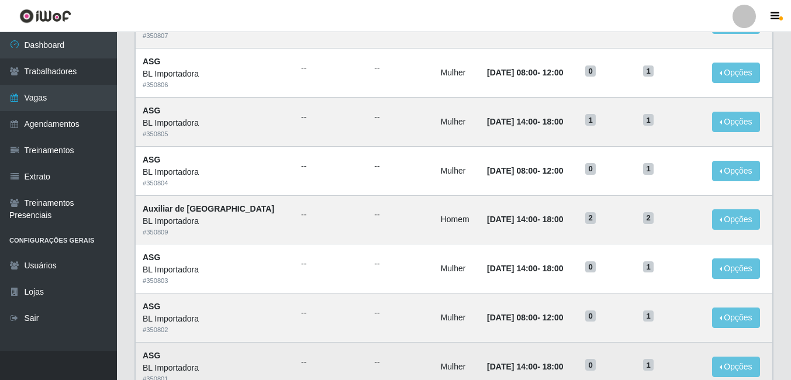
scroll to position [175, 0]
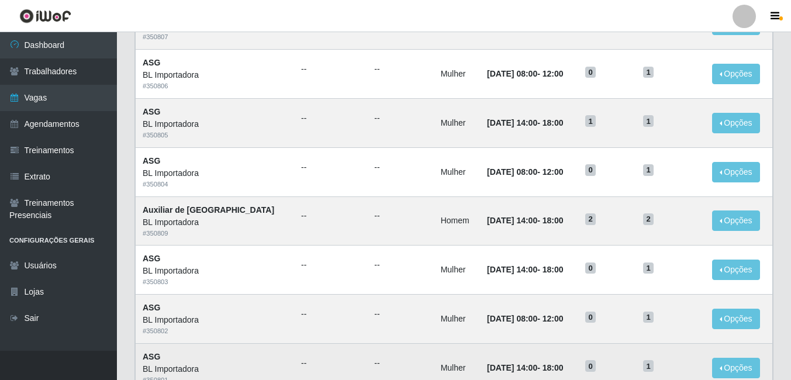
click at [510, 233] on td "06/10/2025, 14:00 - 18:00" at bounding box center [529, 221] width 98 height 49
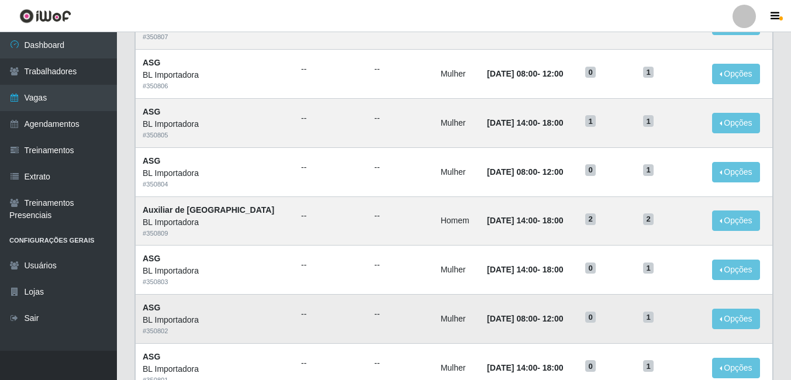
click at [480, 298] on td "[DATE] 08:00 - 12:00" at bounding box center [529, 319] width 98 height 49
click at [434, 201] on td "Homem" at bounding box center [457, 221] width 46 height 49
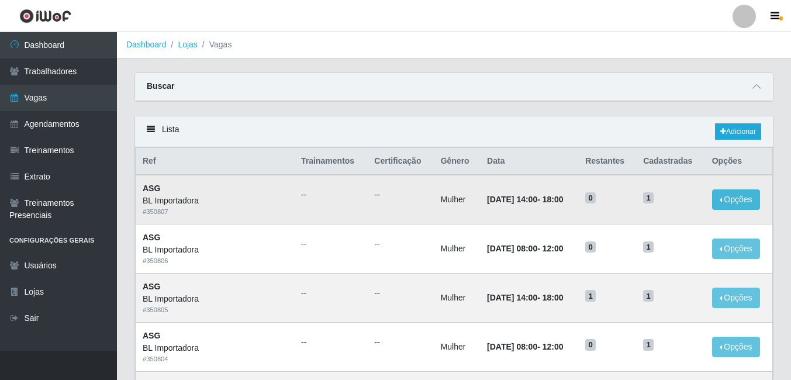
scroll to position [0, 0]
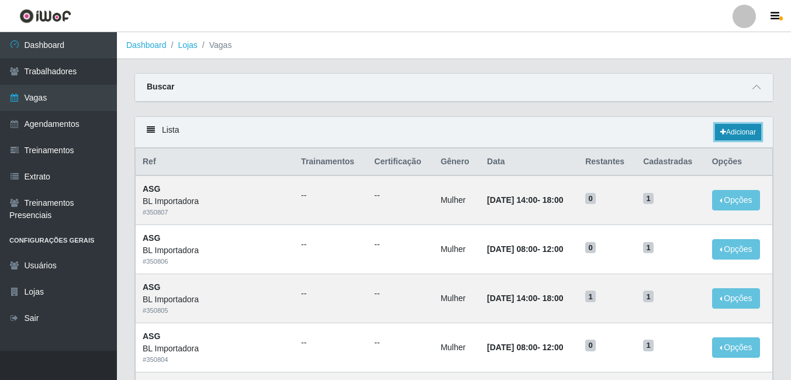
click at [729, 128] on link "Adicionar" at bounding box center [738, 132] width 46 height 16
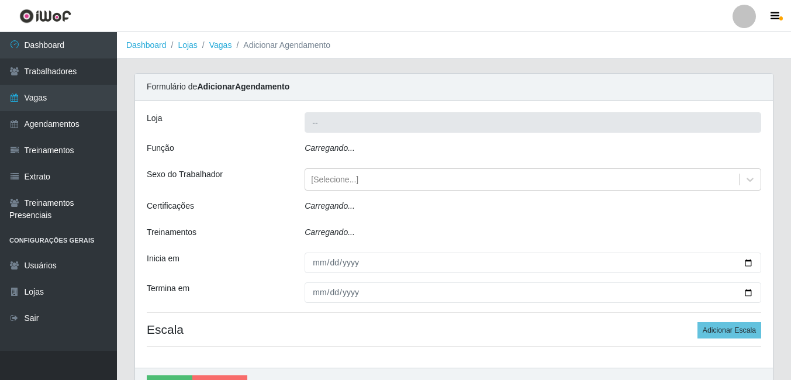
type input "BL Importadora"
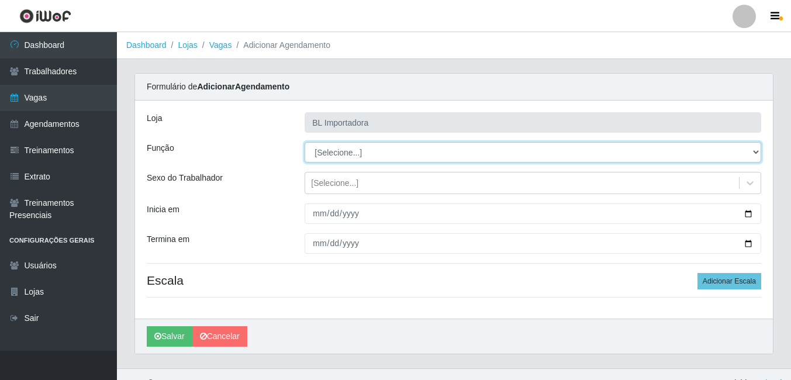
click at [316, 156] on select "[Selecione...] ASG ASG + ASG ++ Auxiliar Administrativo Auxiliar administrativo…" at bounding box center [533, 152] width 457 height 20
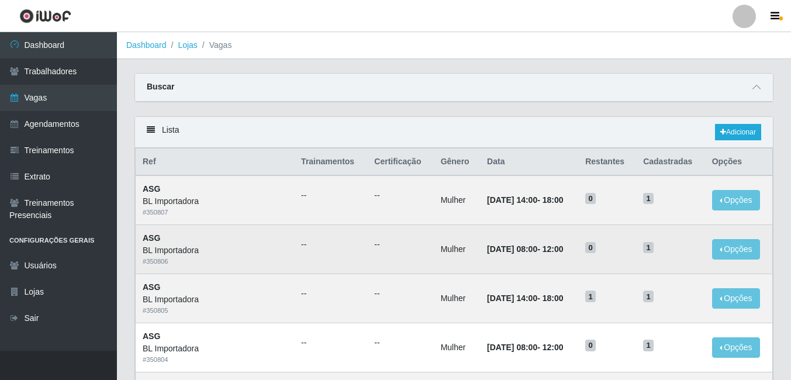
click at [374, 248] on ul "--" at bounding box center [400, 245] width 52 height 12
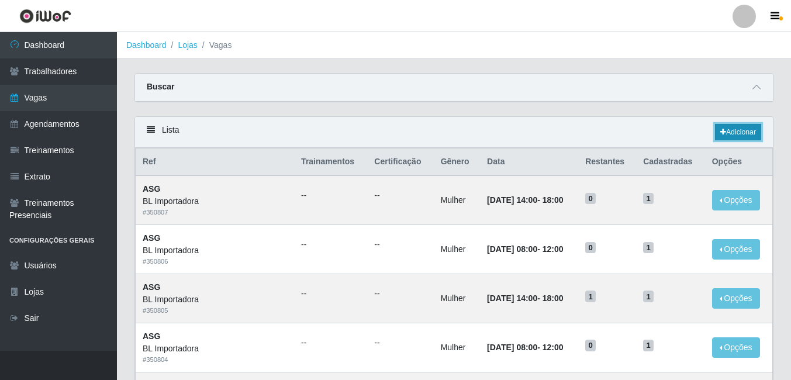
click at [736, 128] on link "Adicionar" at bounding box center [738, 132] width 46 height 16
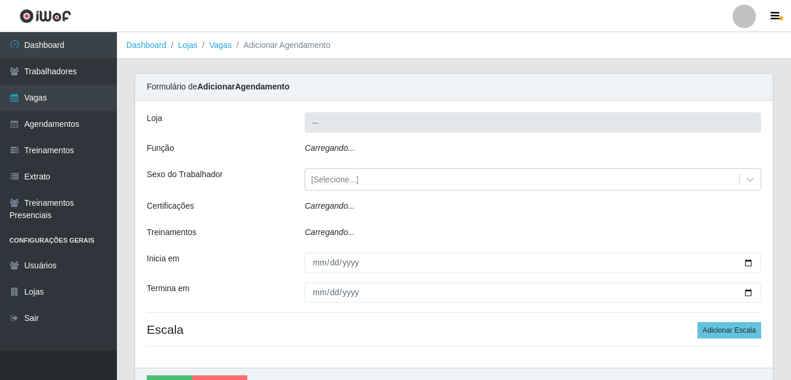
type input "BL Importadora"
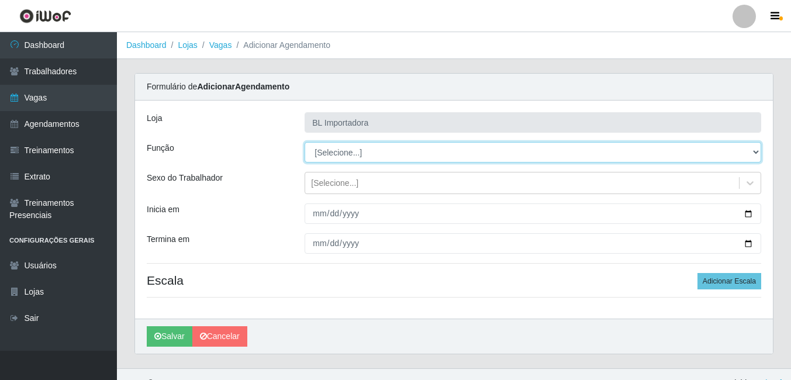
click at [318, 153] on select "[Selecione...] ASG ASG + ASG ++ Auxiliar Administrativo Auxiliar administrativo…" at bounding box center [533, 152] width 457 height 20
select select "75"
click at [305, 142] on select "[Selecione...] ASG ASG + ASG ++ Auxiliar Administrativo Auxiliar administrativo…" at bounding box center [533, 152] width 457 height 20
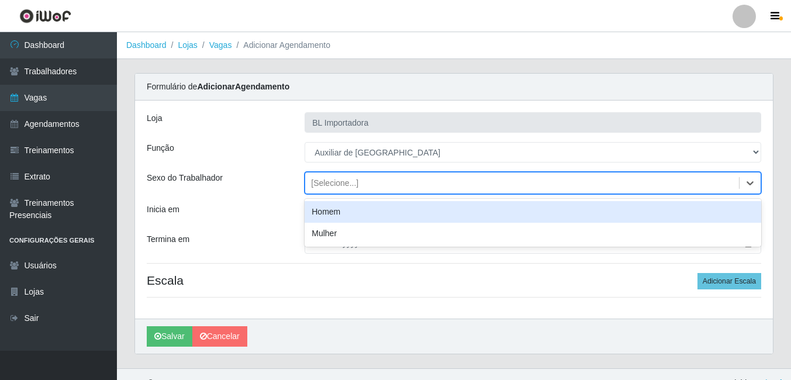
click at [332, 178] on div "[Selecione...]" at bounding box center [334, 183] width 47 height 12
click at [336, 217] on div "Homem" at bounding box center [533, 212] width 457 height 22
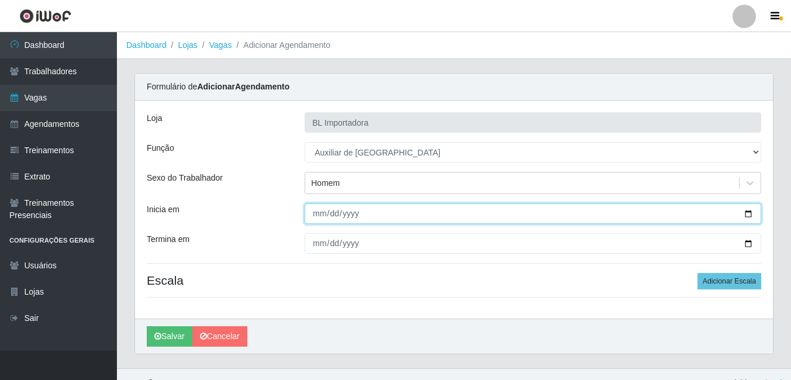
click at [320, 215] on input "Inicia em" at bounding box center [533, 214] width 457 height 20
type input "2025-10-30"
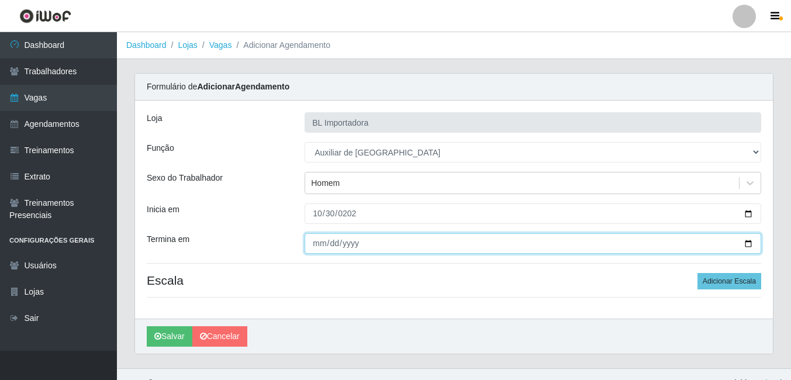
click at [315, 244] on input "Termina em" at bounding box center [533, 243] width 457 height 20
type input "2025-10-30"
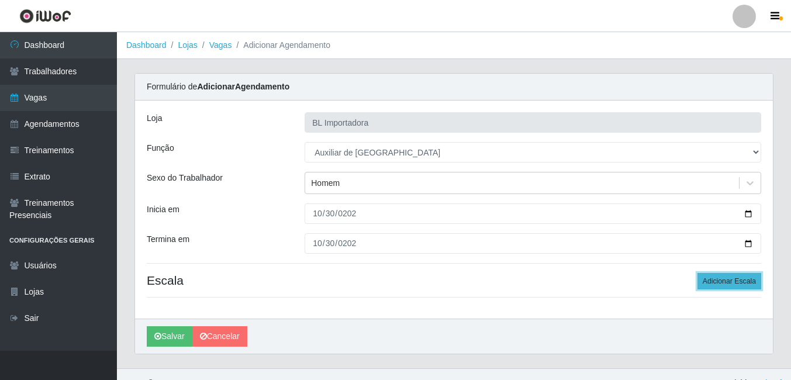
click at [712, 281] on button "Adicionar Escala" at bounding box center [730, 281] width 64 height 16
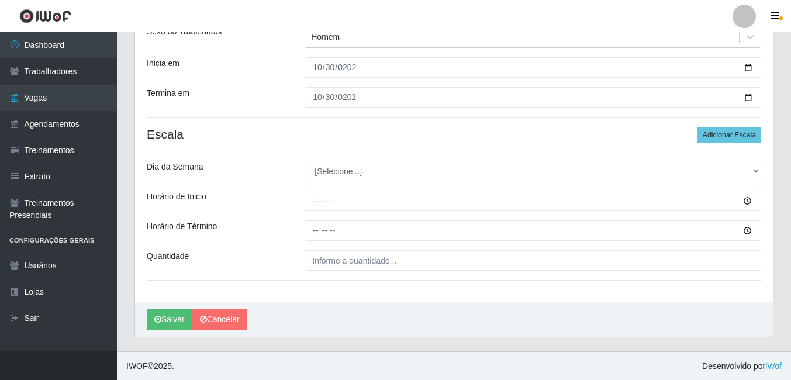
scroll to position [147, 0]
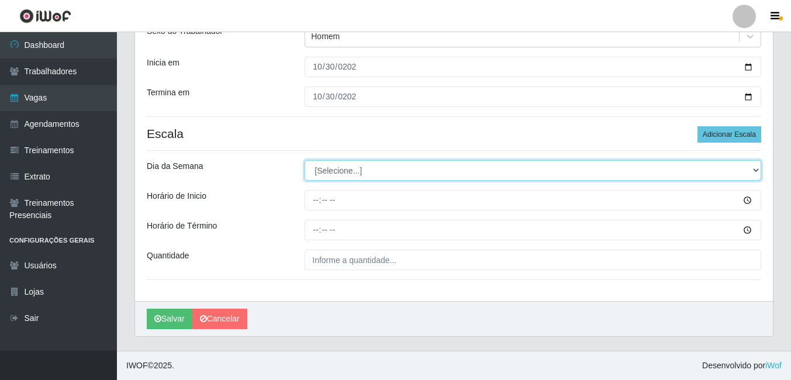
click at [366, 168] on select "[Selecione...] Segunda Terça Quarta Quinta Sexta Sábado Domingo" at bounding box center [533, 170] width 457 height 20
select select "2"
click at [305, 160] on select "[Selecione...] Segunda Terça Quarta Quinta Sexta Sábado Domingo" at bounding box center [533, 170] width 457 height 20
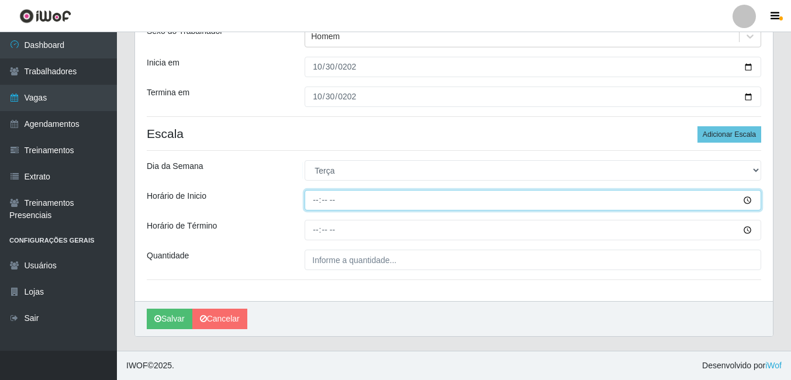
click at [321, 196] on input "Horário de Inicio" at bounding box center [533, 200] width 457 height 20
type input "14:00"
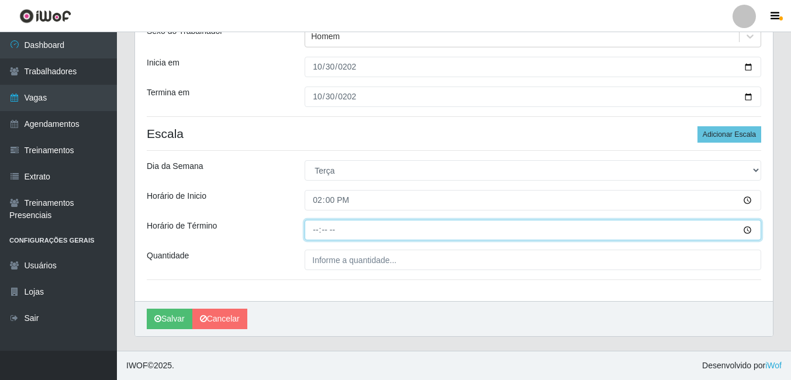
click at [318, 235] on input "Horário de Término" at bounding box center [533, 230] width 457 height 20
type input "18:00"
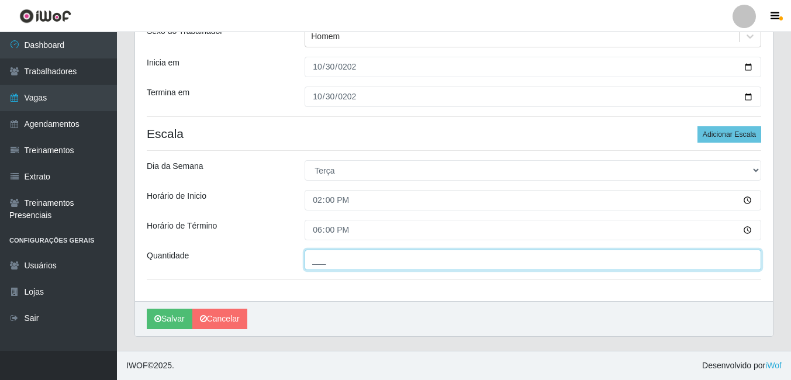
drag, startPoint x: 321, startPoint y: 260, endPoint x: 328, endPoint y: 295, distance: 35.8
click at [321, 260] on input "___" at bounding box center [533, 260] width 457 height 20
type input "1__"
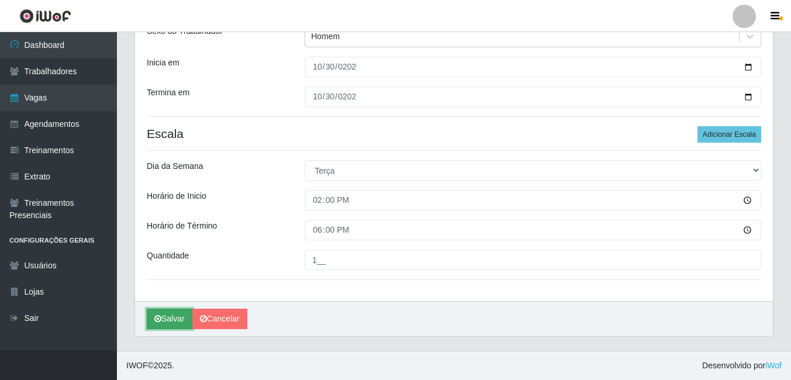
click at [171, 315] on button "Salvar" at bounding box center [170, 319] width 46 height 20
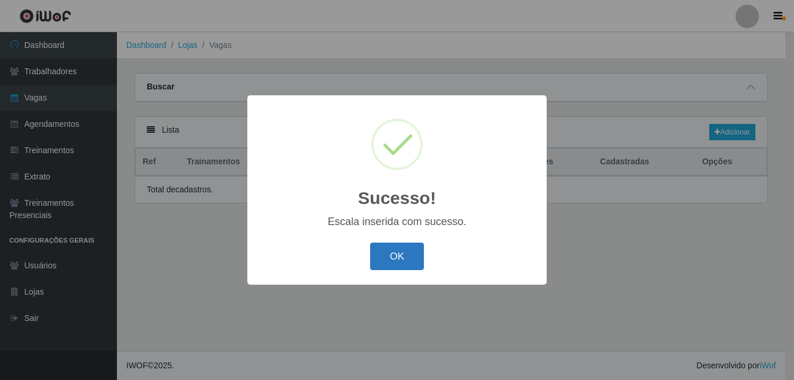
click at [417, 252] on button "OK" at bounding box center [397, 256] width 54 height 27
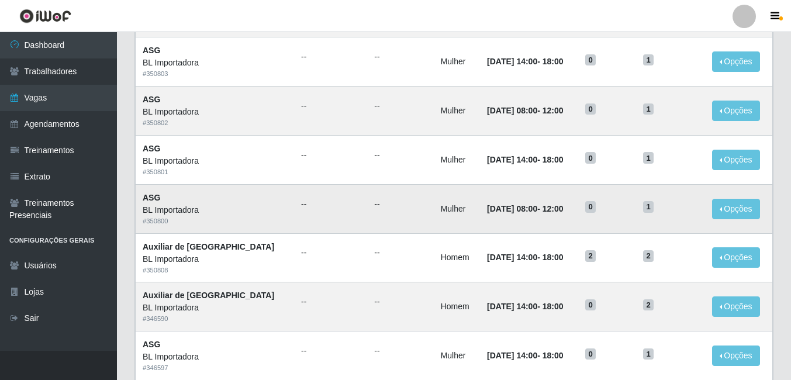
scroll to position [409, 0]
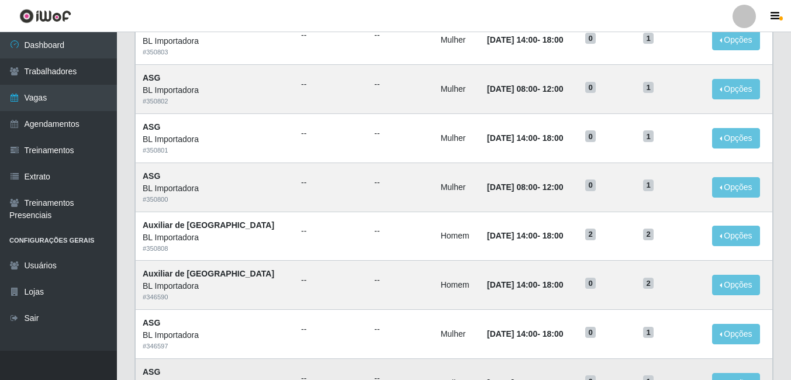
scroll to position [377, 0]
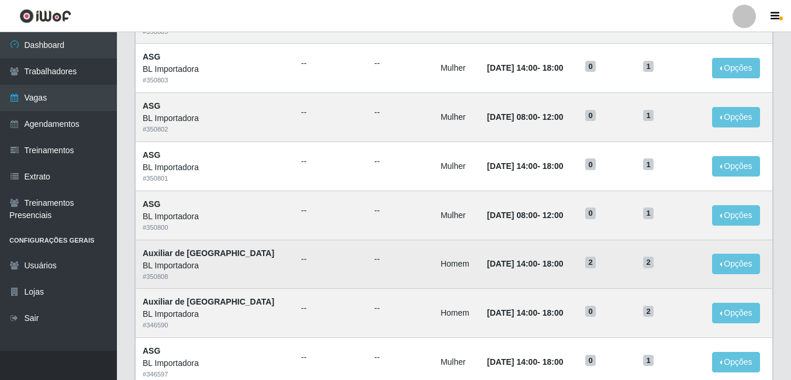
click at [508, 276] on td "29/09/2025, 14:00 - 18:00" at bounding box center [529, 264] width 98 height 49
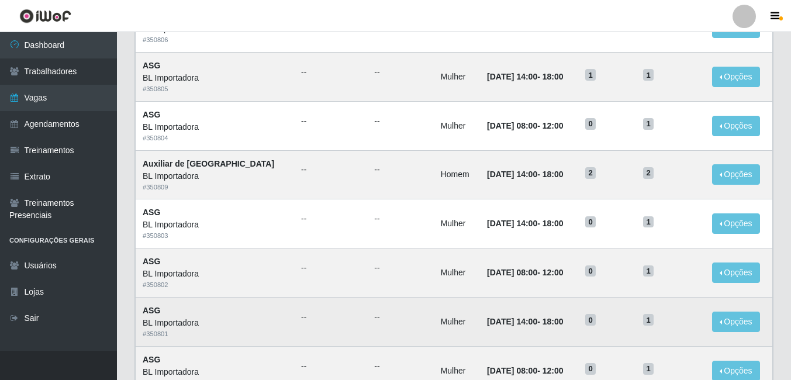
scroll to position [202, 0]
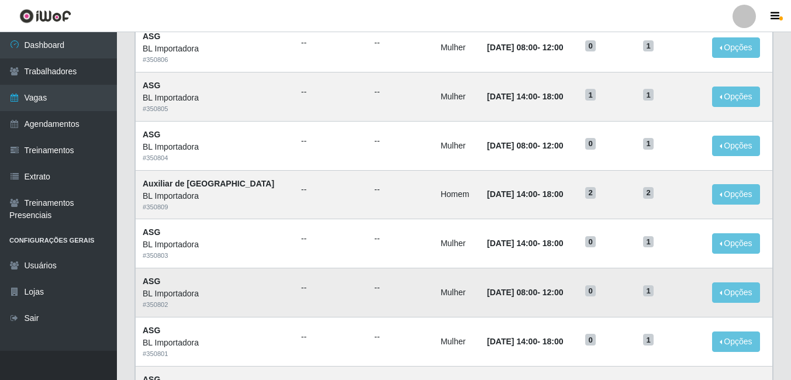
click at [501, 296] on time "[DATE] 08:00" at bounding box center [512, 292] width 50 height 9
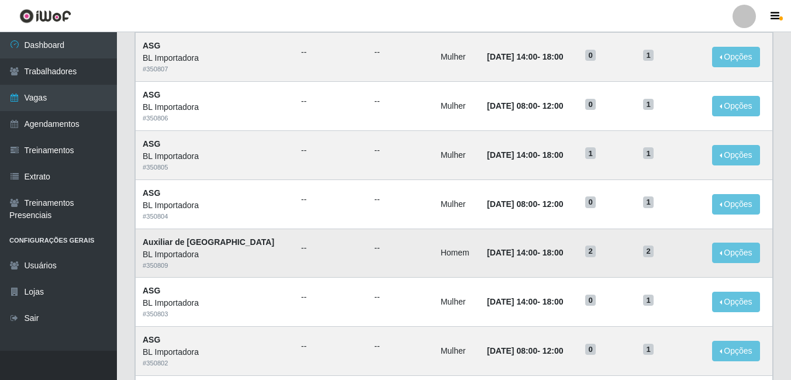
click at [513, 262] on td "06/10/2025, 14:00 - 18:00" at bounding box center [529, 253] width 98 height 49
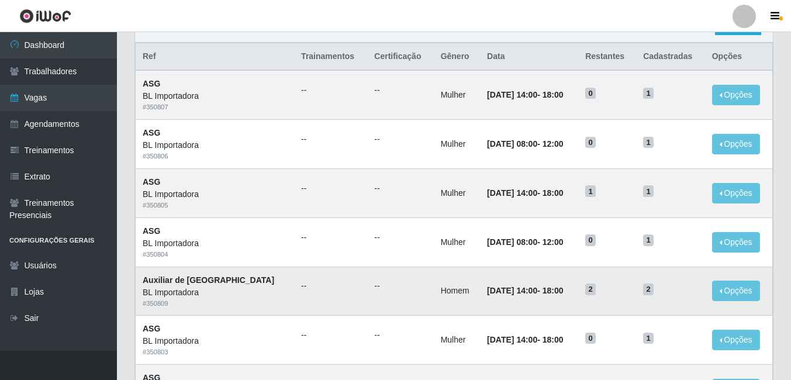
scroll to position [85, 0]
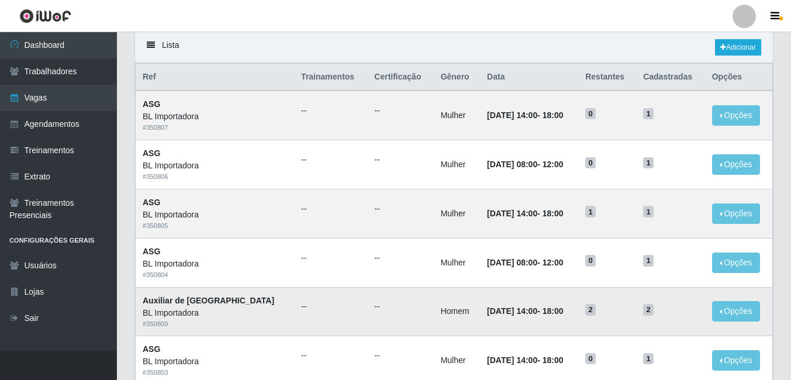
click at [543, 307] on time "18:00" at bounding box center [553, 310] width 21 height 9
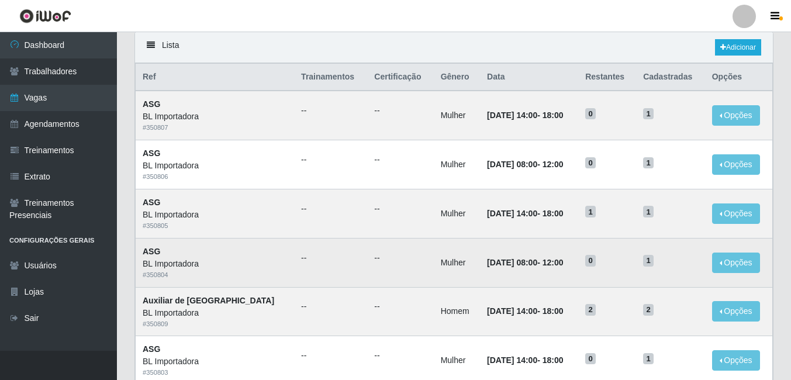
scroll to position [26, 0]
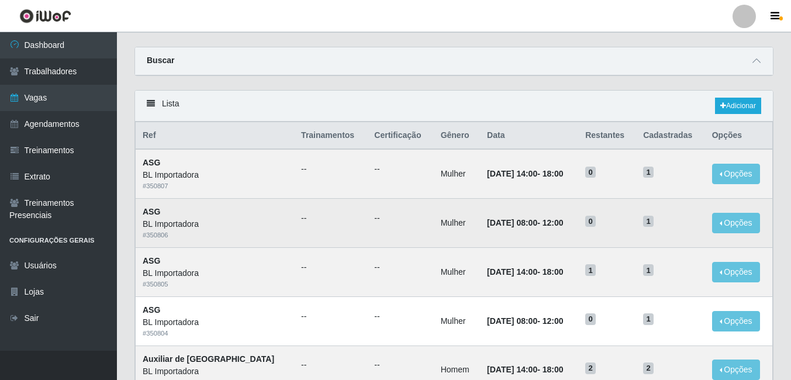
click at [515, 232] on td "09/10/2025, 08:00 - 12:00" at bounding box center [529, 223] width 98 height 49
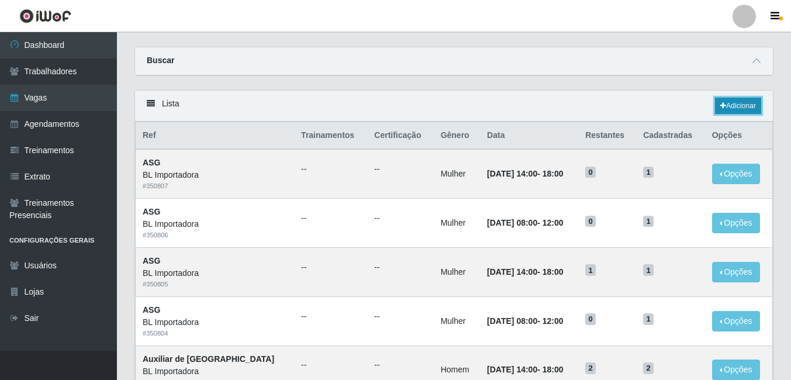
click at [748, 112] on link "Adicionar" at bounding box center [738, 106] width 46 height 16
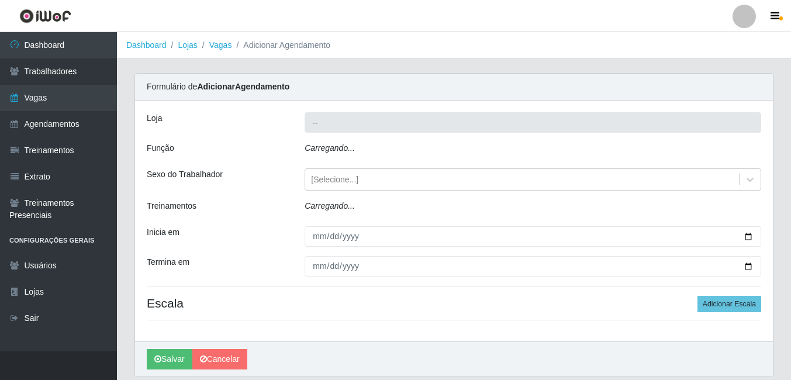
type input "BL Importadora"
click at [344, 140] on div "Loja BL Importadora Função Carregando... Sexo do Trabalhador [Selecione...] Tre…" at bounding box center [454, 221] width 638 height 241
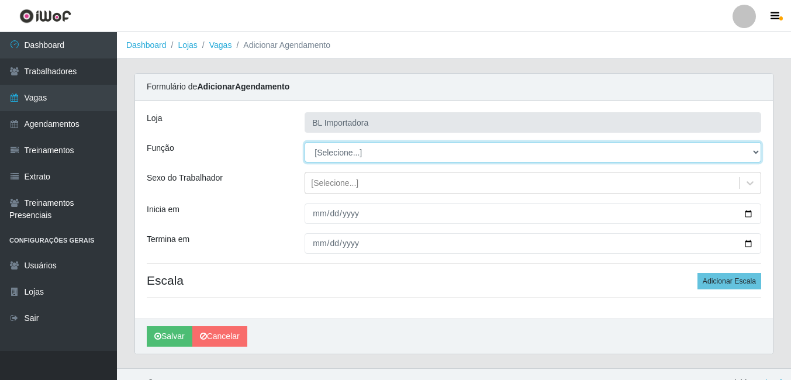
click at [348, 150] on select "[Selecione...] ASG ASG + ASG ++ Auxiliar Administrativo Auxiliar administrativo…" at bounding box center [533, 152] width 457 height 20
select select "75"
click at [305, 142] on select "[Selecione...] ASG ASG + ASG ++ Auxiliar Administrativo Auxiliar administrativo…" at bounding box center [533, 152] width 457 height 20
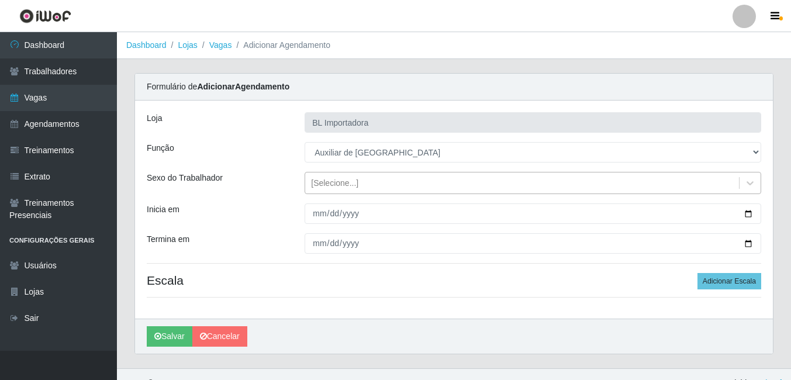
click at [330, 192] on div "[Selecione...]" at bounding box center [522, 183] width 434 height 19
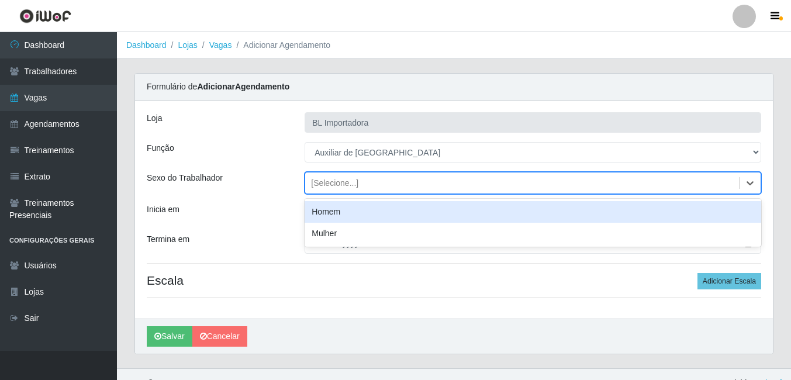
click at [330, 216] on div "Homem" at bounding box center [533, 212] width 457 height 22
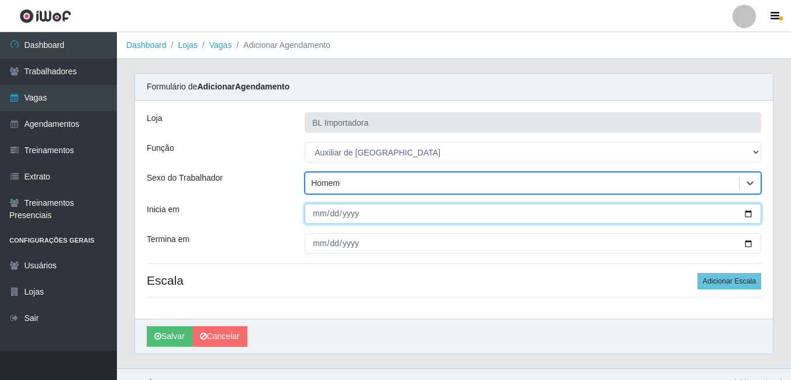
click at [320, 215] on input "Inicia em" at bounding box center [533, 214] width 457 height 20
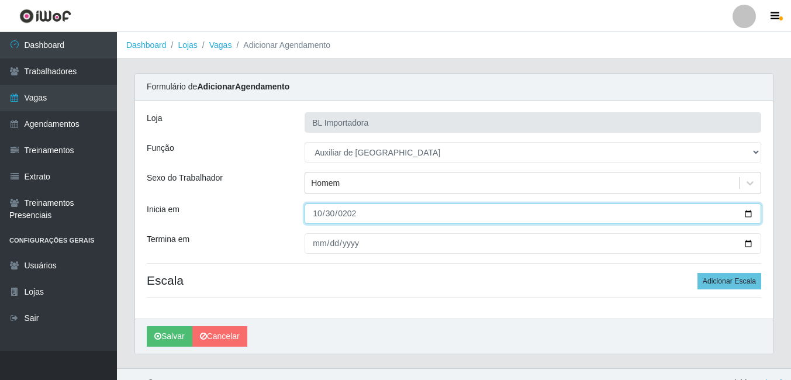
type input "[DATE]"
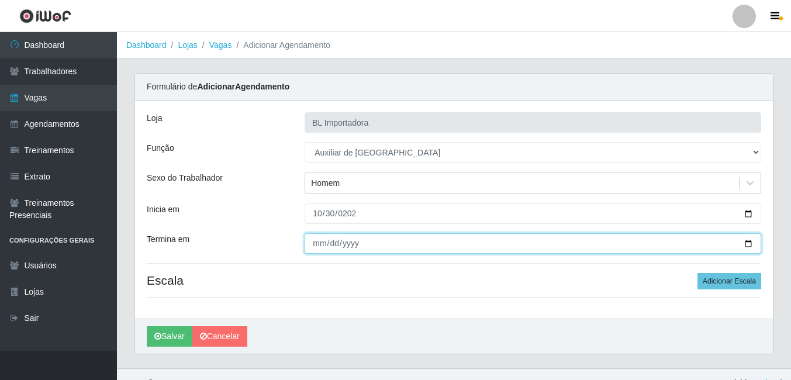
click at [331, 236] on input "Termina em" at bounding box center [533, 243] width 457 height 20
type input "[DATE]"
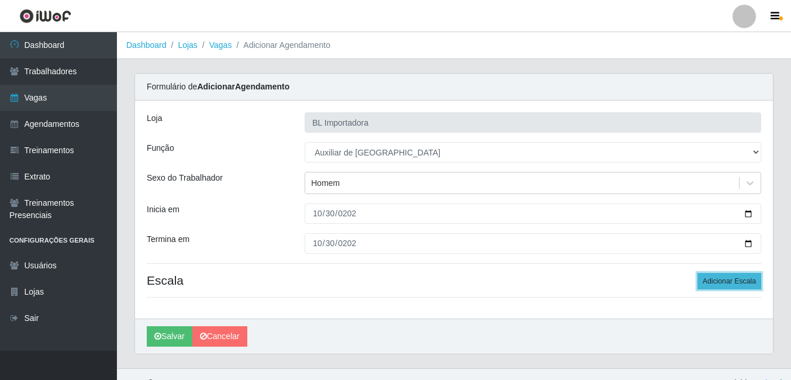
click at [734, 286] on button "Adicionar Escala" at bounding box center [730, 281] width 64 height 16
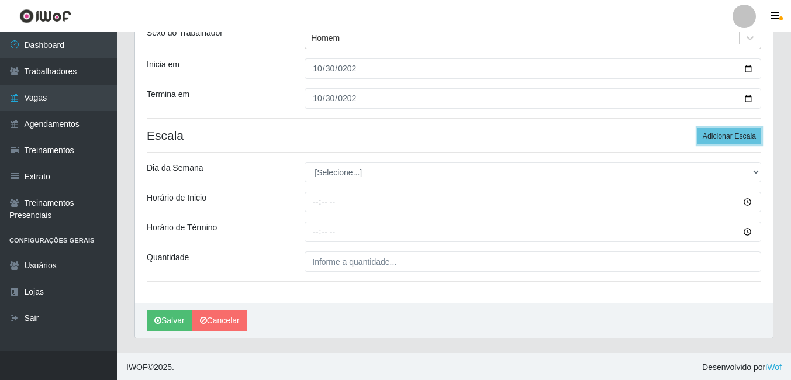
scroll to position [147, 0]
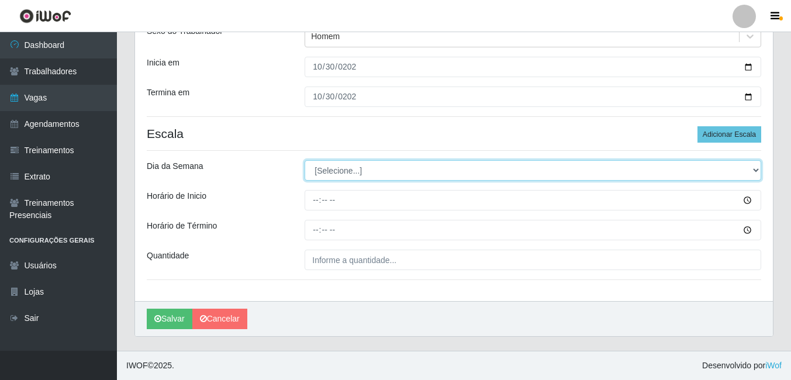
click at [336, 177] on select "[Selecione...] Segunda Terça Quarta Quinta Sexta Sábado Domingo" at bounding box center [533, 170] width 457 height 20
select select "2"
click at [305, 160] on select "[Selecione...] Segunda Terça Quarta Quinta Sexta Sábado Domingo" at bounding box center [533, 170] width 457 height 20
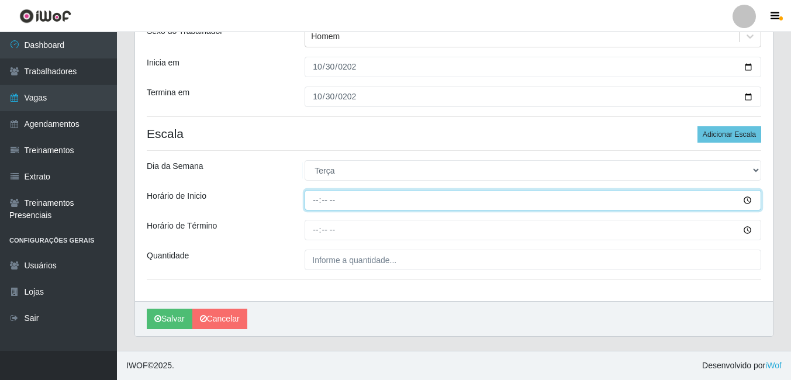
click at [318, 202] on input "Horário de Inicio" at bounding box center [533, 200] width 457 height 20
type input "14:00"
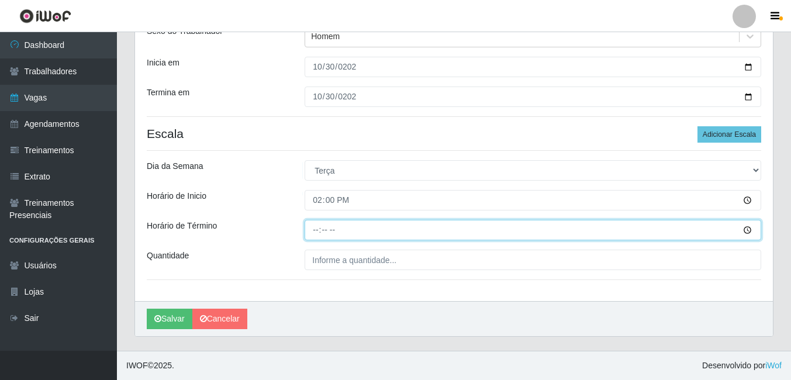
click at [317, 223] on input "Horário de Término" at bounding box center [533, 230] width 457 height 20
type input "18:00"
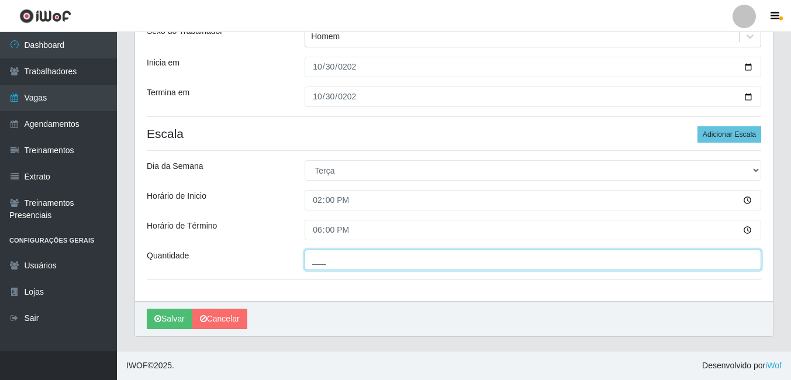
click at [326, 258] on input "___" at bounding box center [533, 260] width 457 height 20
type input "1__"
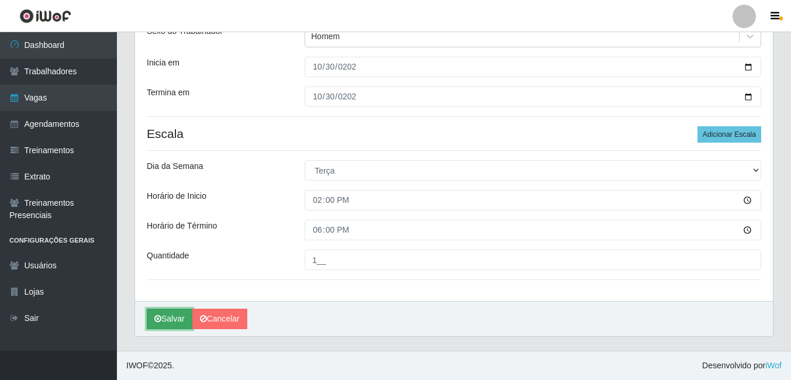
click at [178, 311] on button "Salvar" at bounding box center [170, 319] width 46 height 20
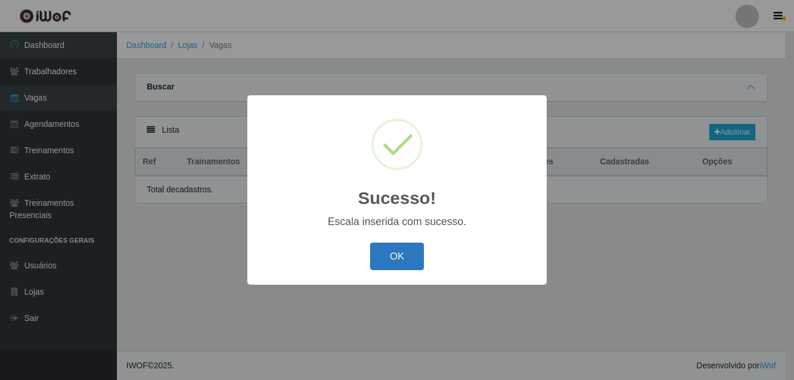
click at [402, 270] on button "OK" at bounding box center [397, 256] width 54 height 27
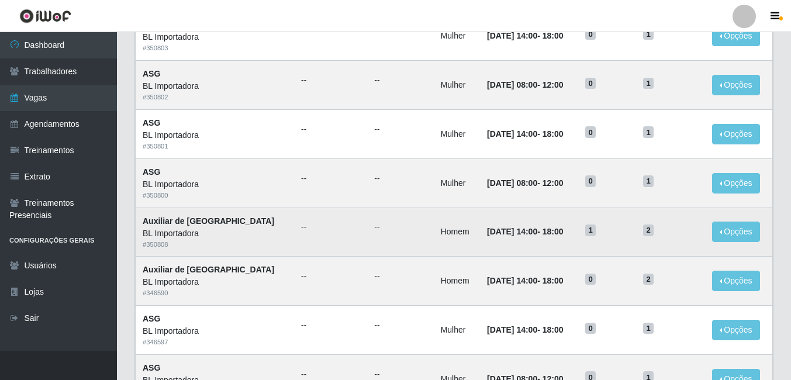
scroll to position [351, 0]
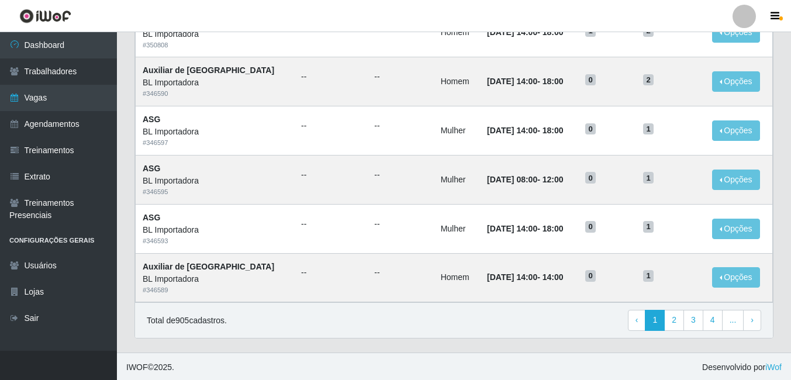
scroll to position [611, 0]
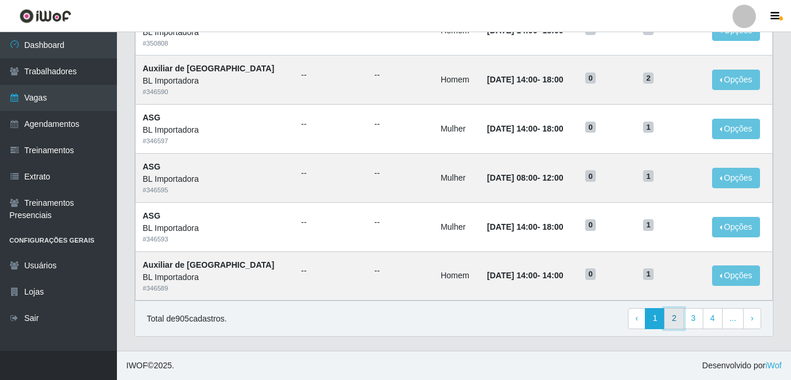
click at [684, 317] on link "2" at bounding box center [674, 318] width 20 height 21
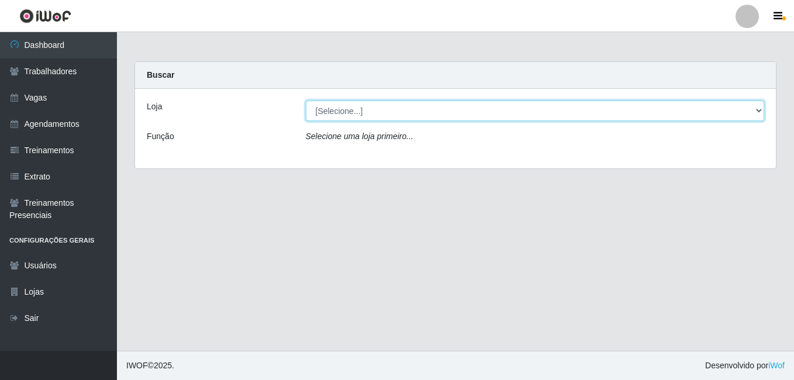
click at [339, 111] on select "[Selecione...] BL Importadora" at bounding box center [535, 111] width 459 height 20
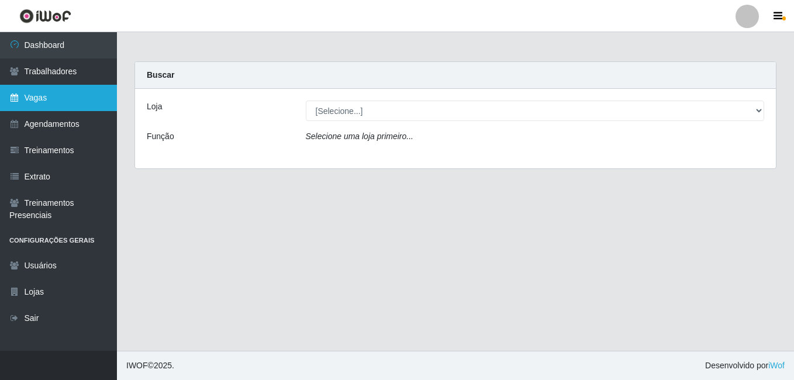
click at [57, 94] on link "Vagas" at bounding box center [58, 98] width 117 height 26
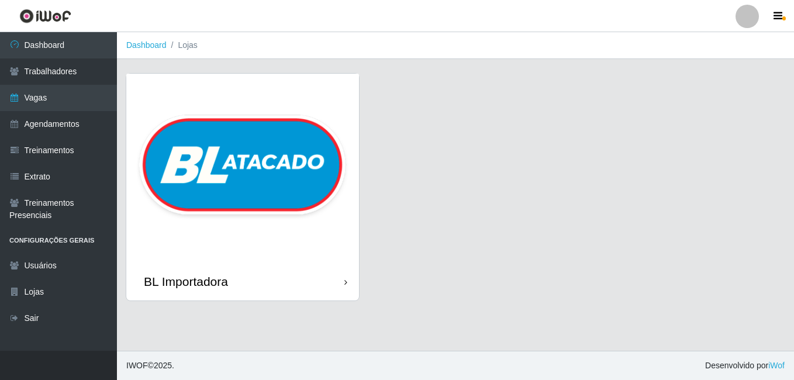
click at [174, 109] on img at bounding box center [242, 168] width 233 height 189
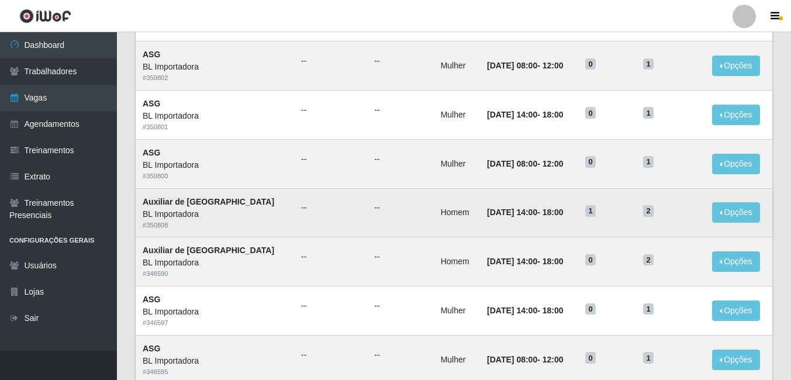
scroll to position [409, 0]
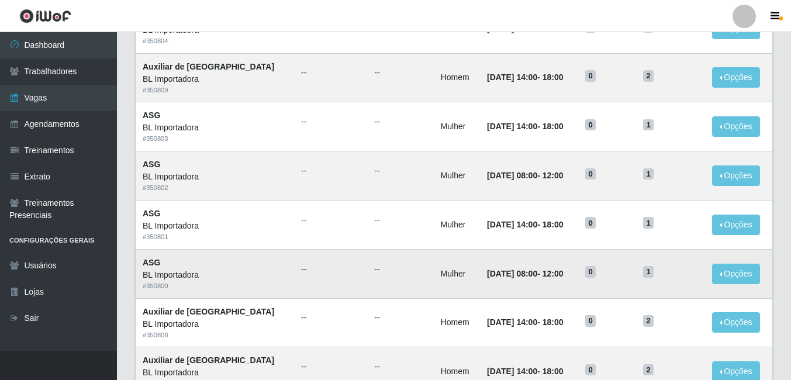
scroll to position [260, 0]
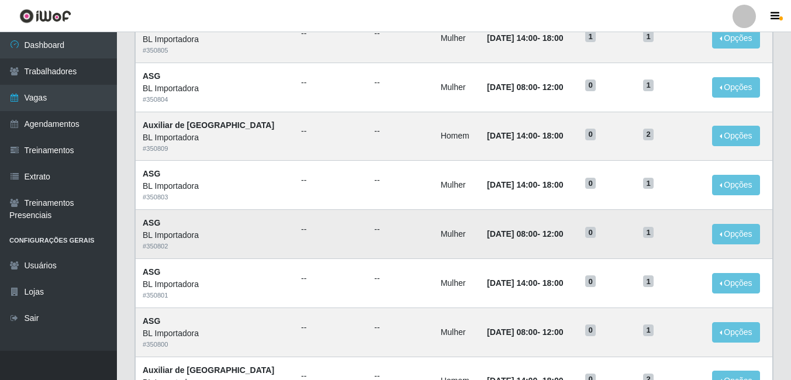
click at [505, 247] on td "[DATE] 08:00 - 12:00" at bounding box center [529, 234] width 98 height 49
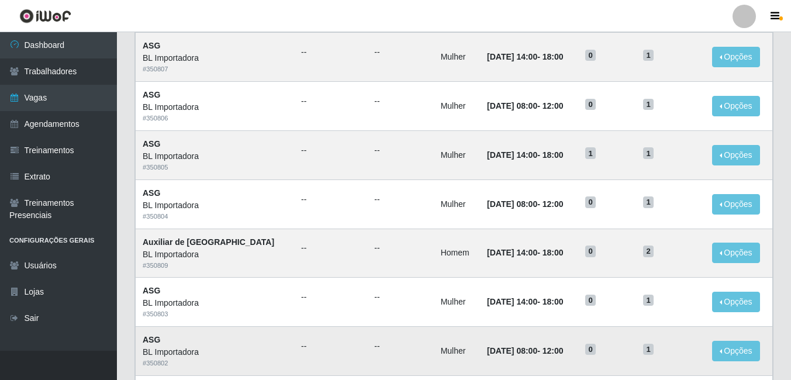
scroll to position [85, 0]
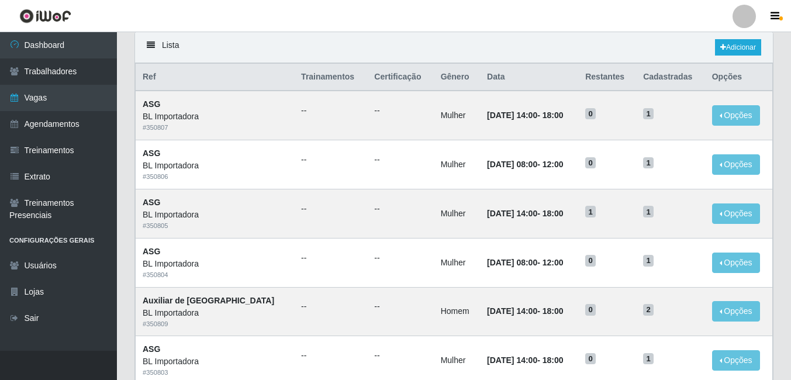
click at [729, 57] on div "Lista Adicionar" at bounding box center [454, 47] width 638 height 31
click at [729, 56] on link "Adicionar" at bounding box center [738, 47] width 46 height 16
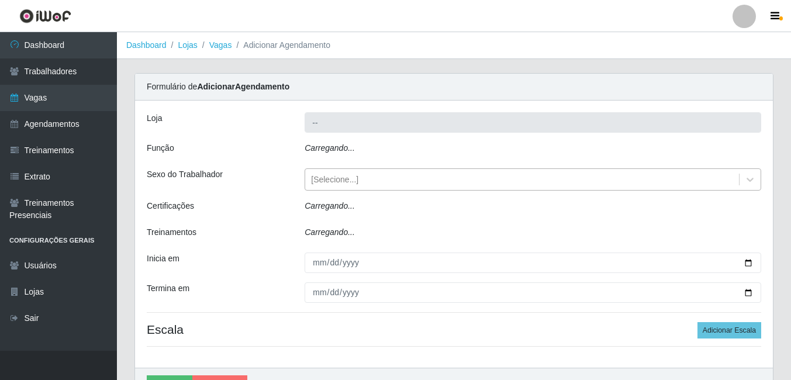
type input "BL Importadora"
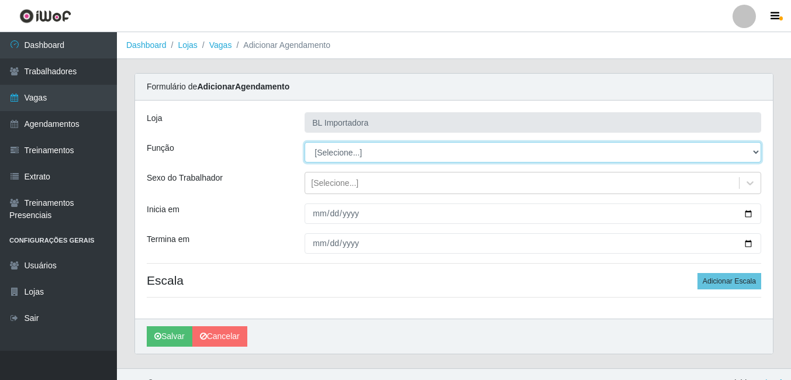
click at [335, 153] on select "[Selecione...] ASG ASG + ASG ++ Auxiliar Administrativo Auxiliar administrativo…" at bounding box center [533, 152] width 457 height 20
select select "75"
click at [305, 142] on select "[Selecione...] ASG ASG + ASG ++ Auxiliar Administrativo Auxiliar administrativo…" at bounding box center [533, 152] width 457 height 20
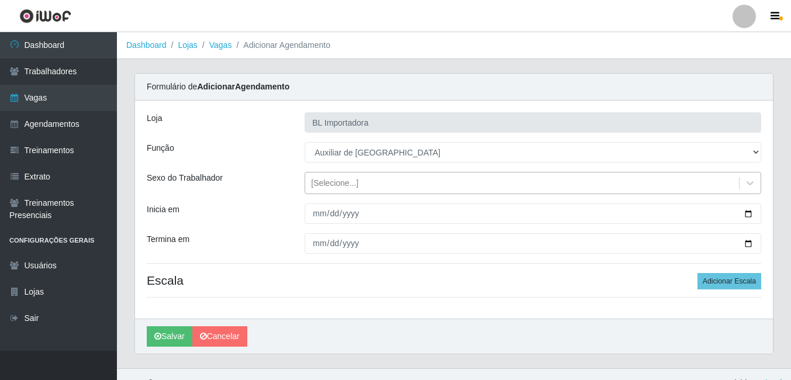
click at [328, 183] on div "[Selecione...]" at bounding box center [334, 183] width 47 height 12
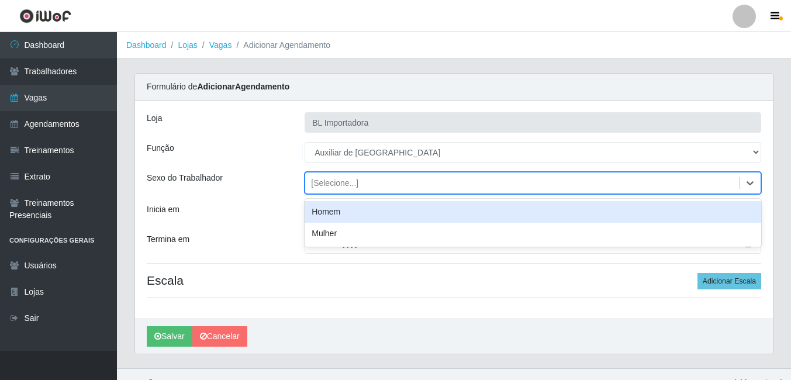
click at [329, 209] on div "Homem" at bounding box center [533, 212] width 457 height 22
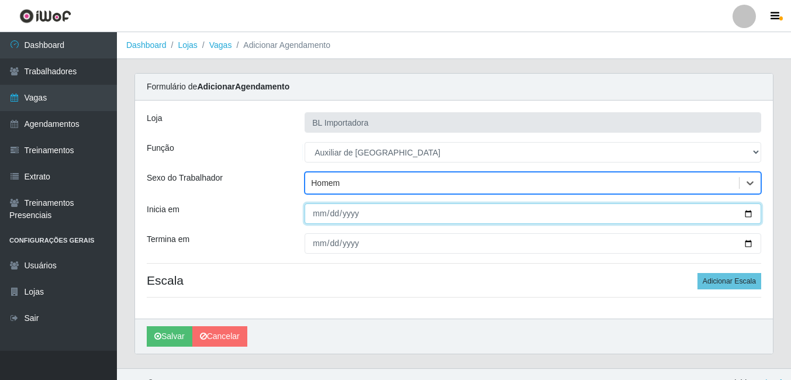
click at [318, 216] on input "Inicia em" at bounding box center [533, 214] width 457 height 20
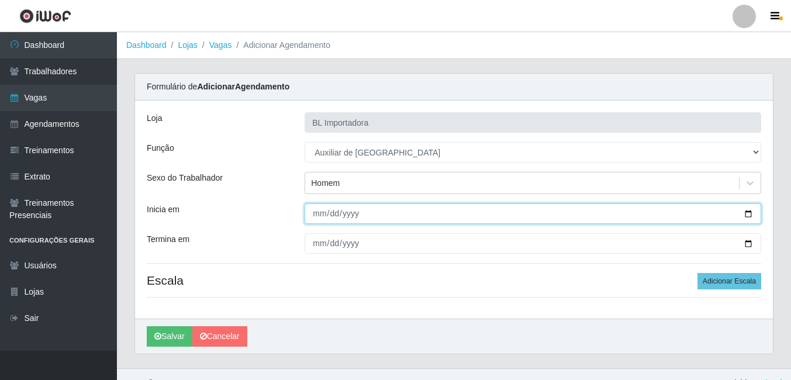
click at [311, 209] on input "Inicia em" at bounding box center [533, 214] width 457 height 20
type input "[DATE]"
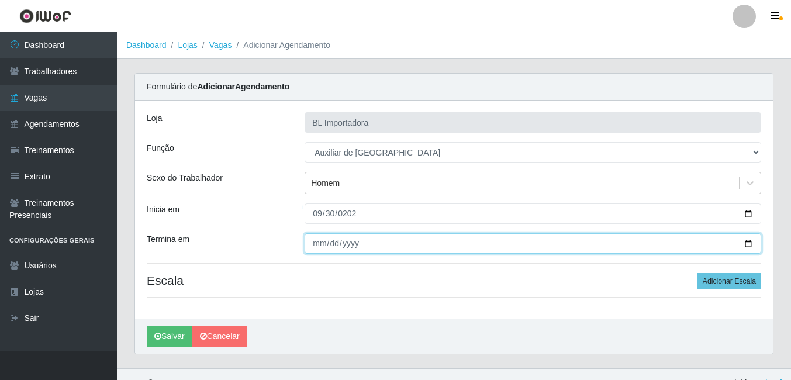
click at [326, 252] on input "Termina em" at bounding box center [533, 243] width 457 height 20
type input "[DATE]"
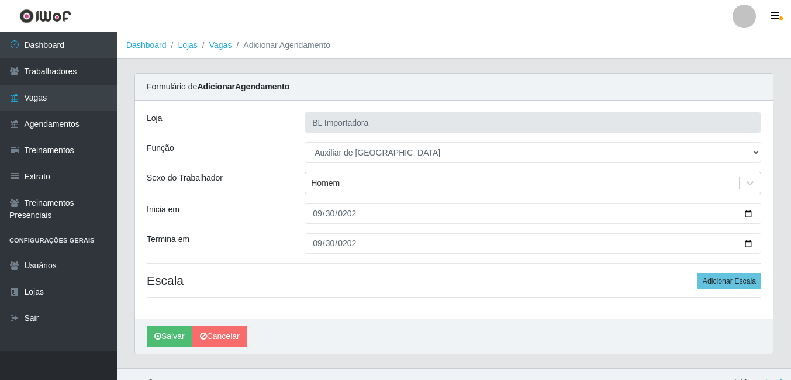
click at [746, 270] on div "Loja BL Importadora Função [Selecione...] ASG ASG + ASG ++ Auxiliar Administrat…" at bounding box center [454, 210] width 638 height 218
click at [744, 273] on button "Adicionar Escala" at bounding box center [730, 281] width 64 height 16
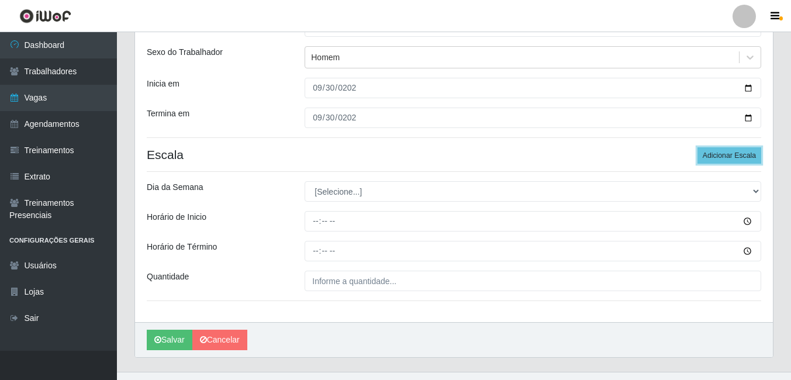
scroll to position [147, 0]
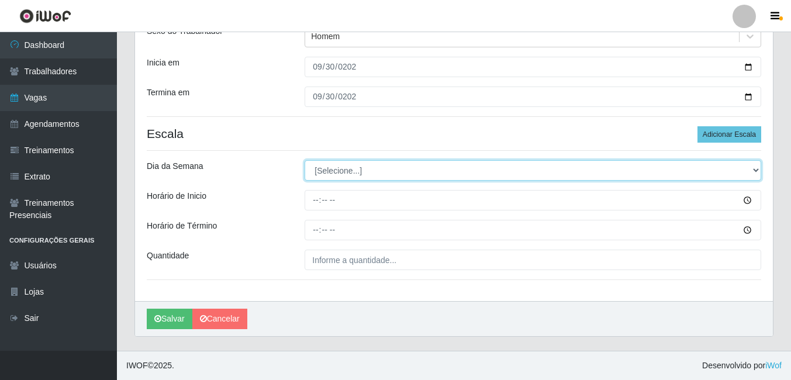
click at [361, 168] on select "[Selecione...] Segunda Terça Quarta Quinta Sexta Sábado Domingo" at bounding box center [533, 170] width 457 height 20
select select "2"
click at [305, 160] on select "[Selecione...] Segunda Terça Quarta Quinta Sexta Sábado Domingo" at bounding box center [533, 170] width 457 height 20
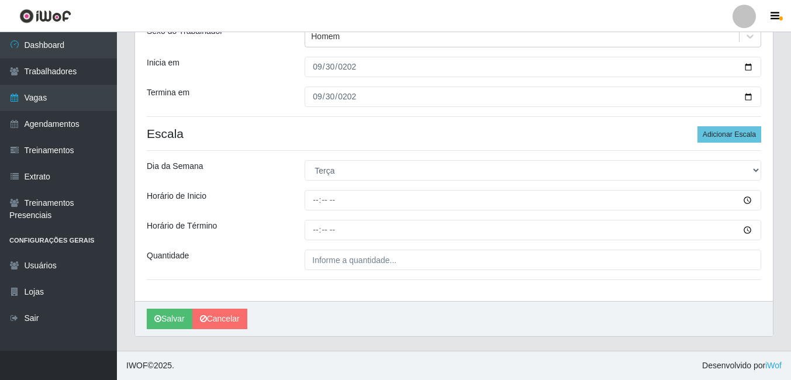
click at [314, 189] on div "Loja BL Importadora Função [Selecione...] ASG ASG + ASG ++ Auxiliar Administrat…" at bounding box center [454, 127] width 638 height 347
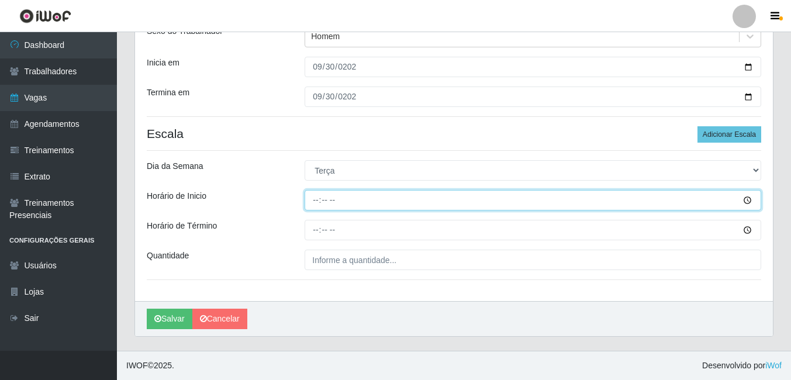
click at [321, 199] on input "Horário de Inicio" at bounding box center [533, 200] width 457 height 20
click at [317, 201] on input "Horário de Inicio" at bounding box center [533, 200] width 457 height 20
type input "14:00"
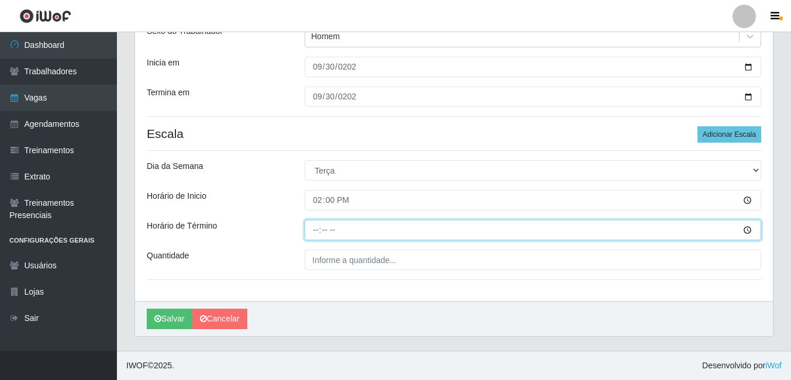
click at [330, 230] on input "Horário de Término" at bounding box center [533, 230] width 457 height 20
type input "18:00"
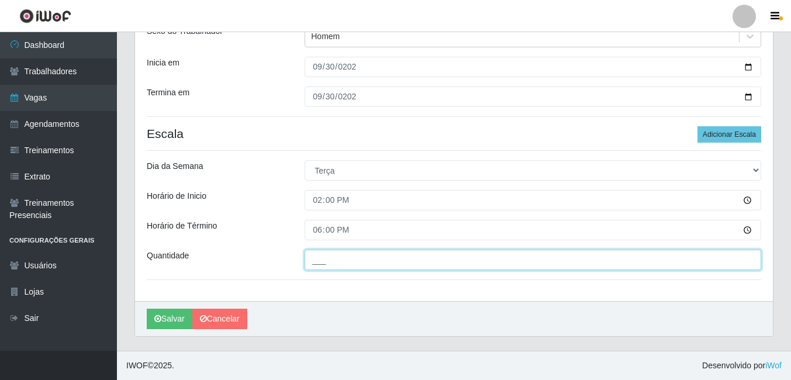
click at [324, 262] on input "___" at bounding box center [533, 260] width 457 height 20
type input "1__"
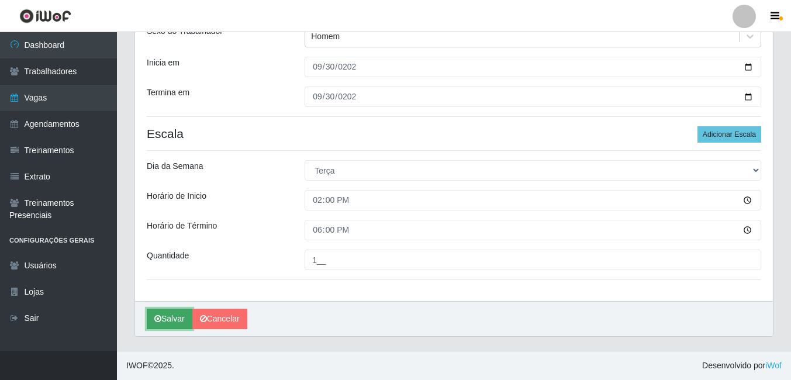
click at [162, 313] on button "Salvar" at bounding box center [170, 319] width 46 height 20
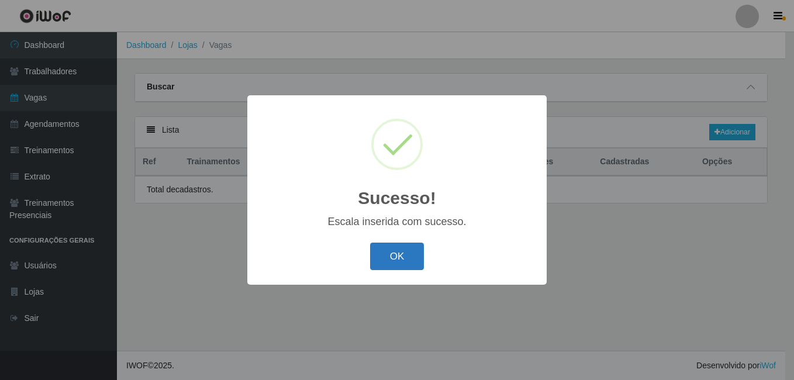
click at [384, 262] on button "OK" at bounding box center [397, 256] width 54 height 27
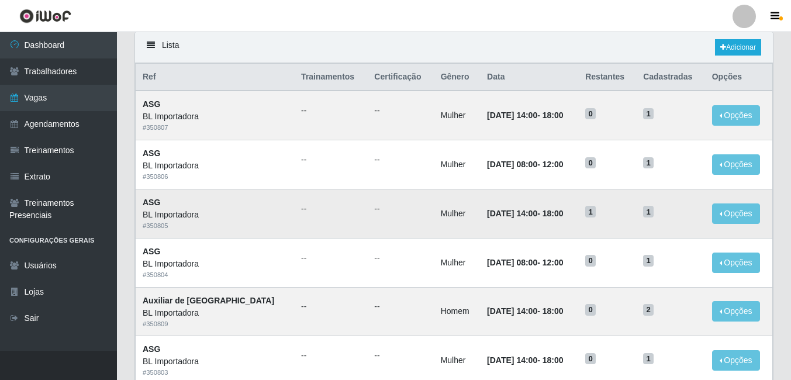
scroll to position [26, 0]
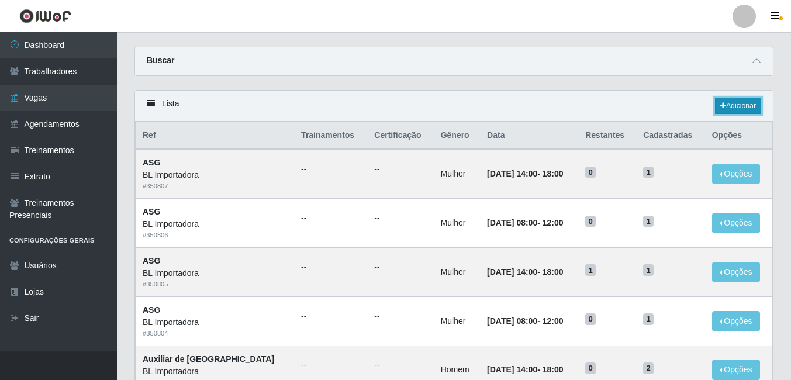
click at [742, 104] on link "Adicionar" at bounding box center [738, 106] width 46 height 16
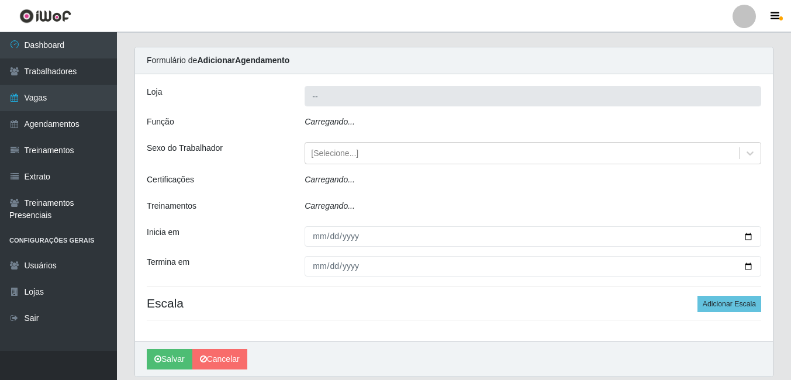
type input "BL Importadora"
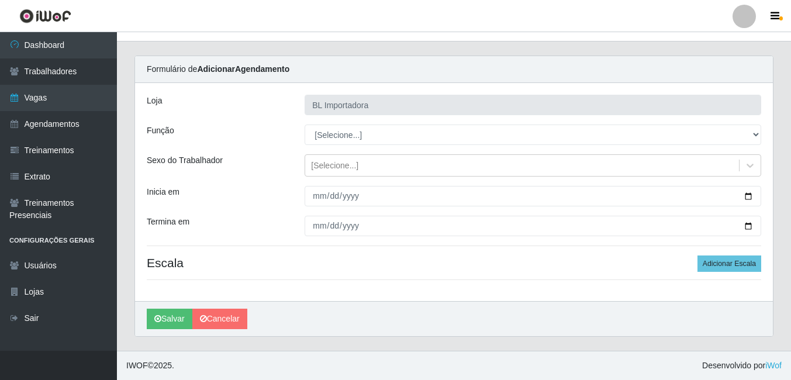
scroll to position [18, 0]
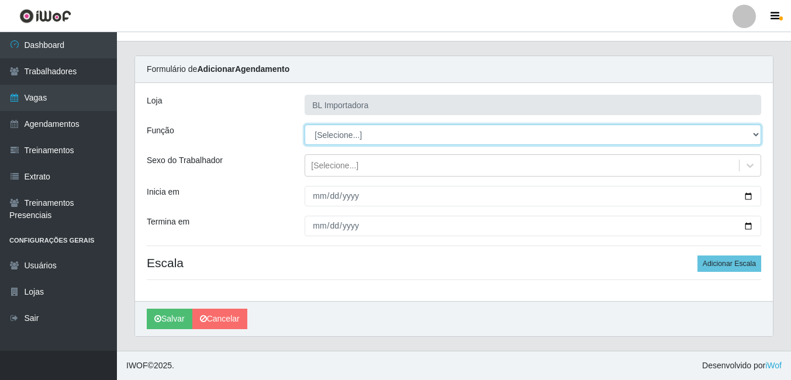
click at [321, 131] on select "[Selecione...] ASG ASG + ASG ++ Auxiliar Administrativo Auxiliar administrativo…" at bounding box center [533, 135] width 457 height 20
select select "75"
click at [305, 125] on select "[Selecione...] ASG ASG + ASG ++ Auxiliar Administrativo Auxiliar administrativo…" at bounding box center [533, 135] width 457 height 20
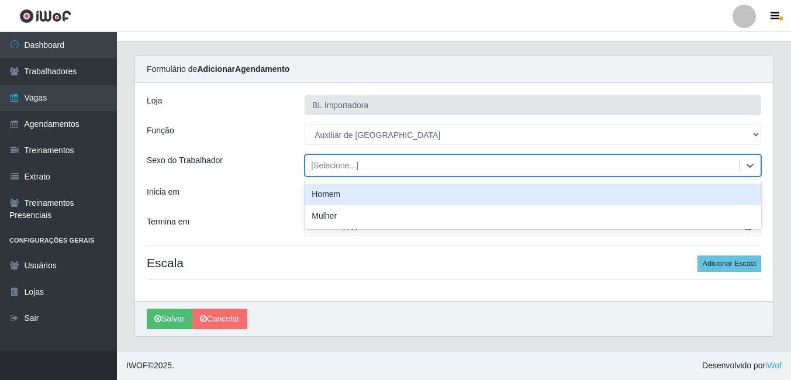
click at [322, 174] on div "[Selecione...]" at bounding box center [522, 165] width 434 height 19
click at [321, 197] on div "Homem" at bounding box center [533, 195] width 457 height 22
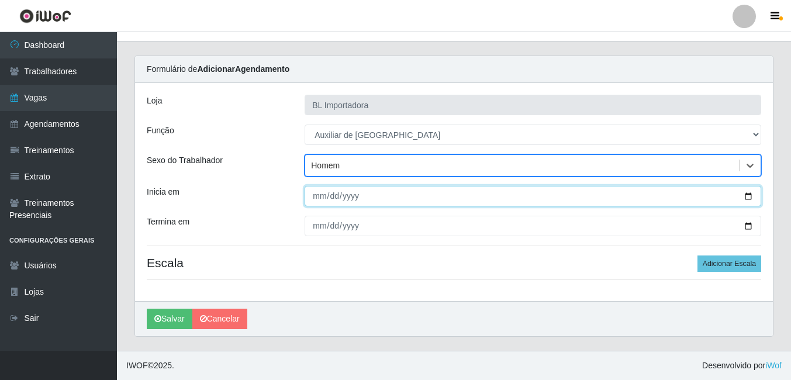
click at [316, 189] on input "Inicia em" at bounding box center [533, 196] width 457 height 20
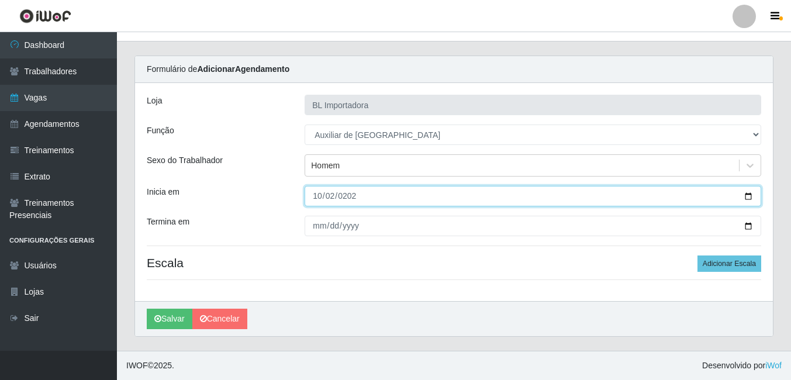
type input "[DATE]"
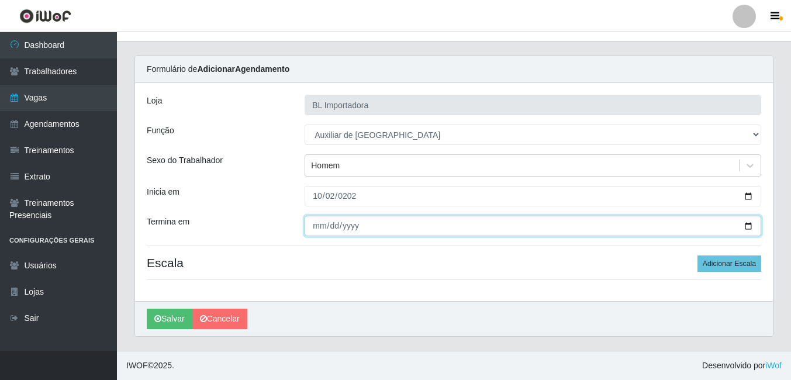
click at [318, 219] on input "Termina em" at bounding box center [533, 226] width 457 height 20
type input "[PHONE_NUMBER]"
type input "[DATE]"
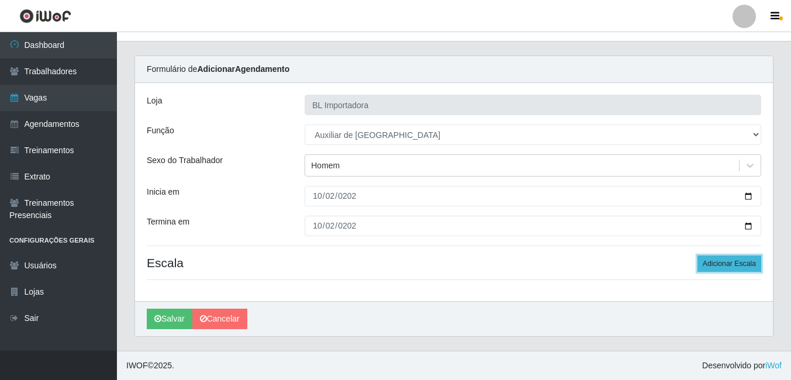
click at [711, 258] on button "Adicionar Escala" at bounding box center [730, 264] width 64 height 16
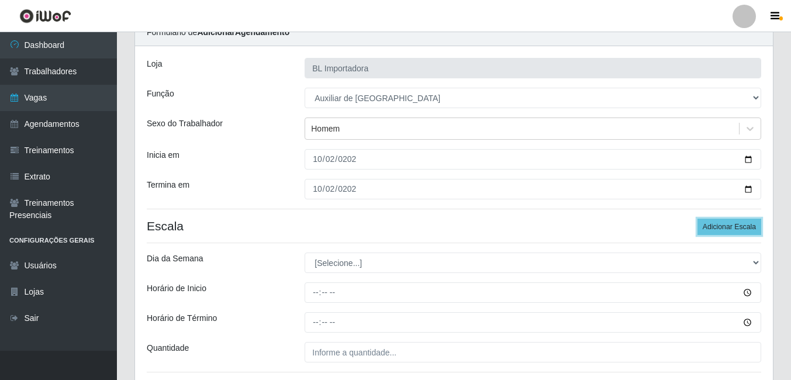
scroll to position [135, 0]
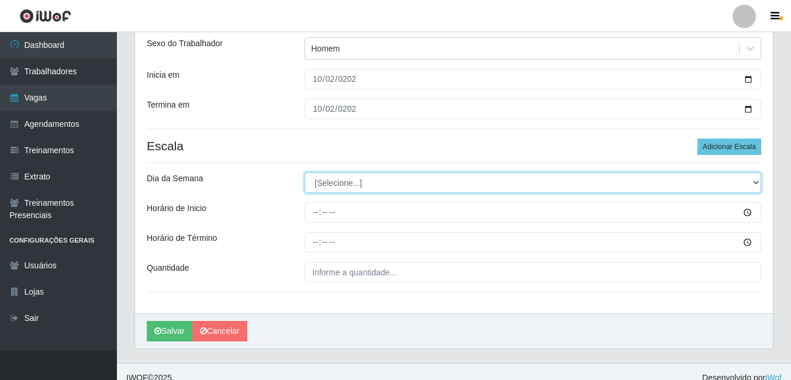
click at [369, 179] on select "[Selecione...] Segunda Terça Quarta Quinta Sexta Sábado Domingo" at bounding box center [533, 183] width 457 height 20
select select "4"
click at [305, 173] on select "[Selecione...] Segunda Terça Quarta Quinta Sexta Sábado Domingo" at bounding box center [533, 183] width 457 height 20
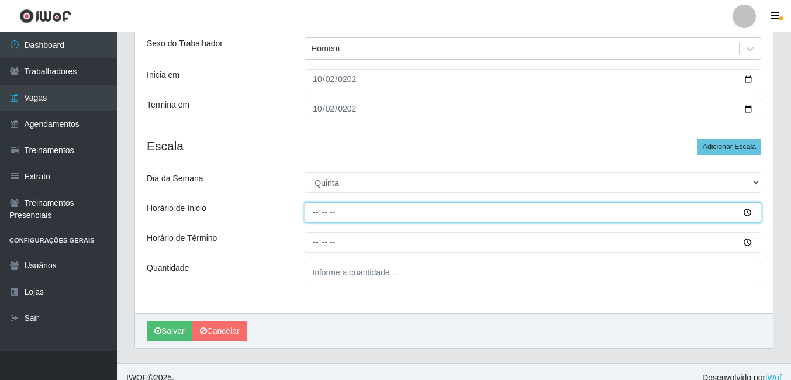
click at [316, 211] on input "Horário de Inicio" at bounding box center [533, 212] width 457 height 20
type input "14:00"
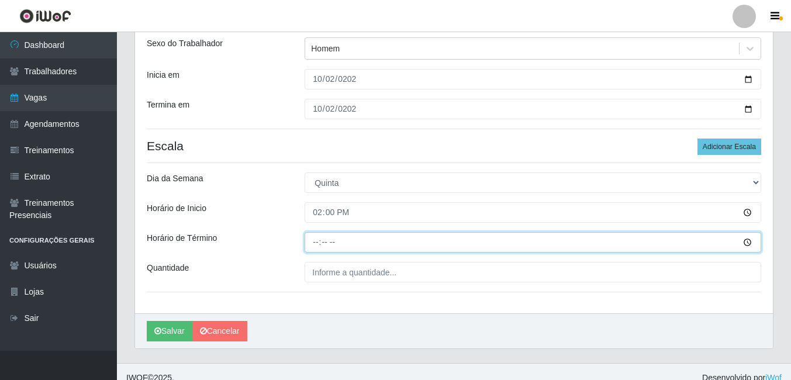
click at [318, 240] on input "Horário de Término" at bounding box center [533, 242] width 457 height 20
type input "18:00"
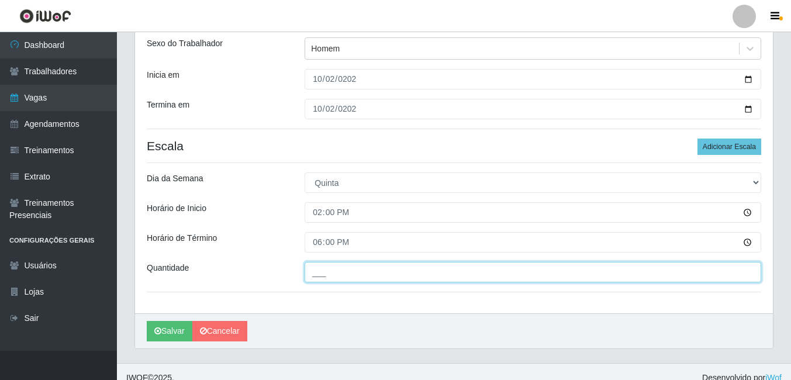
click at [341, 275] on input "___" at bounding box center [533, 272] width 457 height 20
type input "2__"
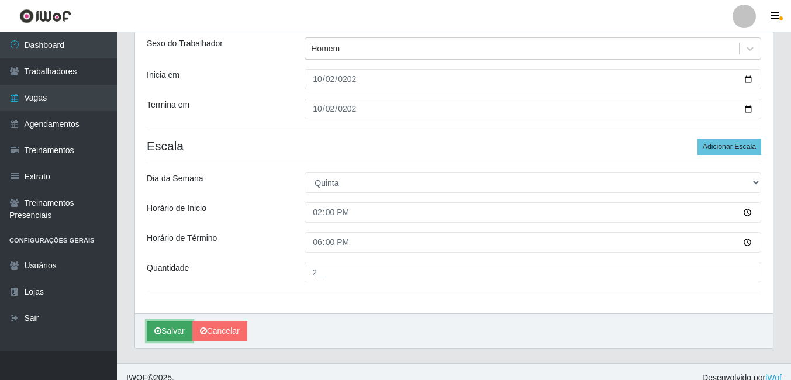
click at [155, 326] on button "Salvar" at bounding box center [170, 331] width 46 height 20
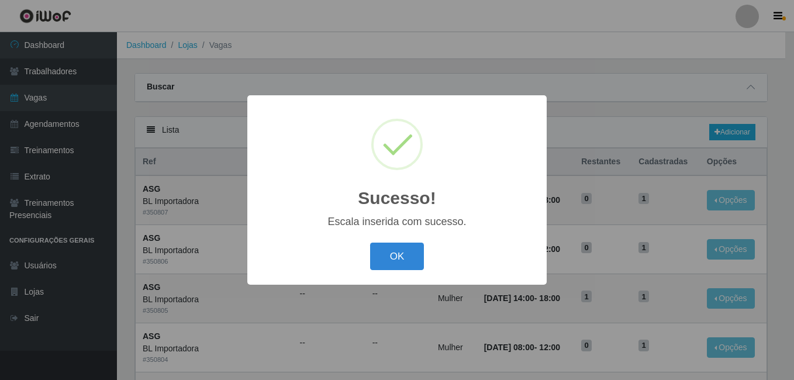
click at [366, 256] on div "OK Cancel" at bounding box center [397, 256] width 276 height 33
click at [375, 256] on button "OK" at bounding box center [397, 256] width 54 height 27
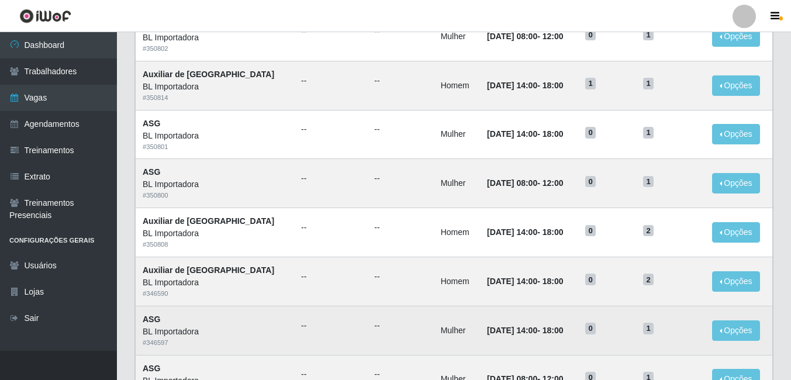
scroll to position [494, 0]
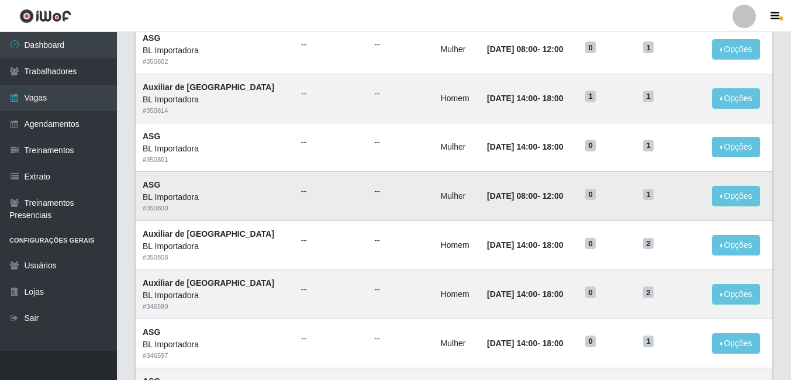
click at [434, 218] on td "Mulher" at bounding box center [457, 196] width 46 height 49
click at [434, 100] on td "Homem" at bounding box center [457, 98] width 46 height 49
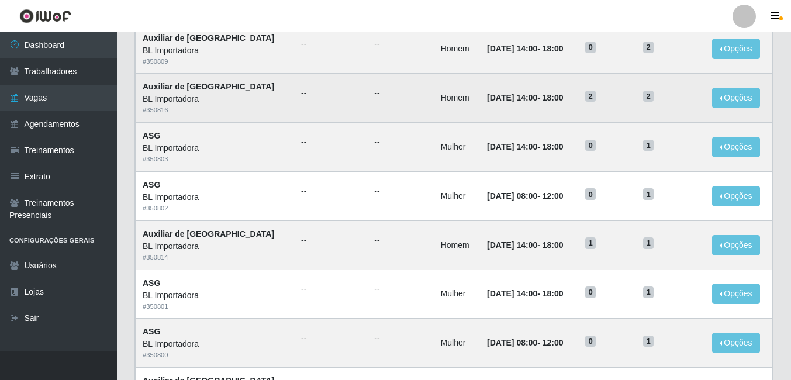
scroll to position [319, 0]
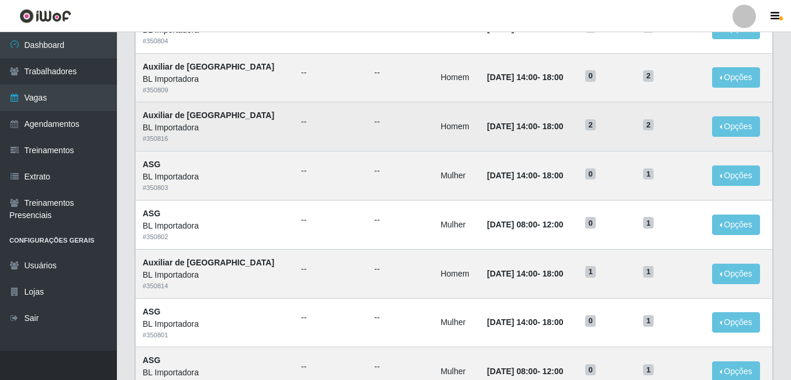
click at [487, 129] on time "[DATE] 14:00" at bounding box center [512, 126] width 50 height 9
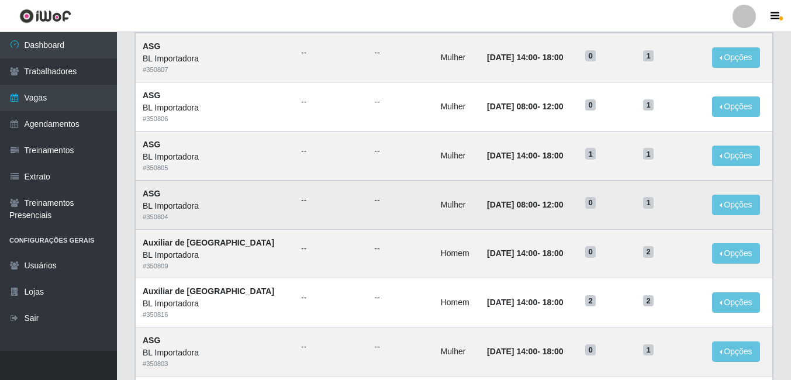
scroll to position [85, 0]
